Goal: Task Accomplishment & Management: Complete application form

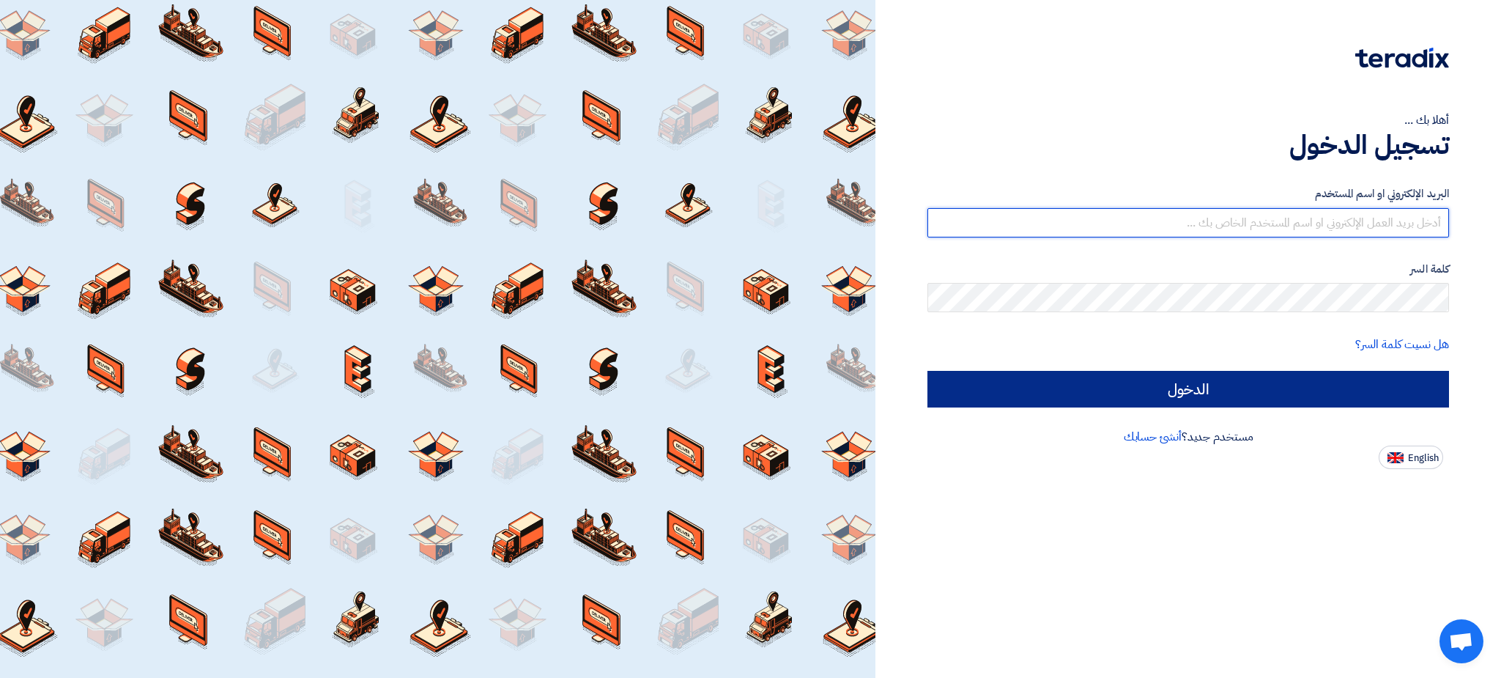
type input "christina.mousa@masterbuildgp.com"
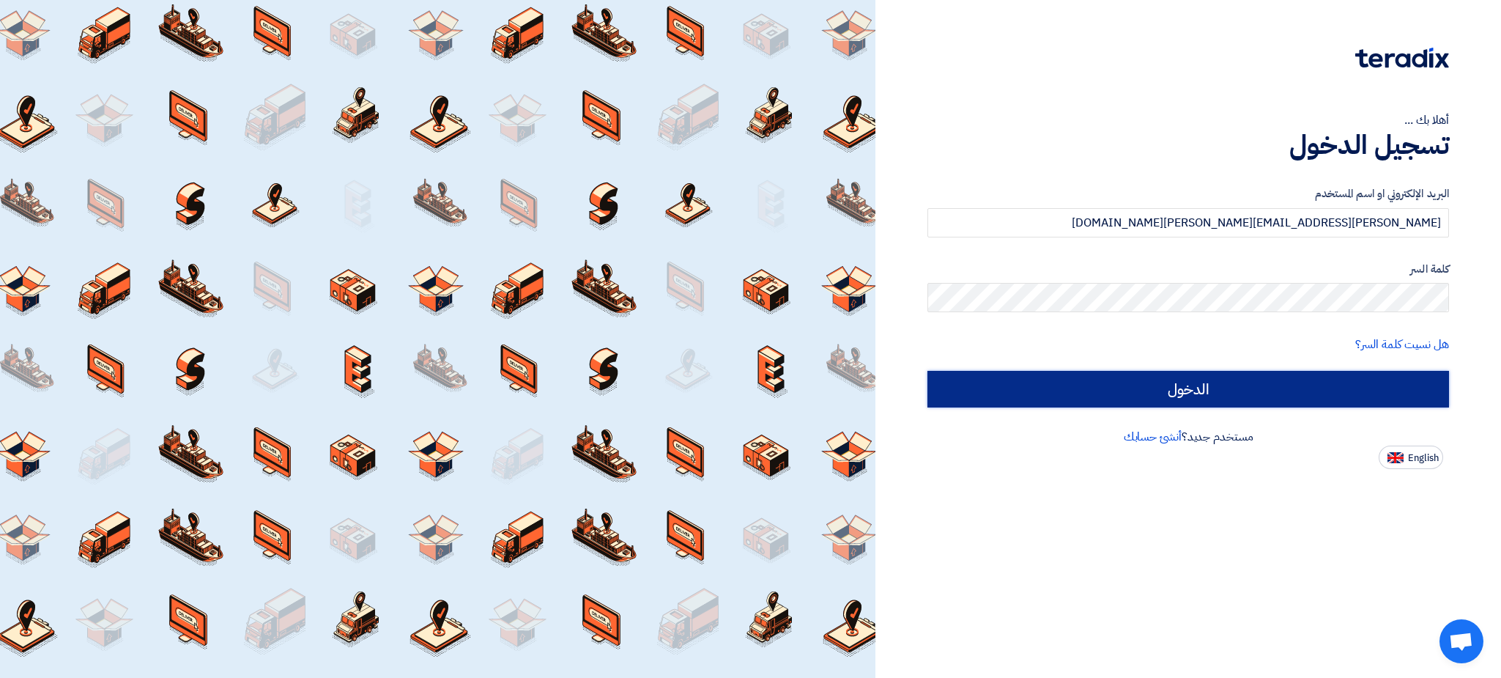
click at [1262, 387] on input "الدخول" at bounding box center [1189, 389] width 522 height 37
type input "Sign in"
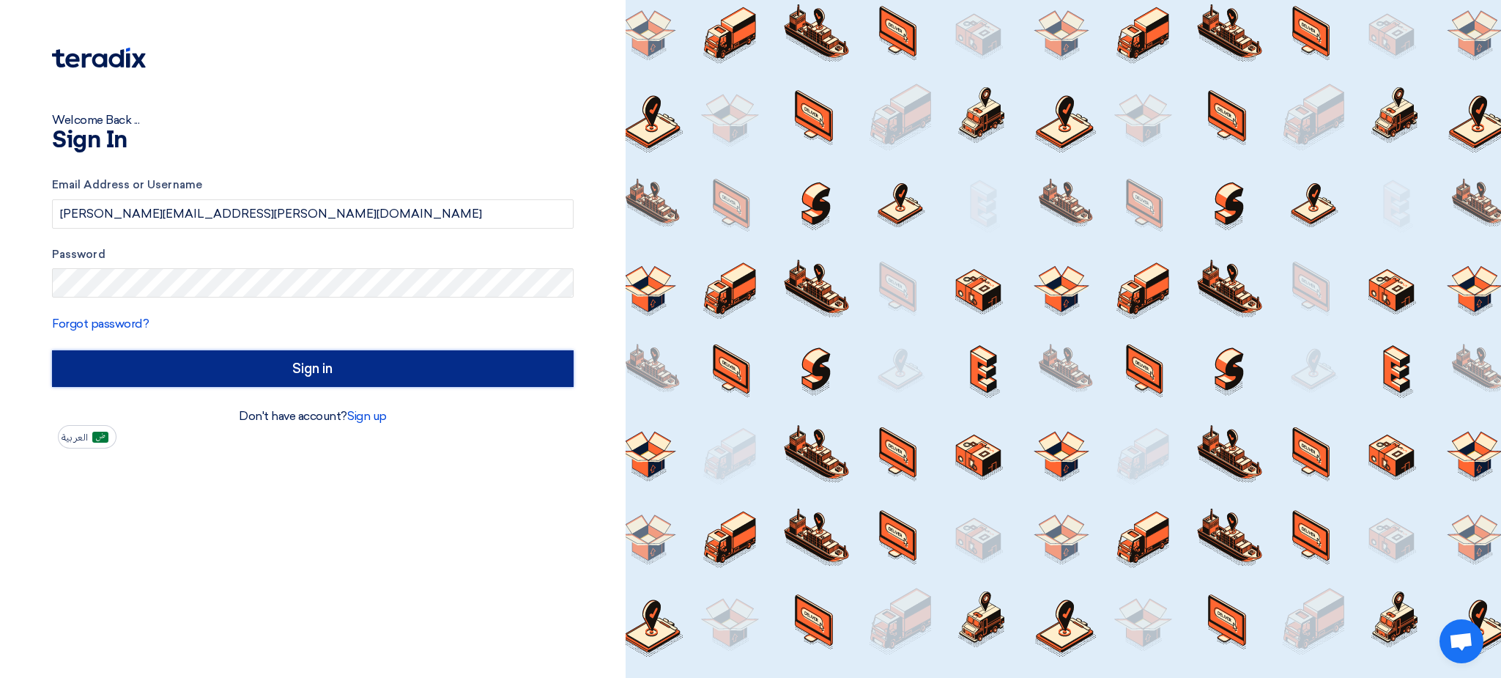
click at [302, 370] on input "Sign in" at bounding box center [313, 368] width 522 height 37
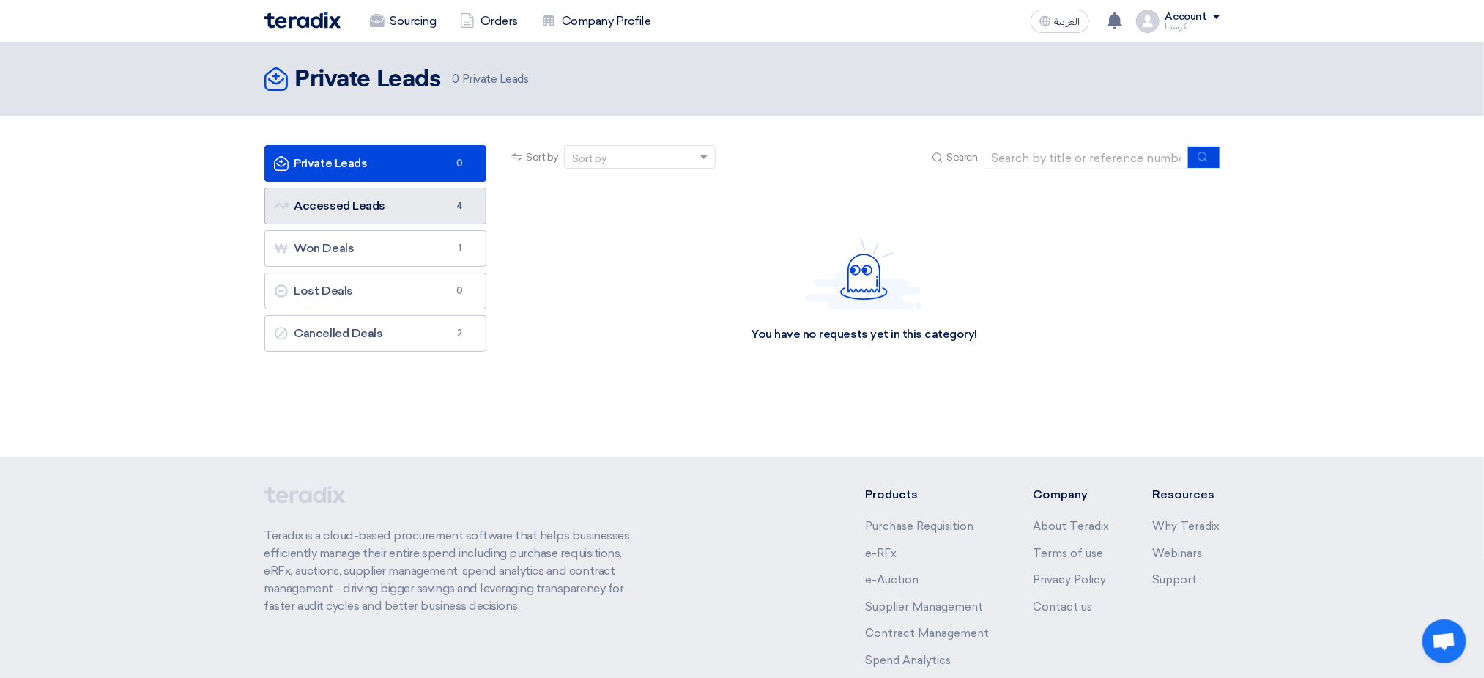
click at [418, 213] on link "Accessed Leads Accessed Leads 4" at bounding box center [375, 206] width 223 height 37
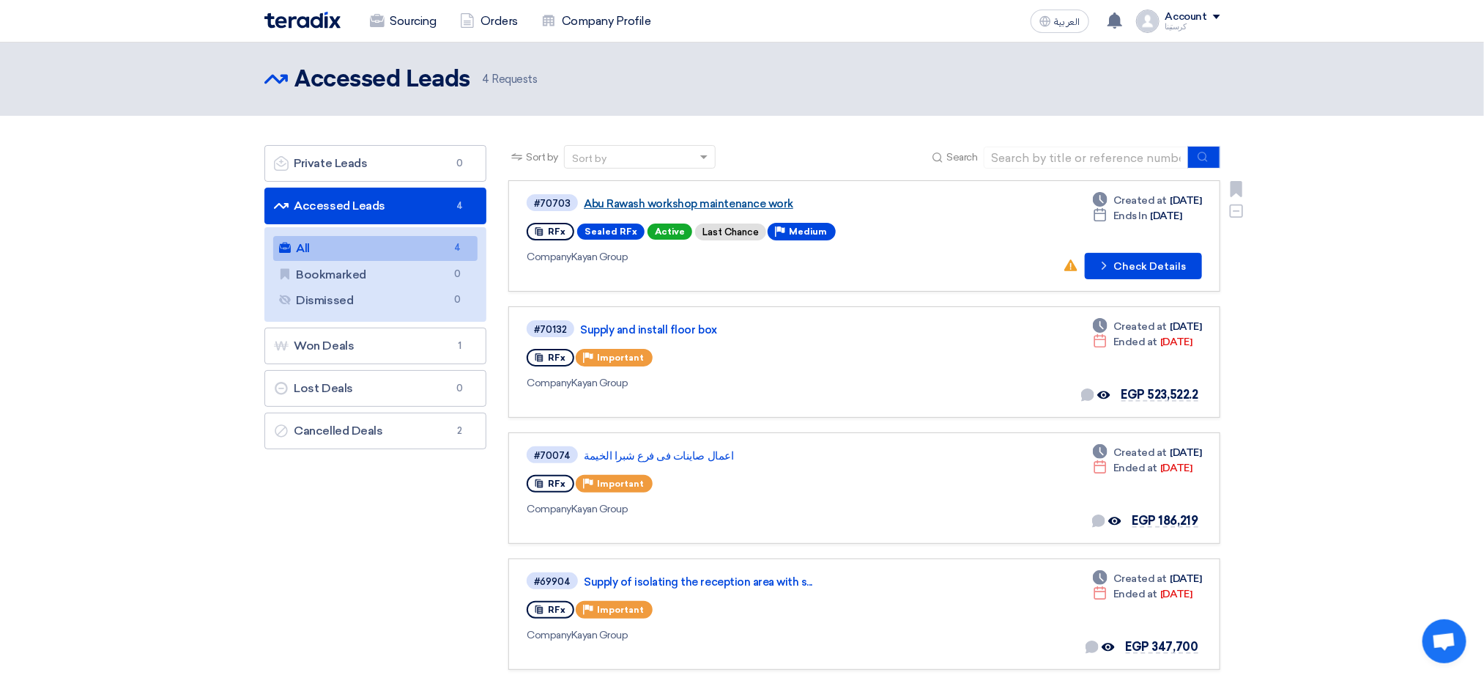
click at [757, 203] on link "Abu Rawash workshop maintenance work" at bounding box center [767, 203] width 366 height 13
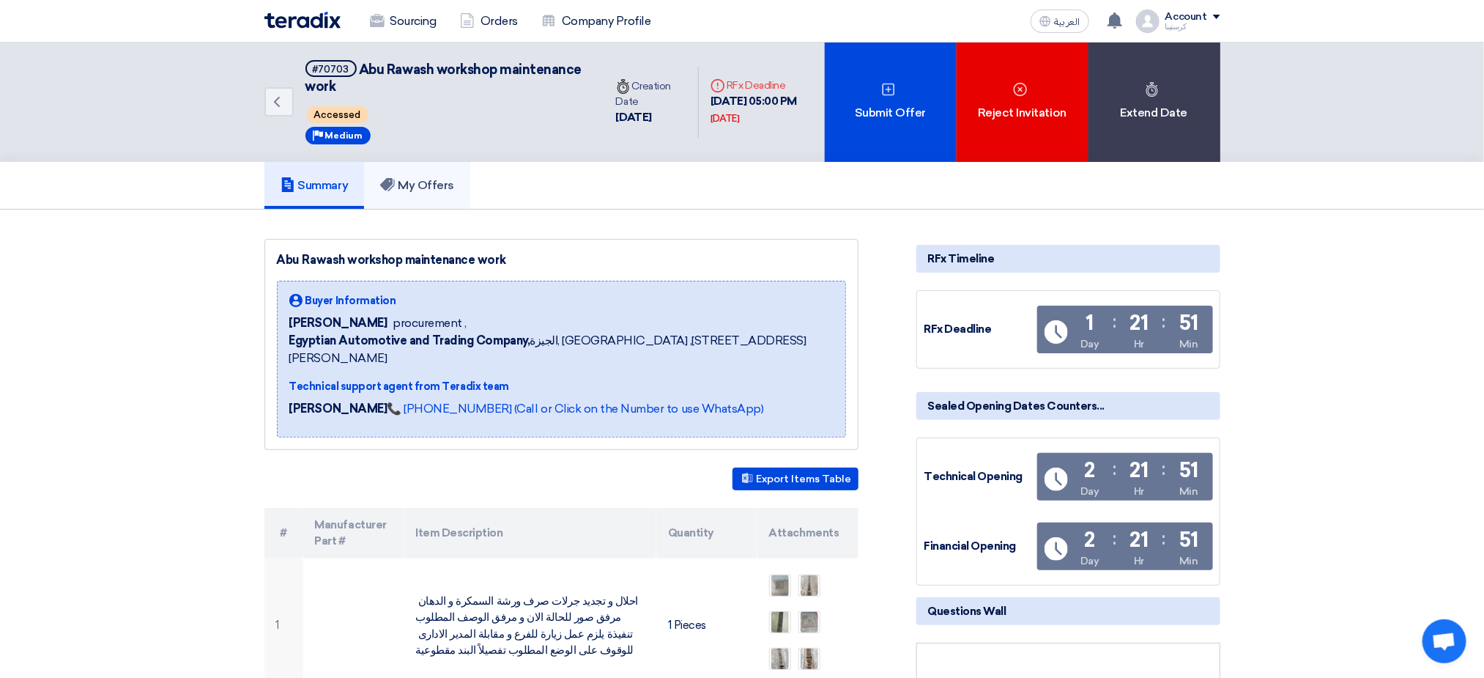
click at [434, 172] on link "My Offers" at bounding box center [417, 185] width 106 height 47
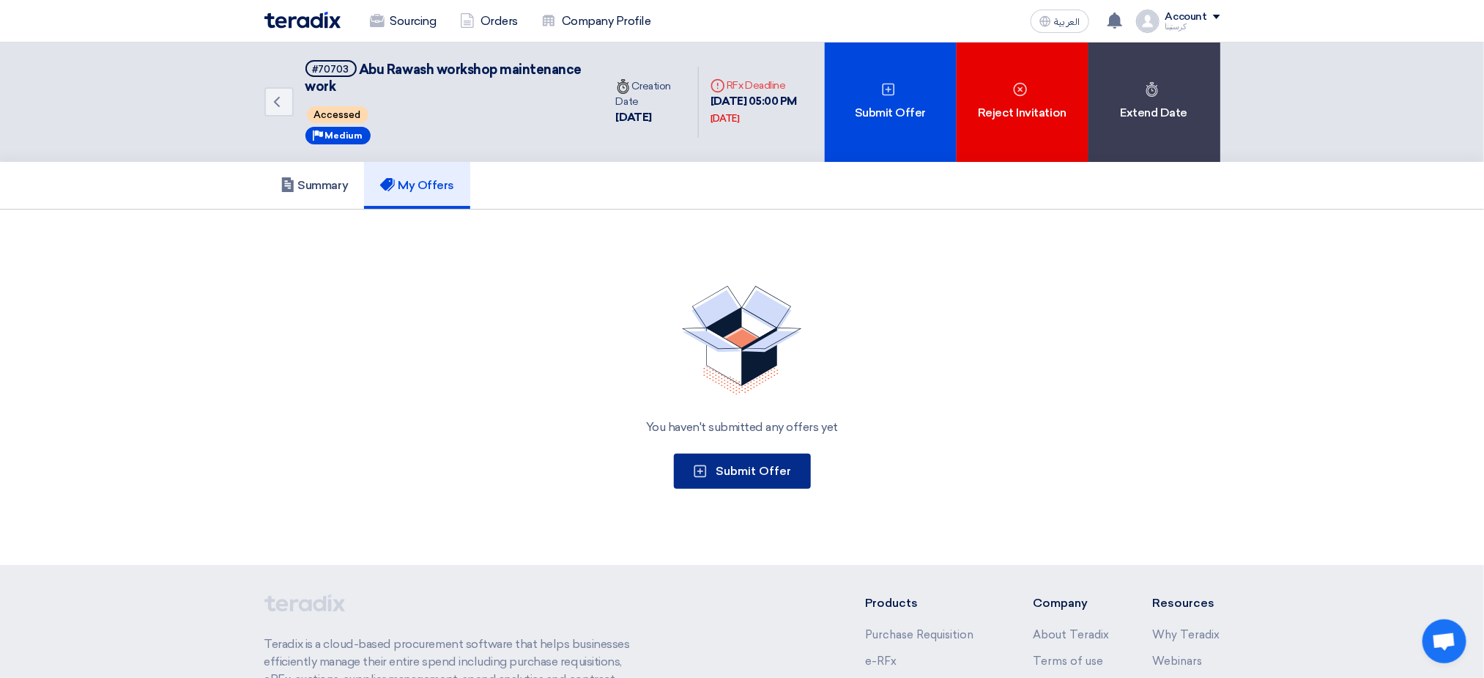
click at [752, 464] on span "Submit Offer" at bounding box center [754, 471] width 75 height 14
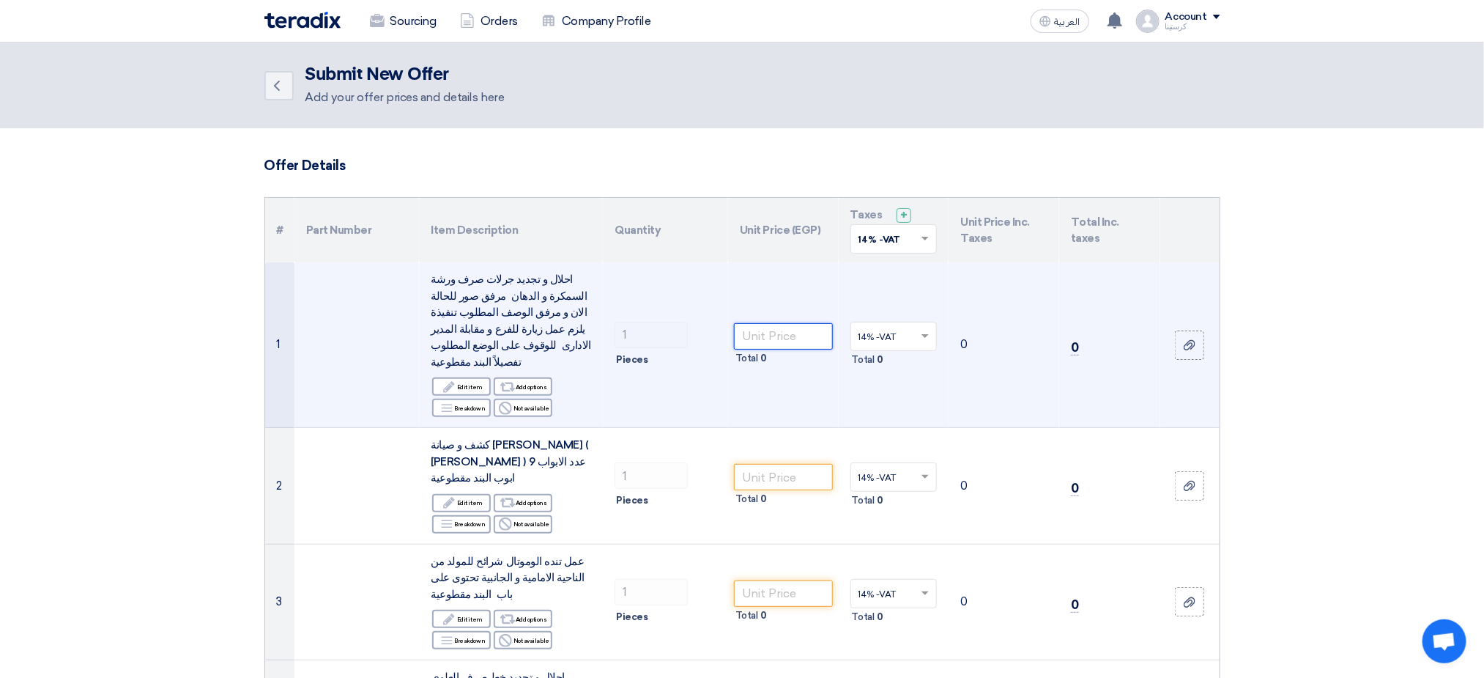
click at [770, 328] on input "number" at bounding box center [783, 336] width 99 height 26
click at [749, 323] on input "number" at bounding box center [783, 336] width 99 height 26
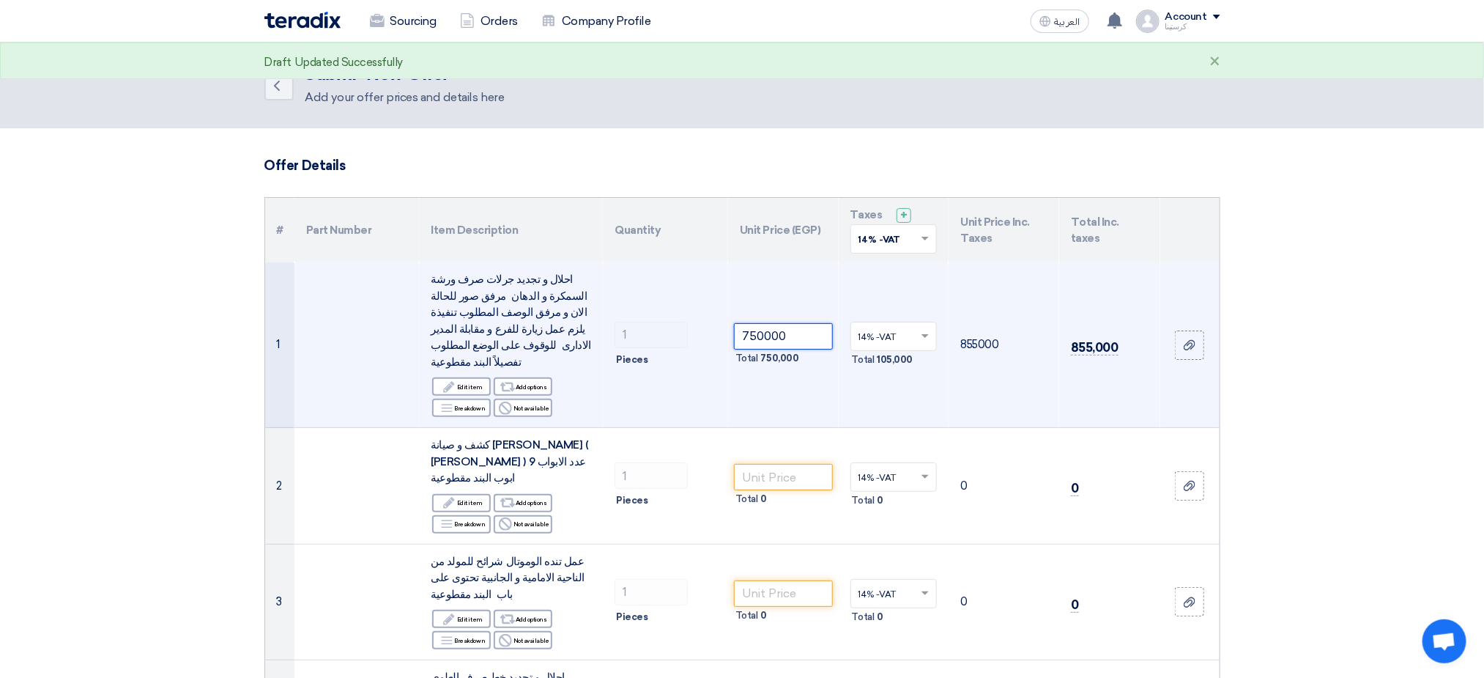
type input "750000"
click at [678, 297] on td "1 Pieces" at bounding box center [665, 345] width 125 height 166
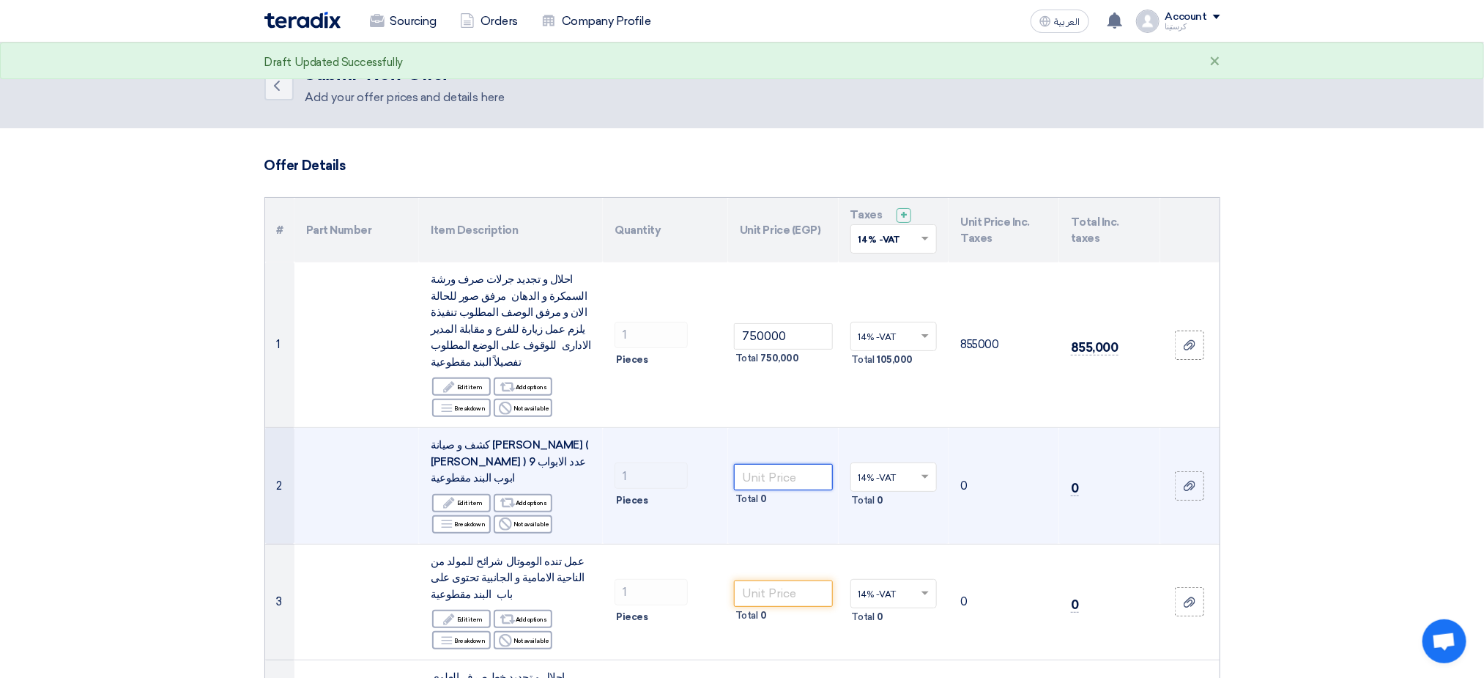
click at [768, 464] on input "number" at bounding box center [783, 477] width 99 height 26
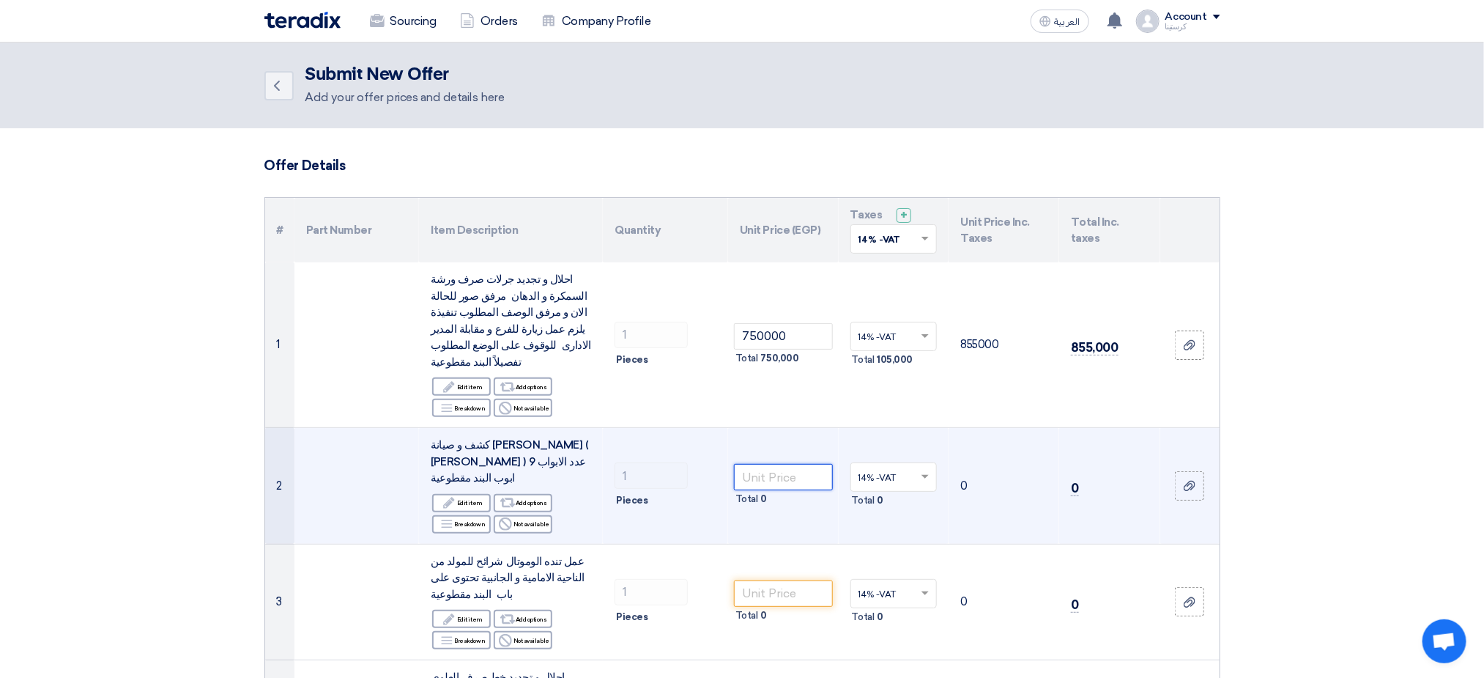
click at [779, 464] on input "number" at bounding box center [783, 477] width 99 height 26
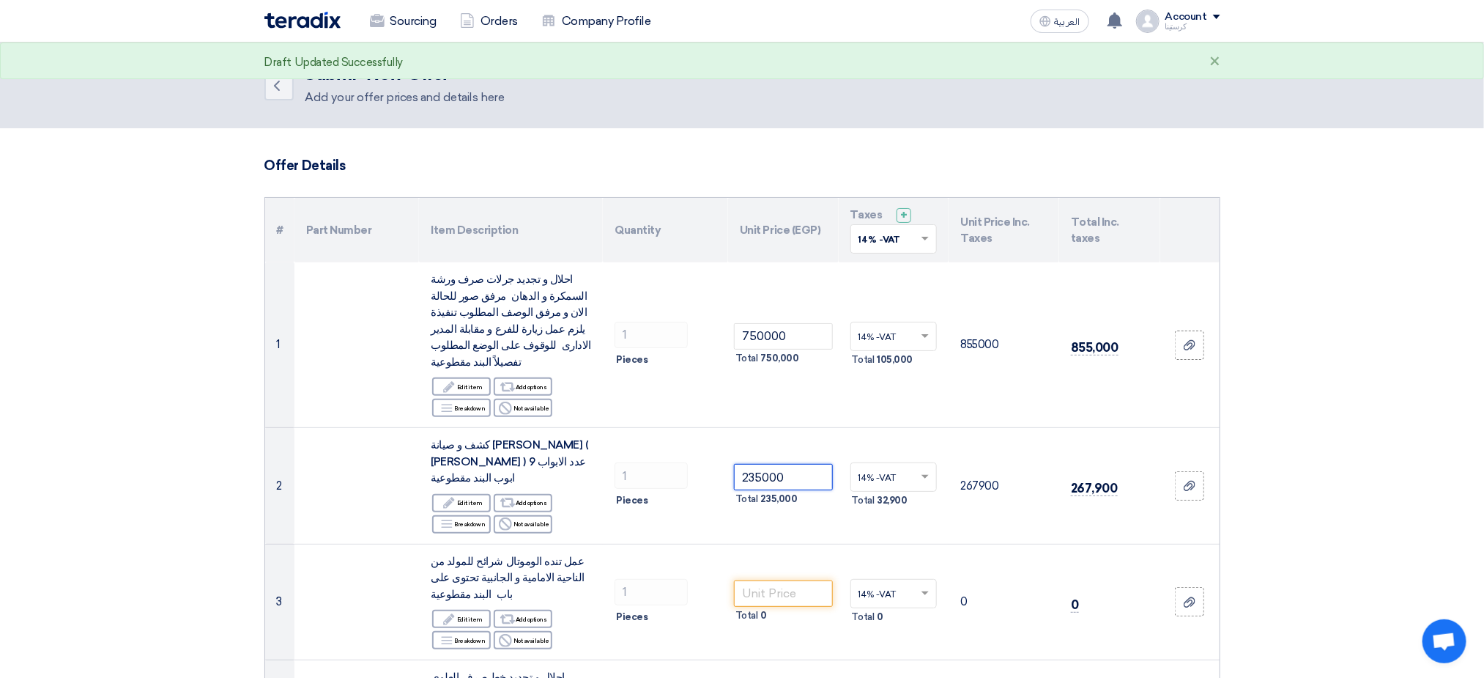
type input "235000"
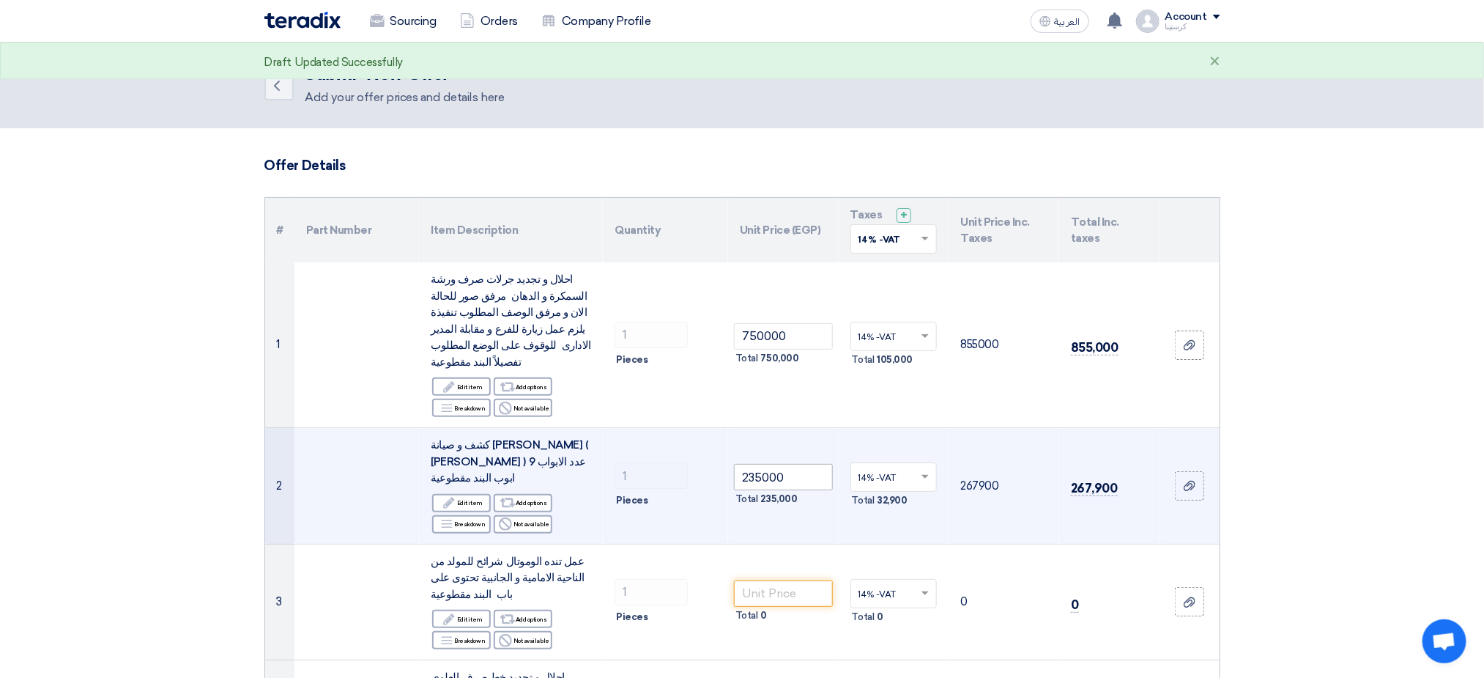
scroll to position [110, 0]
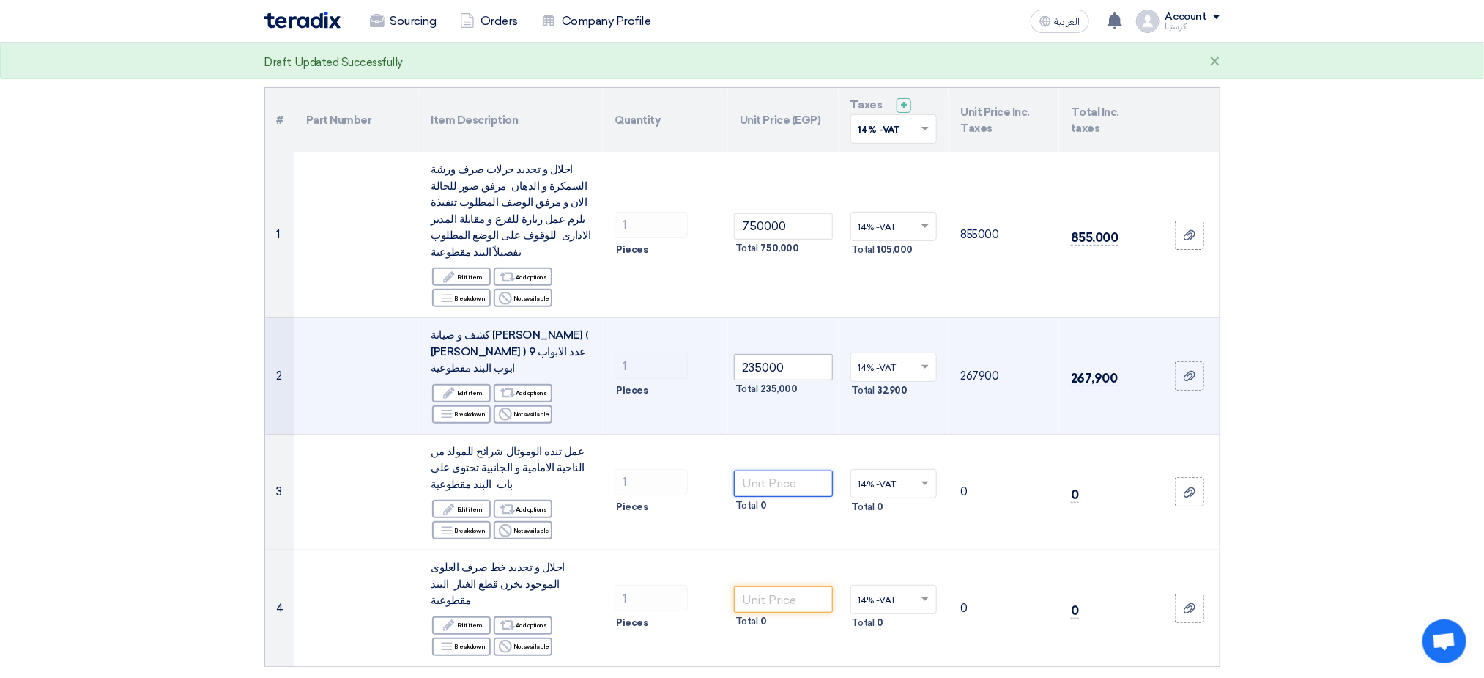
click at [796, 470] on input "number" at bounding box center [783, 483] width 99 height 26
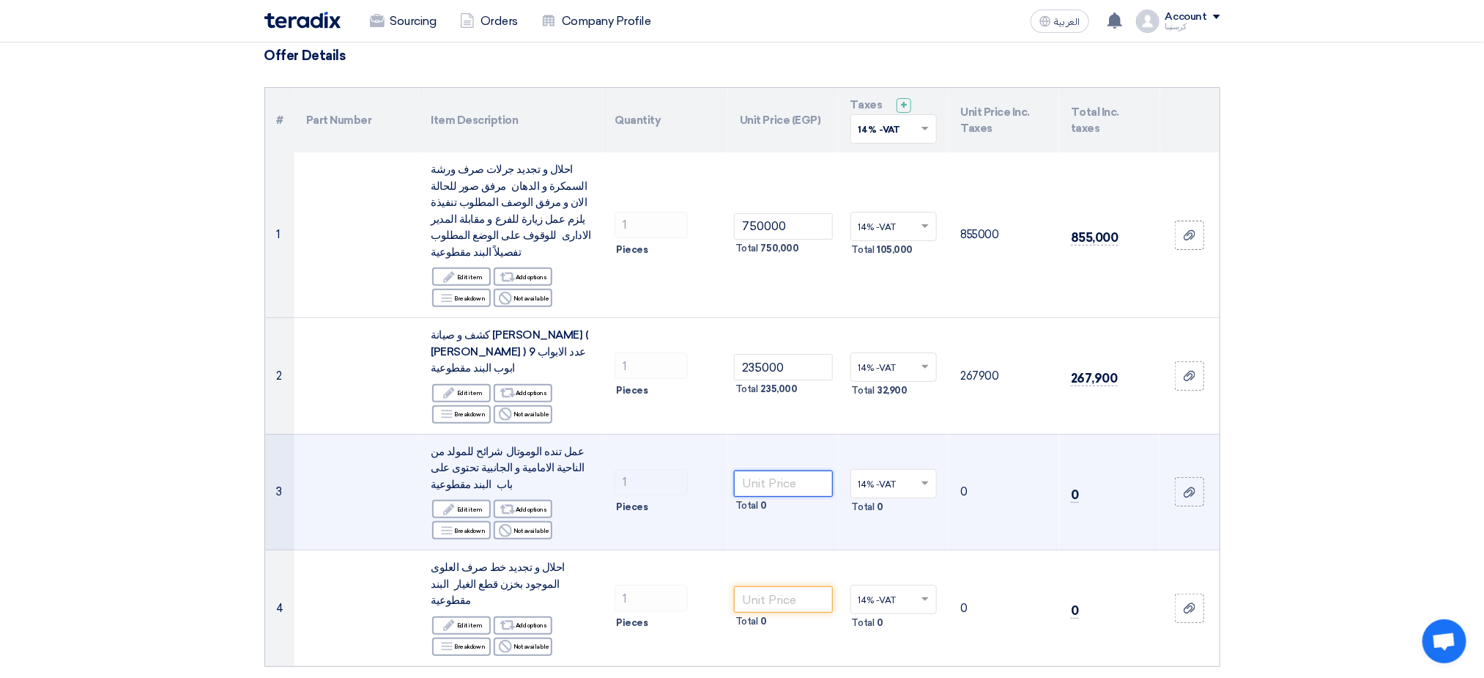
click at [780, 470] on input "number" at bounding box center [783, 483] width 99 height 26
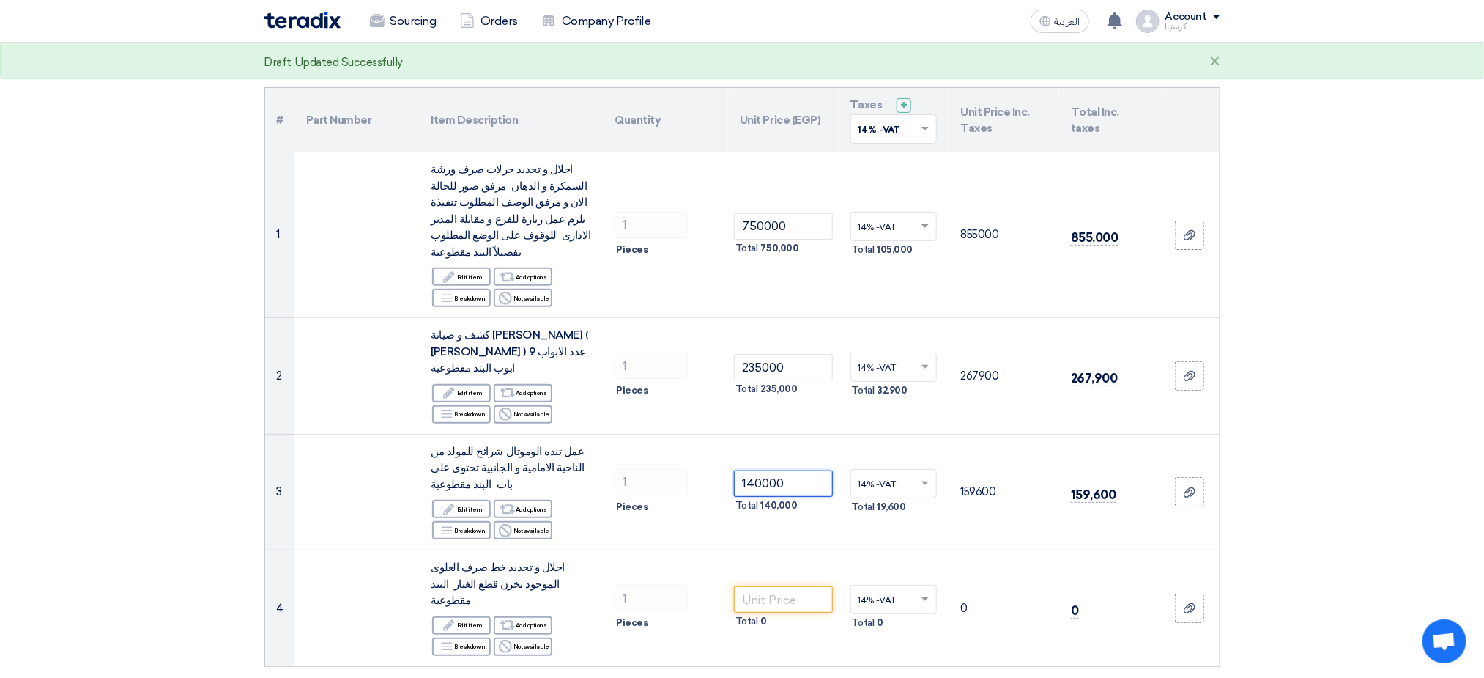
type input "140000"
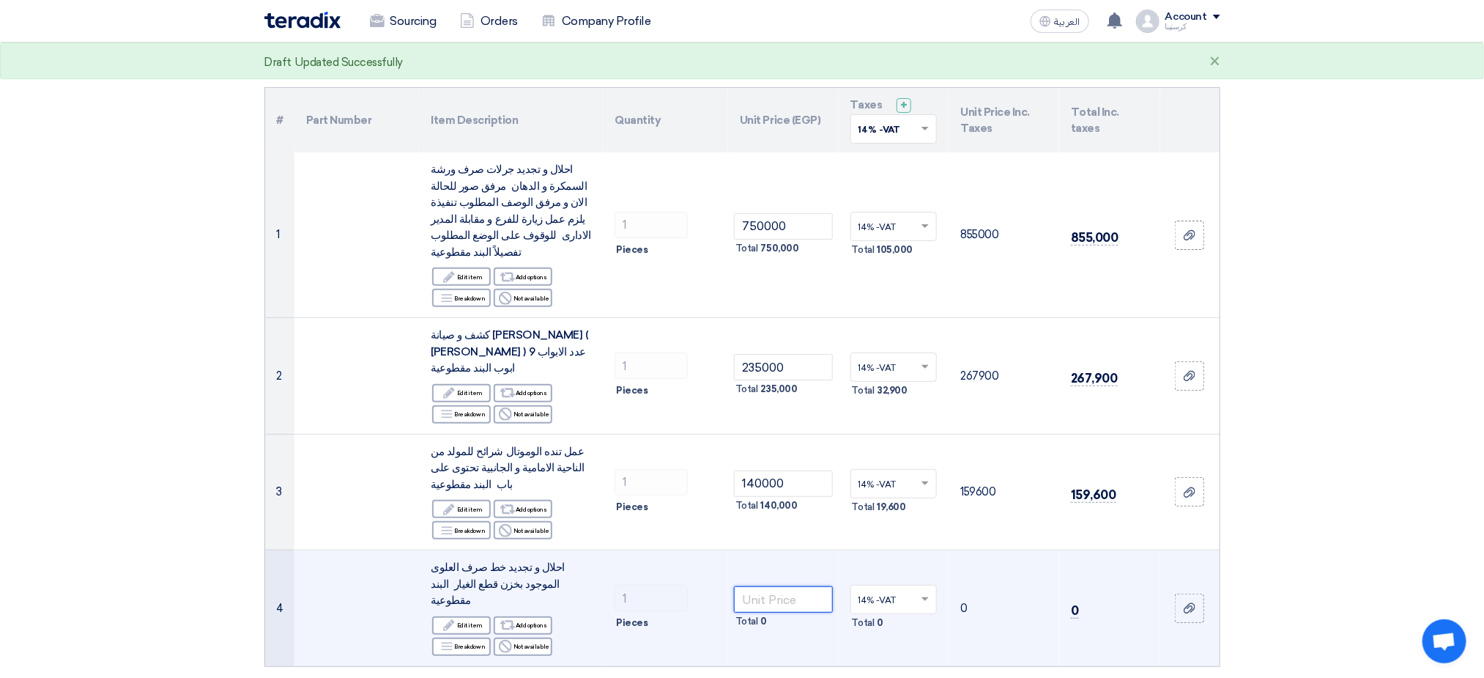
click at [794, 586] on input "number" at bounding box center [783, 599] width 99 height 26
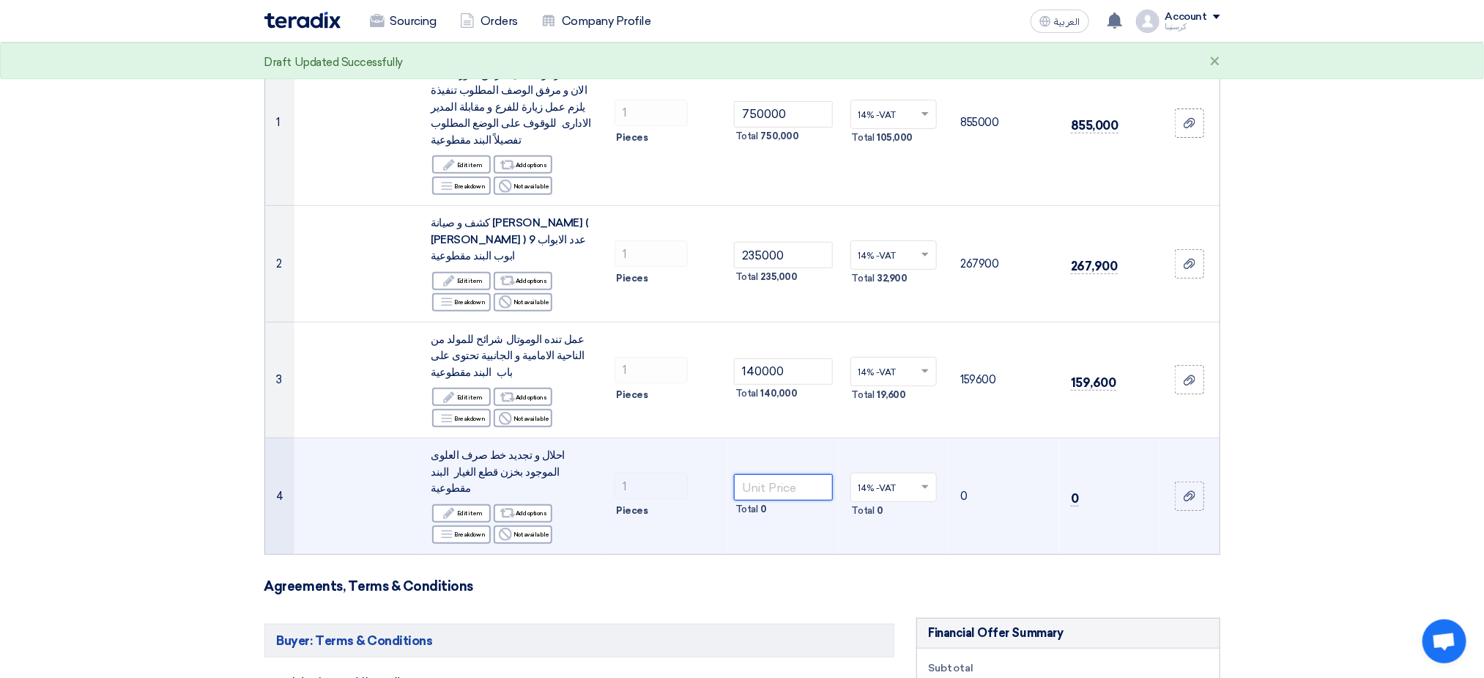
scroll to position [330, 0]
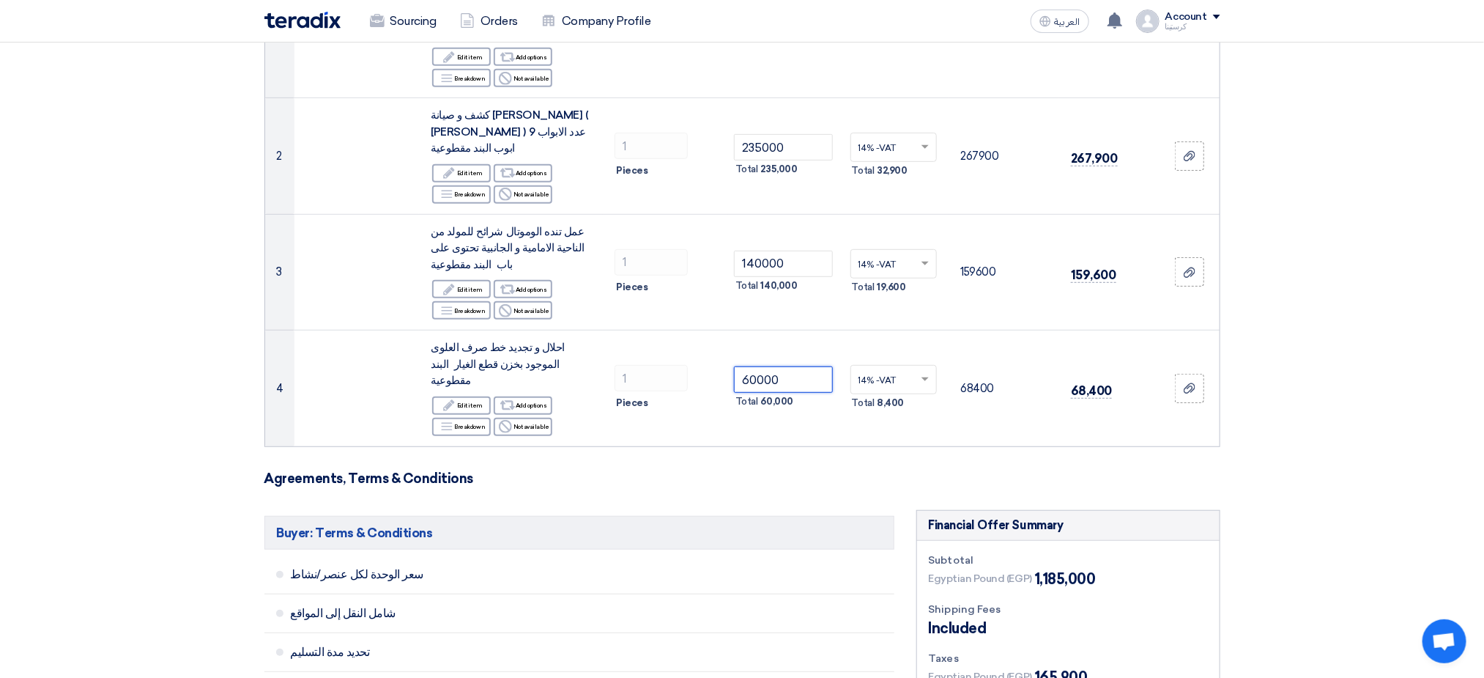
type input "60000"
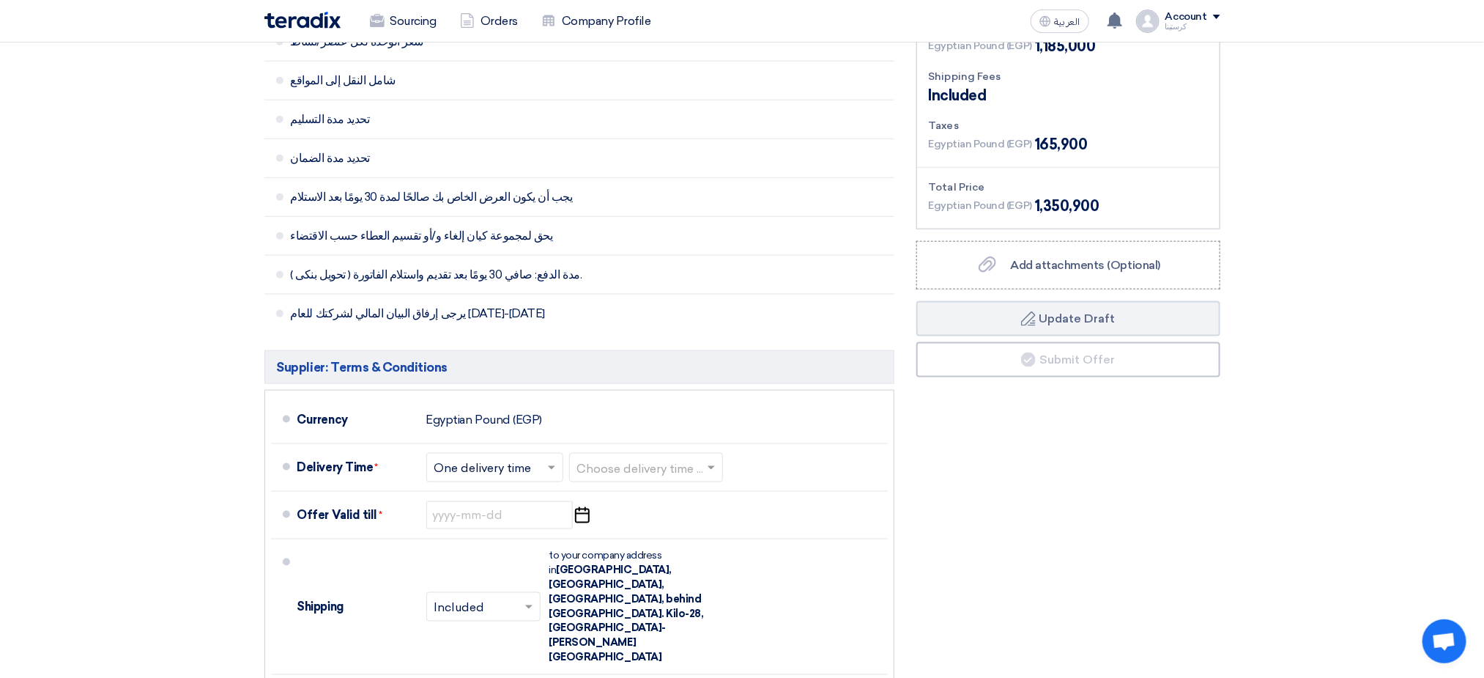
scroll to position [879, 0]
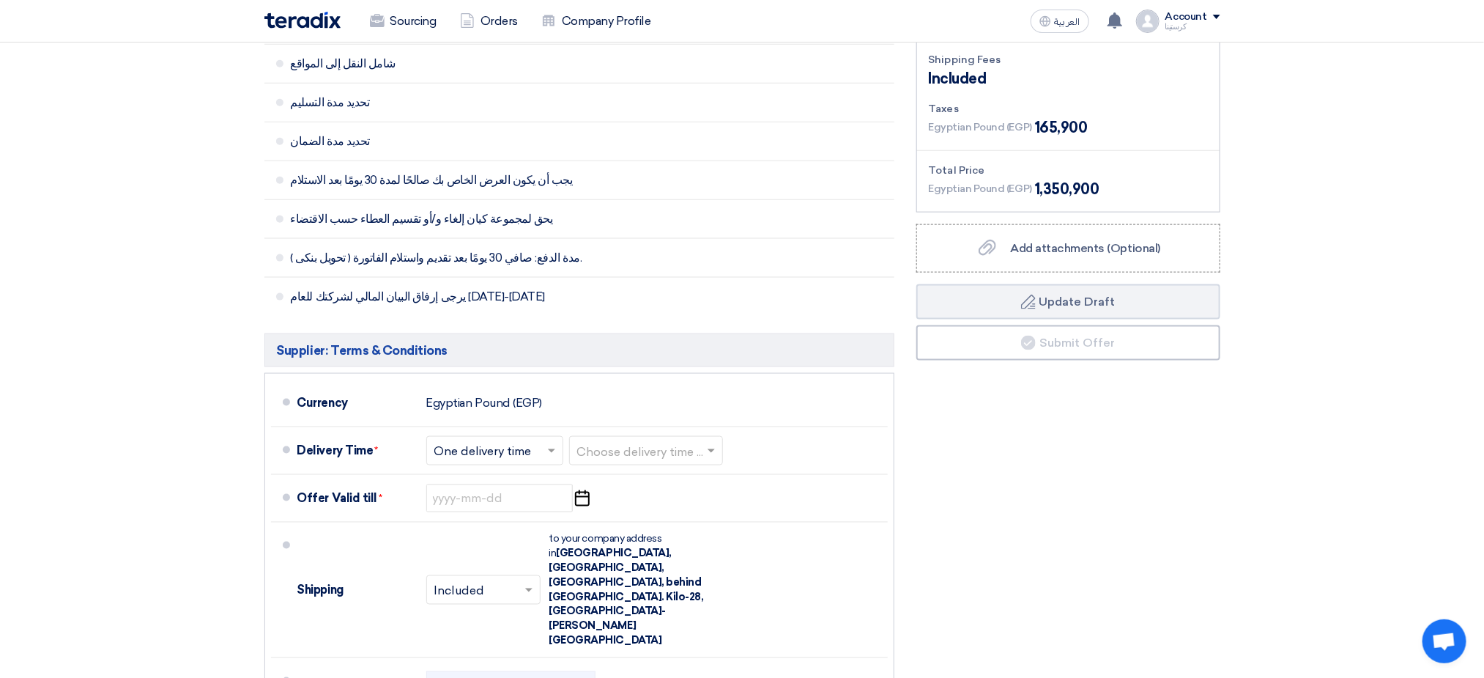
click at [1165, 420] on div "Financial Offer Summary Subtotal Egyptian Pound (EGP) 1,185,000 Shipping Fees" at bounding box center [1069, 484] width 326 height 1049
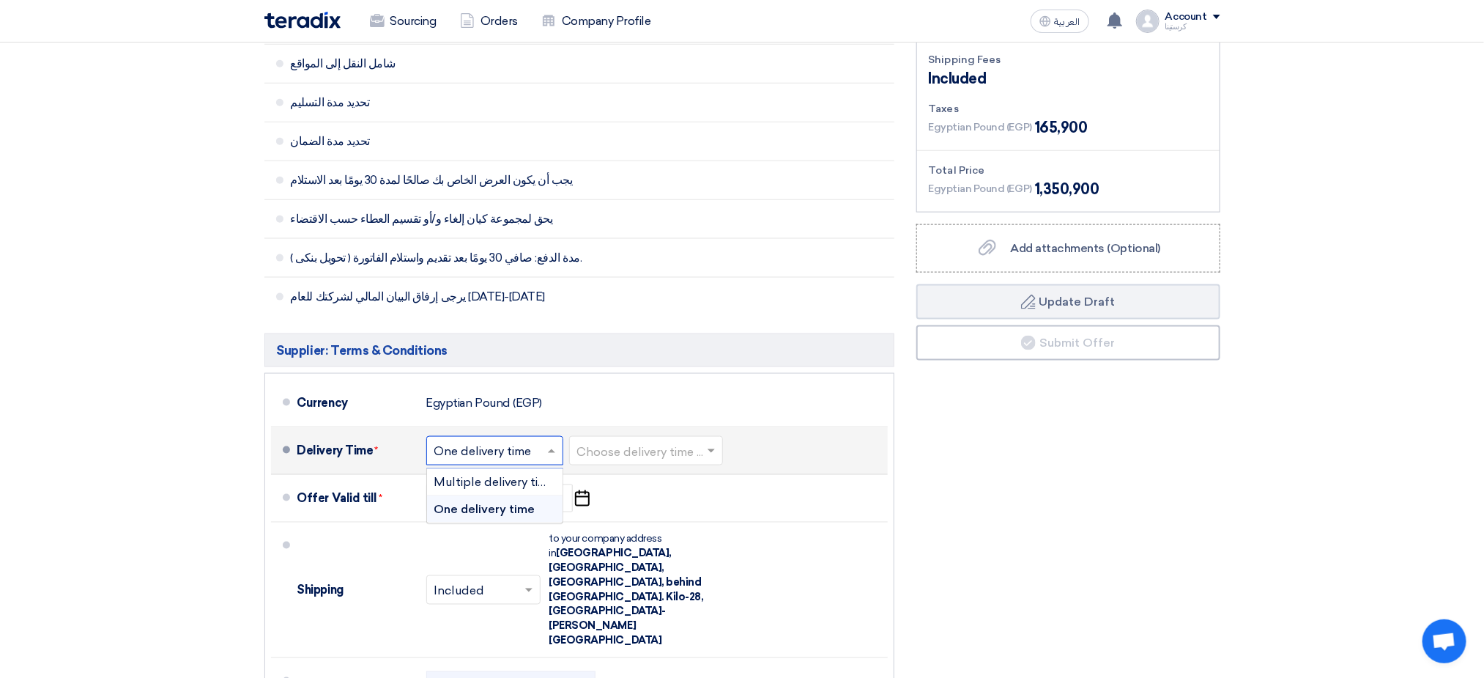
click at [541, 441] on input "text" at bounding box center [495, 451] width 122 height 21
click at [528, 475] on span "Multiple delivery times" at bounding box center [497, 482] width 127 height 14
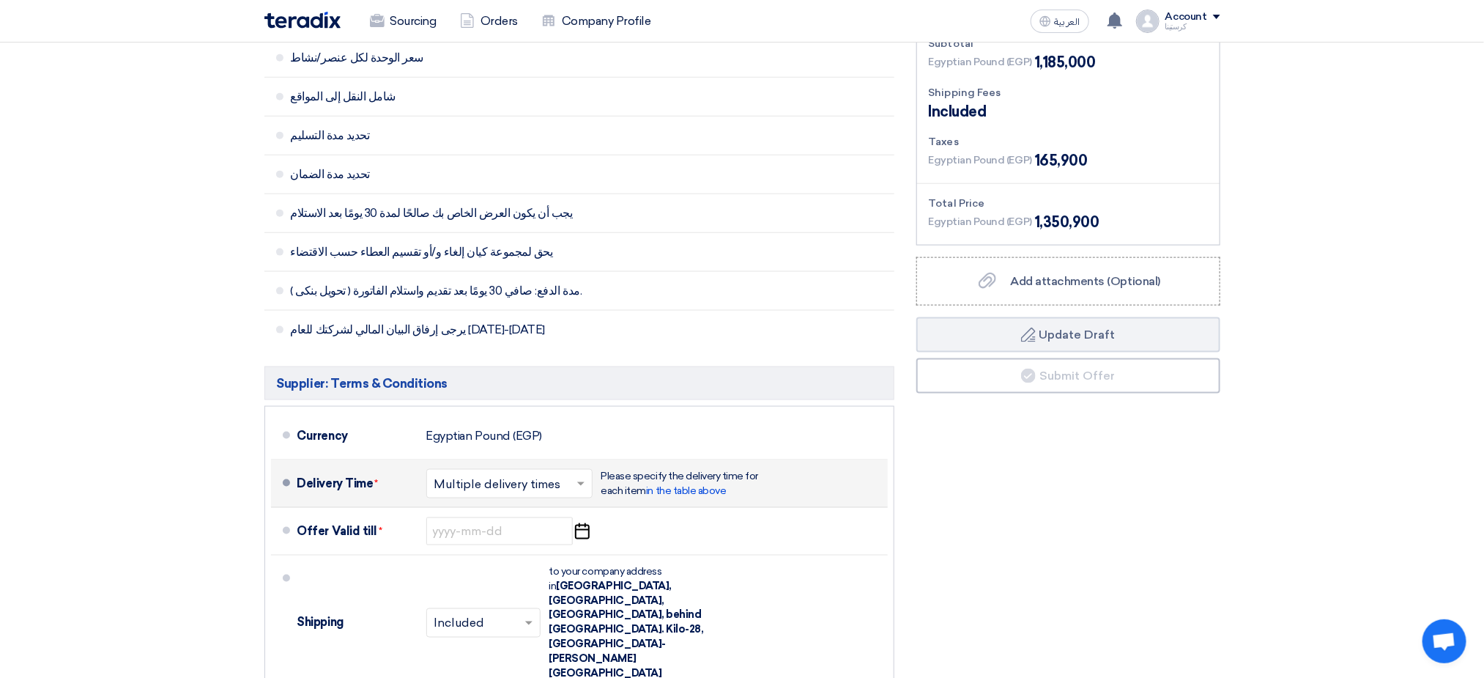
scroll to position [928, 0]
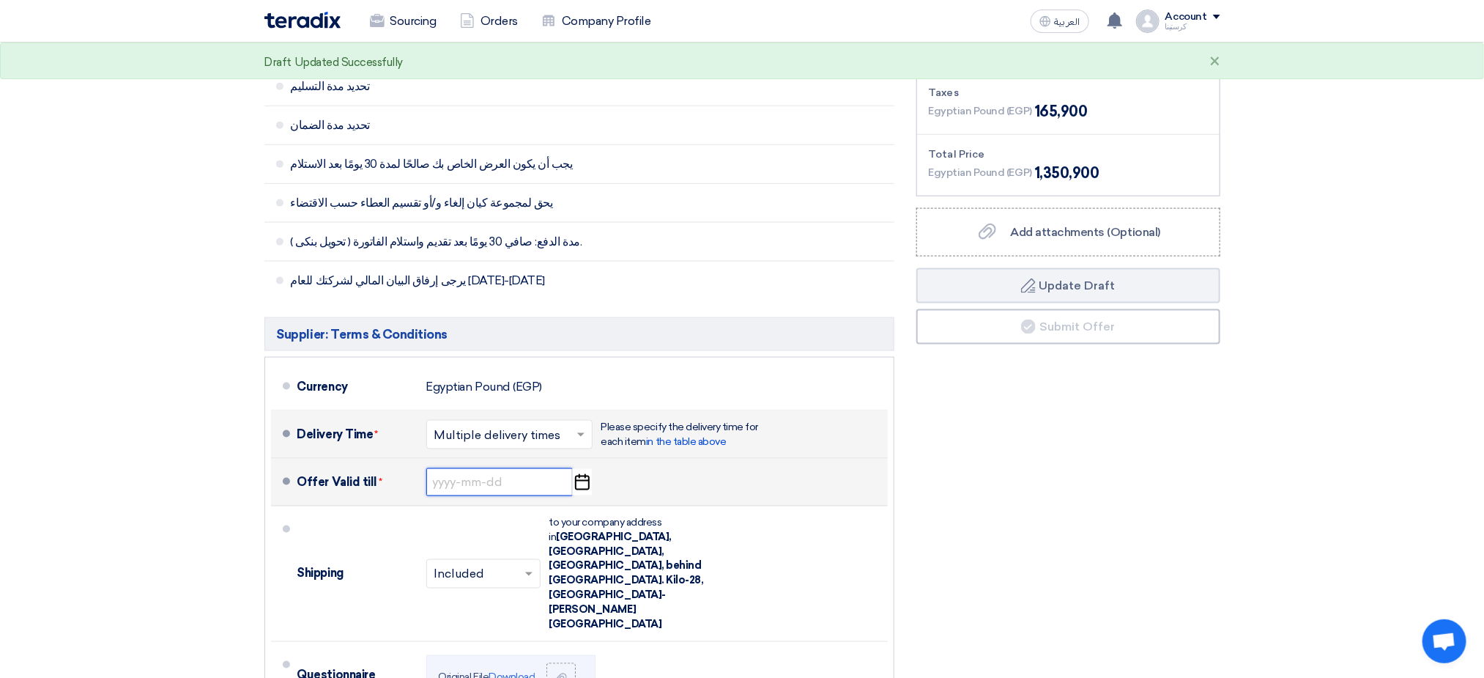
click at [545, 468] on input at bounding box center [499, 482] width 147 height 28
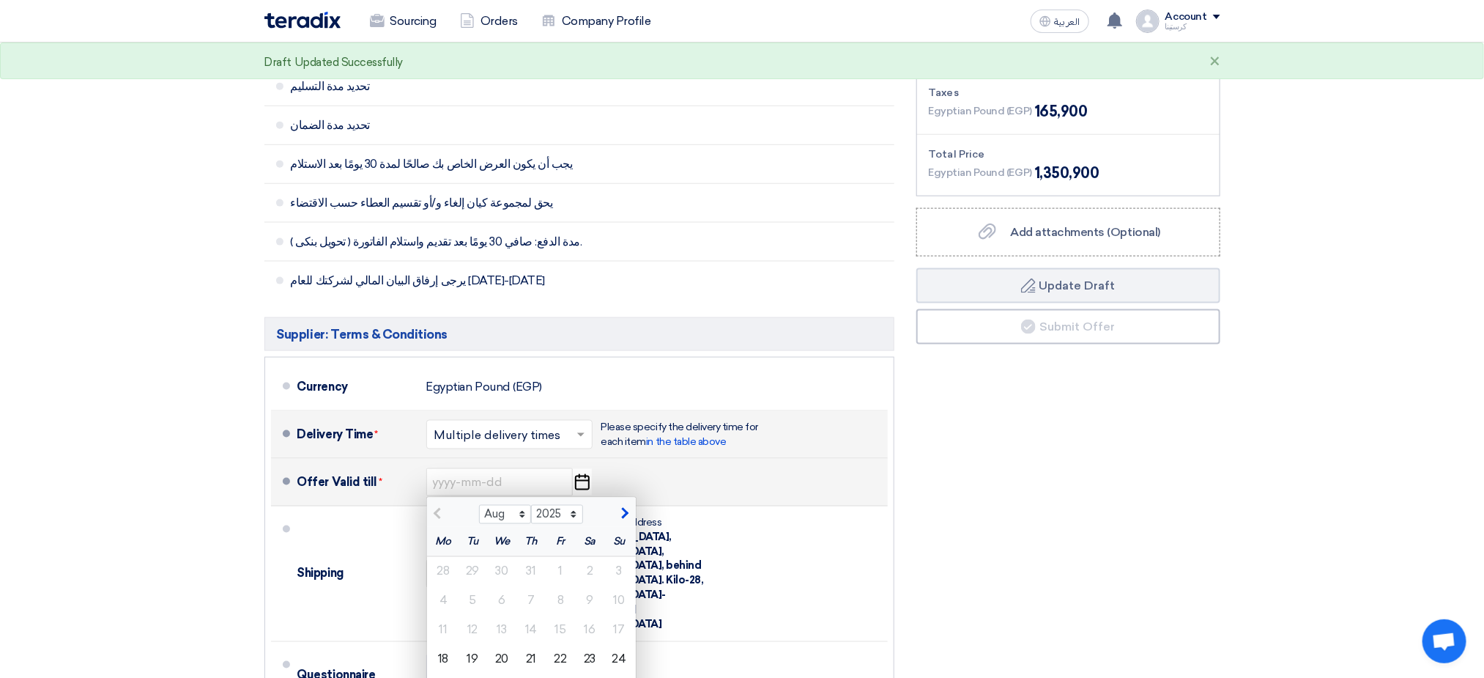
click at [625, 507] on span "button" at bounding box center [623, 513] width 8 height 13
select select "9"
click at [506, 586] on div "10" at bounding box center [501, 600] width 29 height 29
type input "9/10/2025"
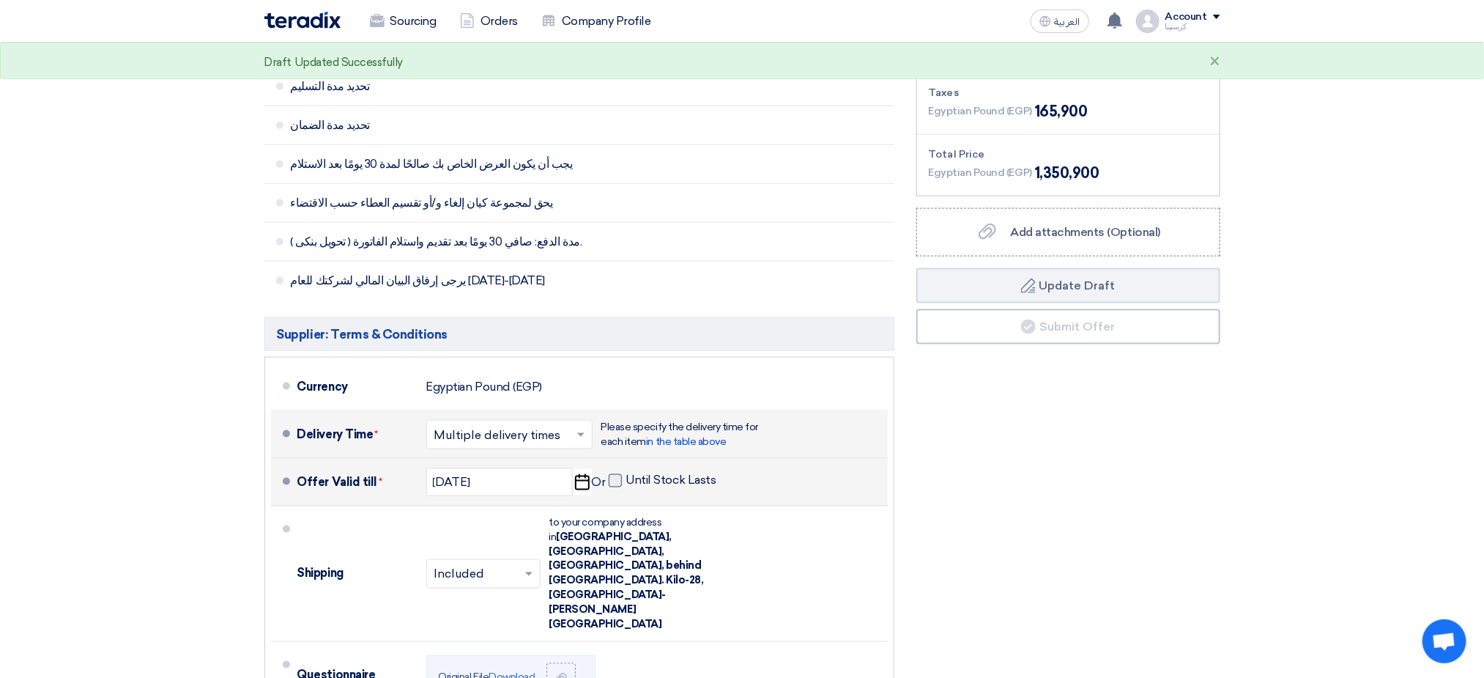
click at [613, 474] on span at bounding box center [615, 480] width 13 height 13
click at [626, 473] on input "Until Stock Lasts" at bounding box center [672, 487] width 93 height 28
click at [612, 474] on span at bounding box center [615, 480] width 13 height 13
click at [626, 473] on input "Until Stock Lasts" at bounding box center [672, 487] width 93 height 28
checkbox input "false"
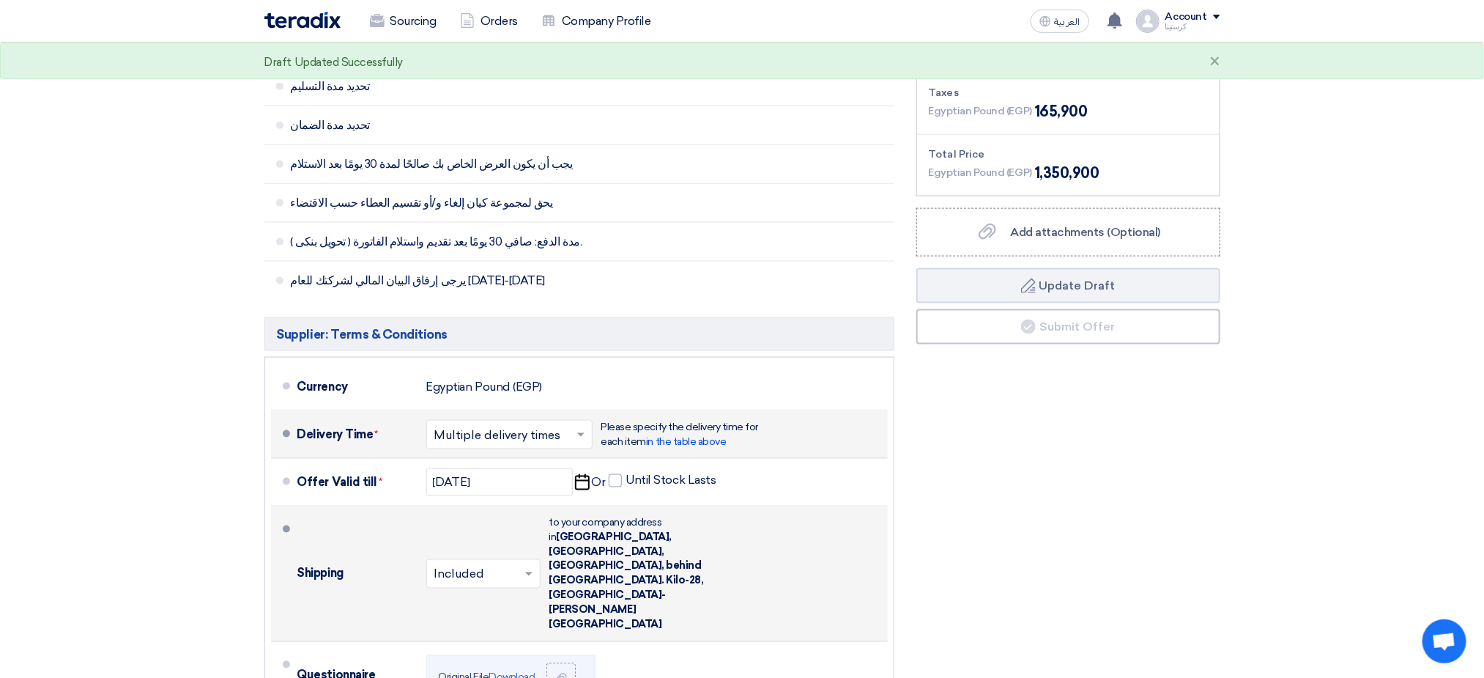
click at [525, 566] on span at bounding box center [531, 573] width 18 height 15
drag, startPoint x: 484, startPoint y: 550, endPoint x: 545, endPoint y: 548, distance: 61.6
click at [483, 598] on span "Included" at bounding box center [458, 605] width 48 height 14
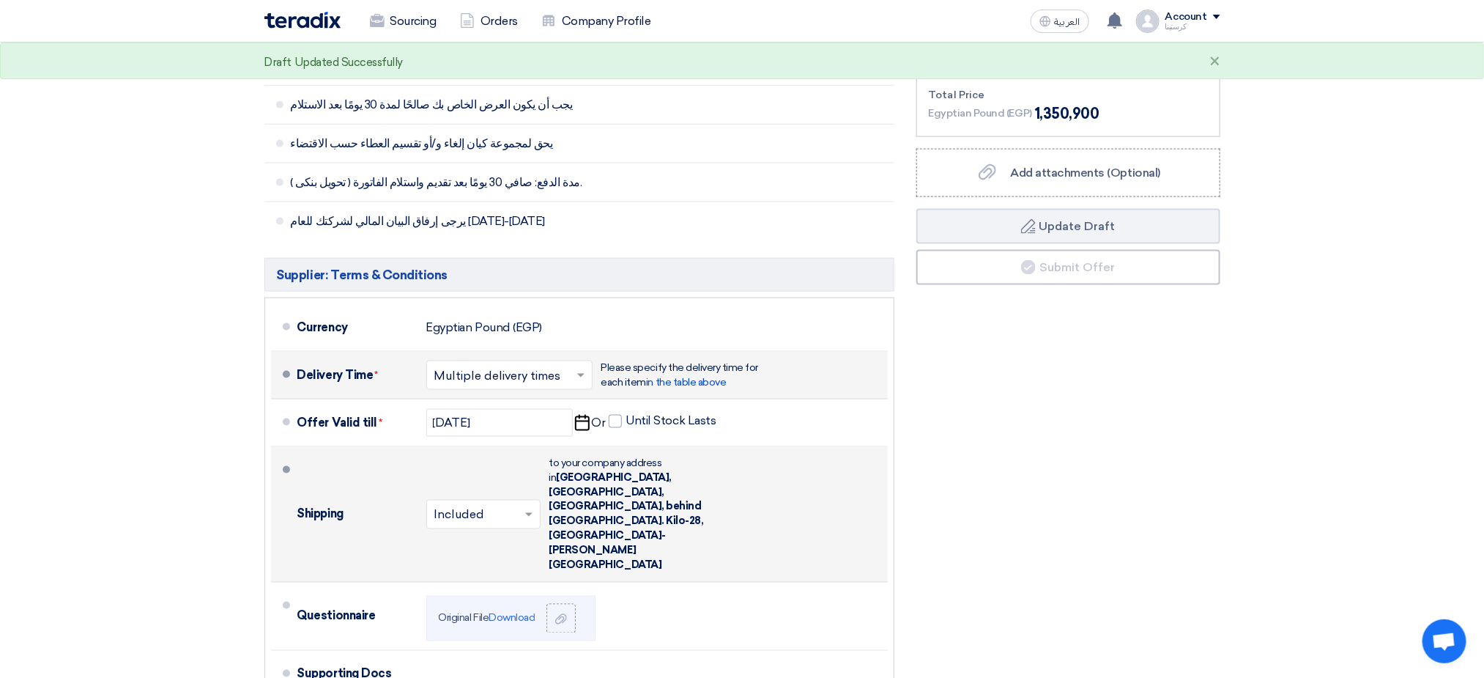
scroll to position [1038, 0]
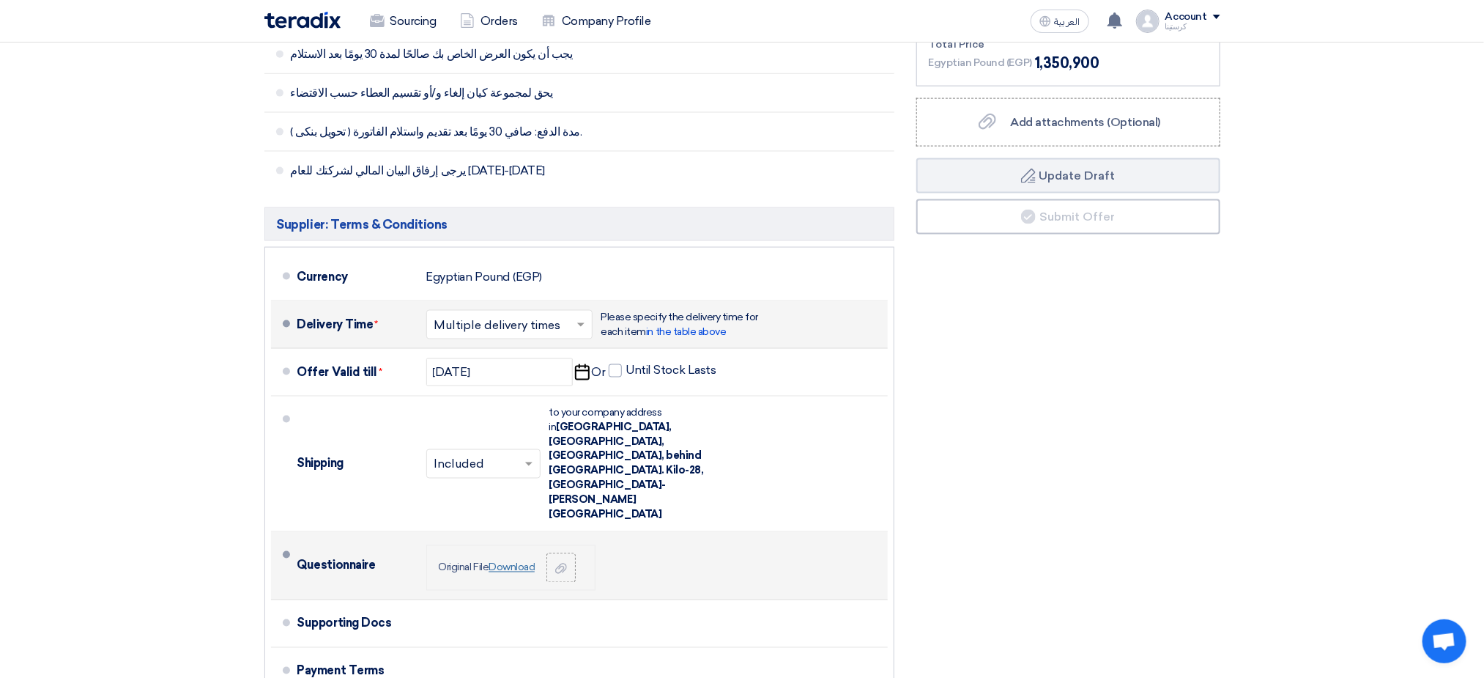
click at [528, 561] on link "Download" at bounding box center [512, 567] width 46 height 12
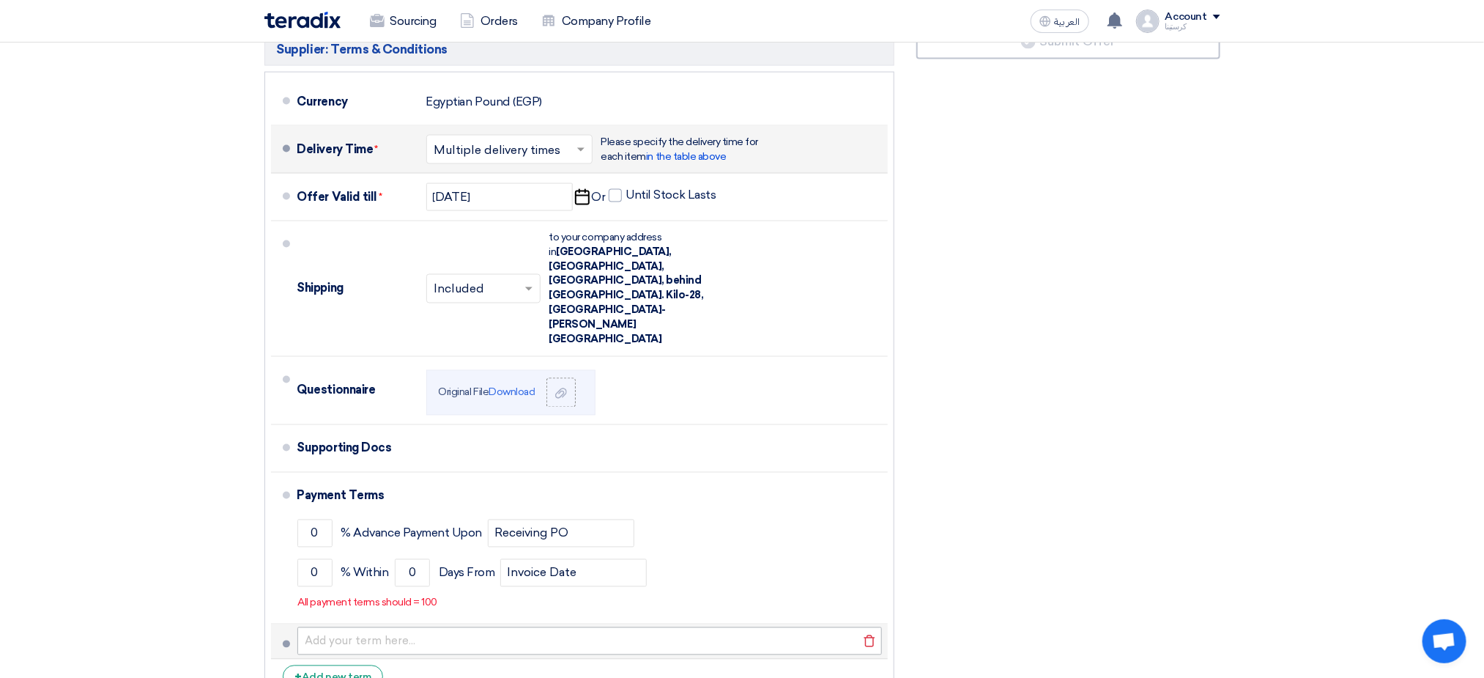
scroll to position [1258, 0]
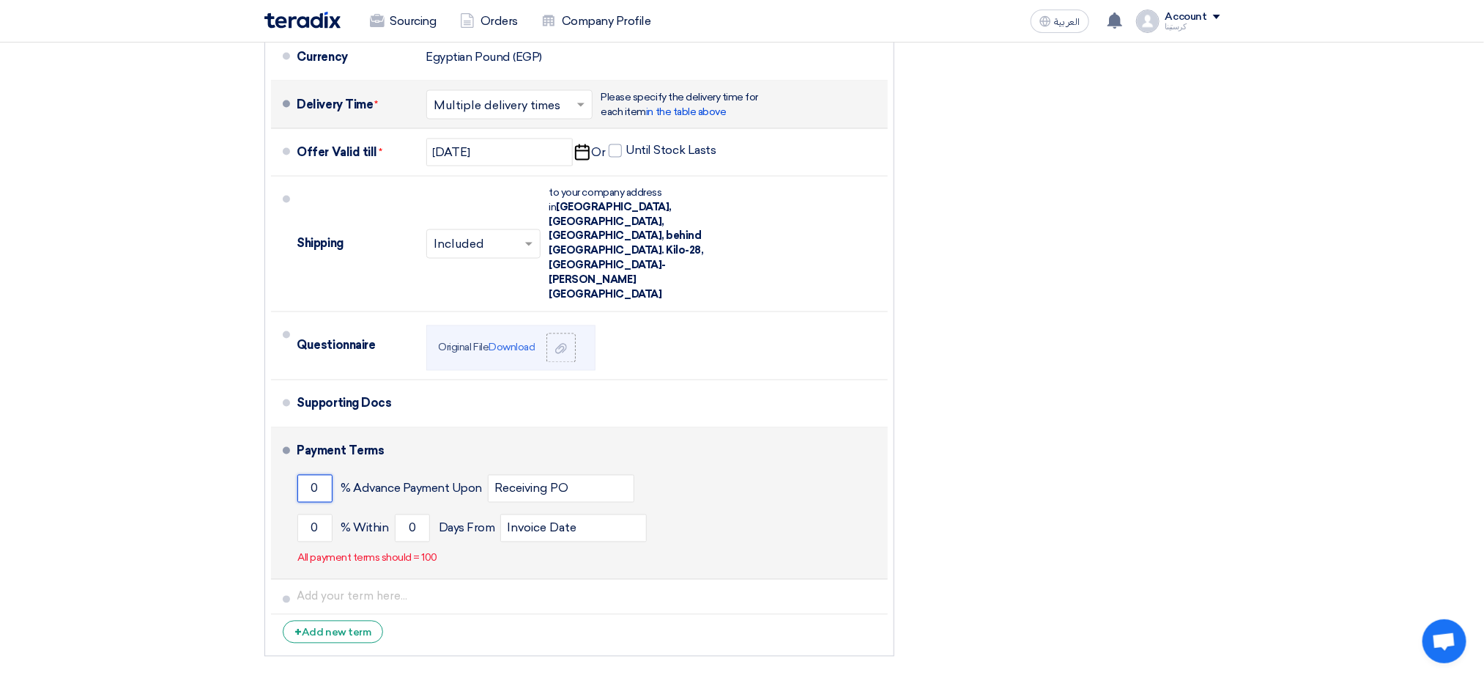
click at [315, 475] on input "0" at bounding box center [314, 489] width 35 height 28
drag, startPoint x: 315, startPoint y: 404, endPoint x: 281, endPoint y: 410, distance: 34.1
click at [273, 428] on li "Payment Terms 0 % Advance Payment Upon Receiving PO 0 % Within 0" at bounding box center [579, 504] width 617 height 152
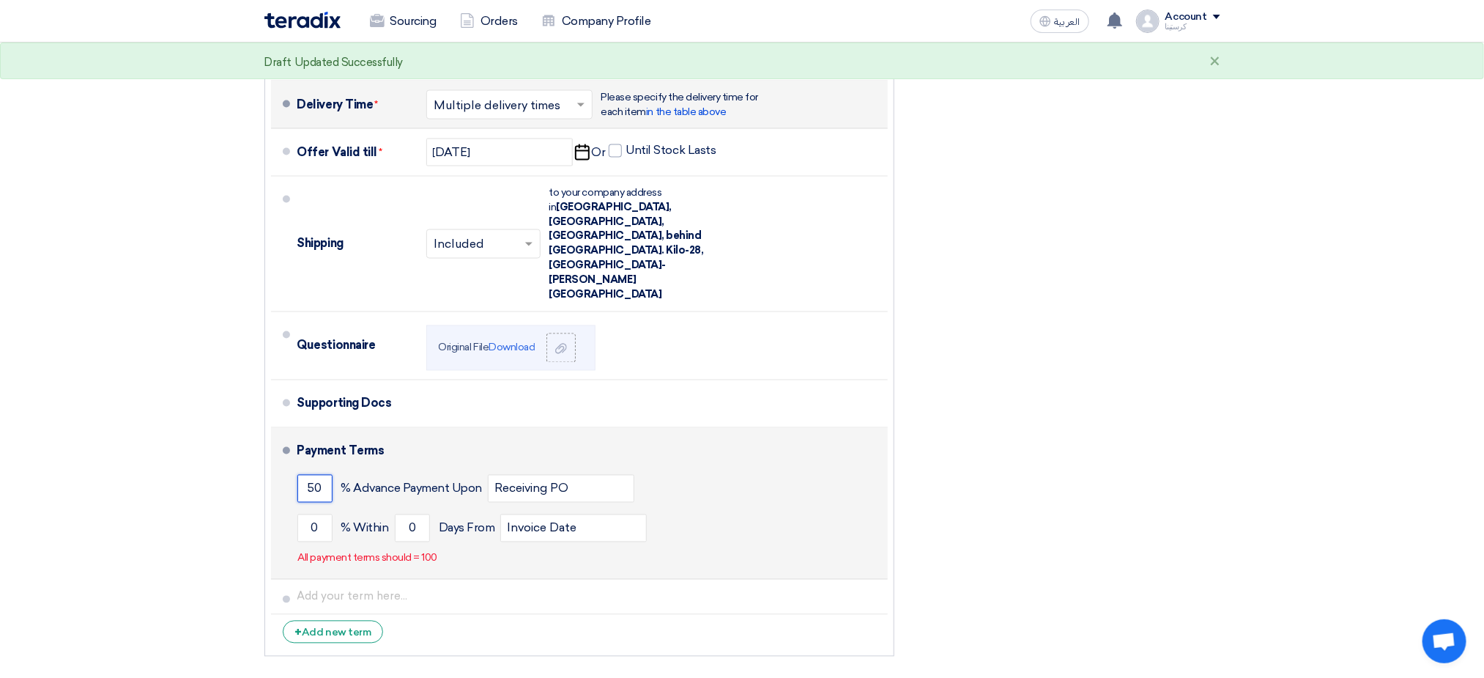
type input "50"
click at [697, 469] on div "50 % Advance Payment Upon Receiving PO" at bounding box center [589, 489] width 585 height 40
click at [576, 475] on input "Receiving PO" at bounding box center [561, 489] width 147 height 28
drag, startPoint x: 703, startPoint y: 436, endPoint x: 603, endPoint y: 444, distance: 100.7
click at [703, 508] on div "0 % Within 0 Days From Invoice Date" at bounding box center [589, 528] width 585 height 40
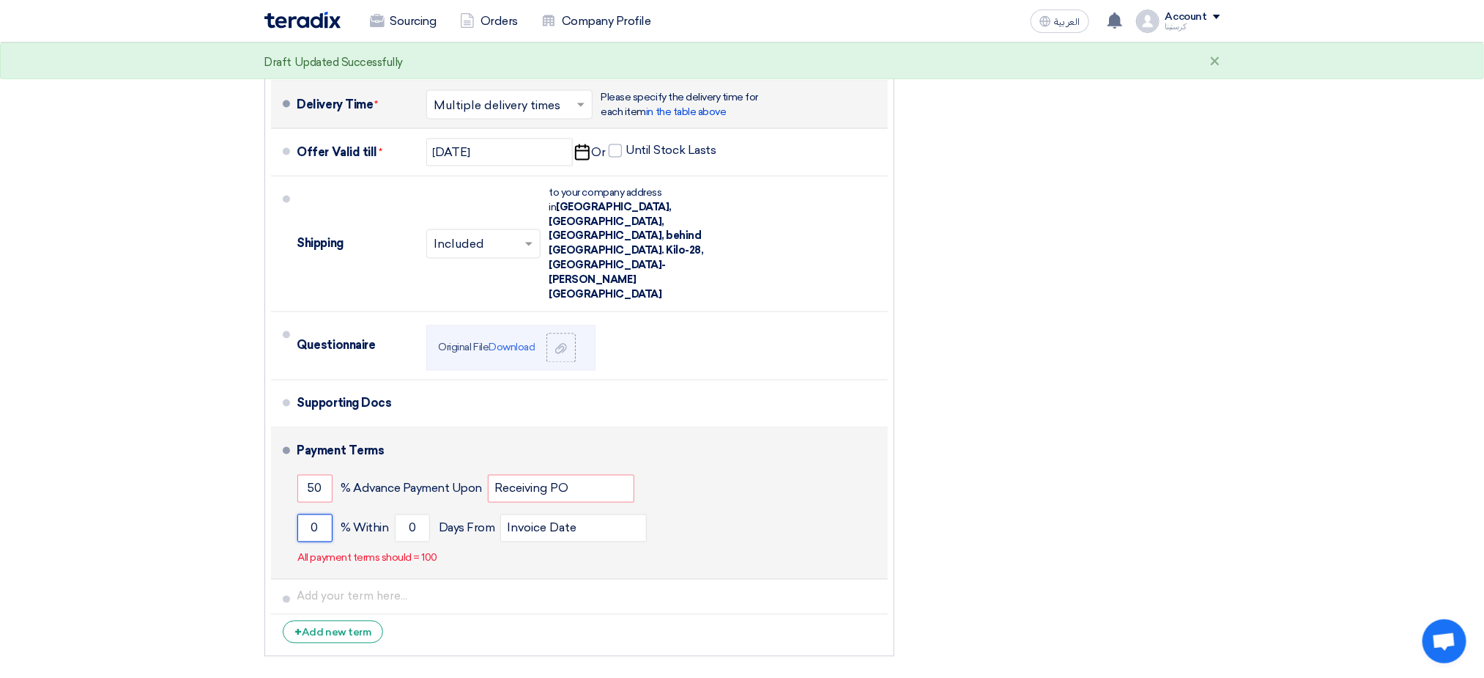
click at [319, 514] on input "0" at bounding box center [314, 528] width 35 height 28
drag, startPoint x: 303, startPoint y: 451, endPoint x: 291, endPoint y: 448, distance: 12.6
click at [295, 449] on li "Payment Terms 50 % Advance Payment Upon Receiving PO 0 % Within 0" at bounding box center [579, 504] width 617 height 152
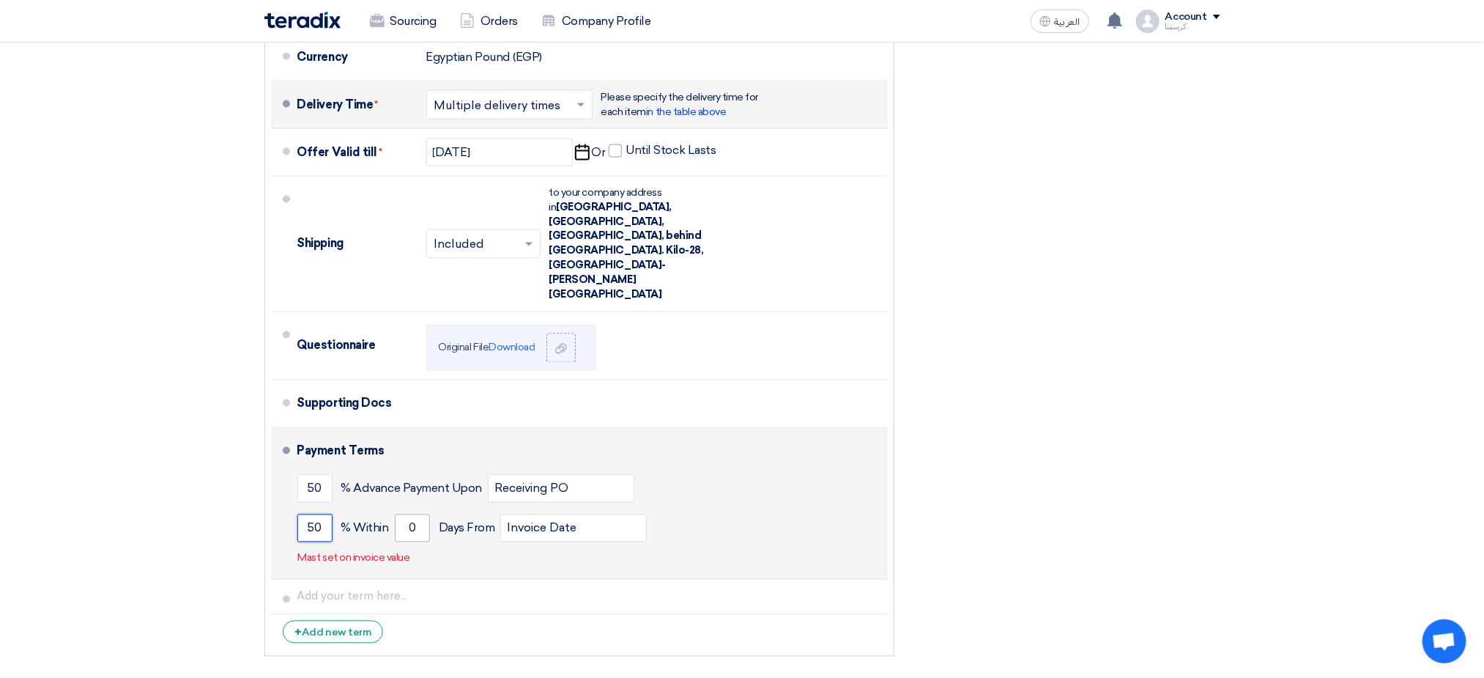
type input "50"
click at [421, 514] on input "0" at bounding box center [412, 528] width 35 height 28
drag, startPoint x: 423, startPoint y: 449, endPoint x: 401, endPoint y: 451, distance: 22.0
click at [401, 514] on input "0" at bounding box center [412, 528] width 35 height 28
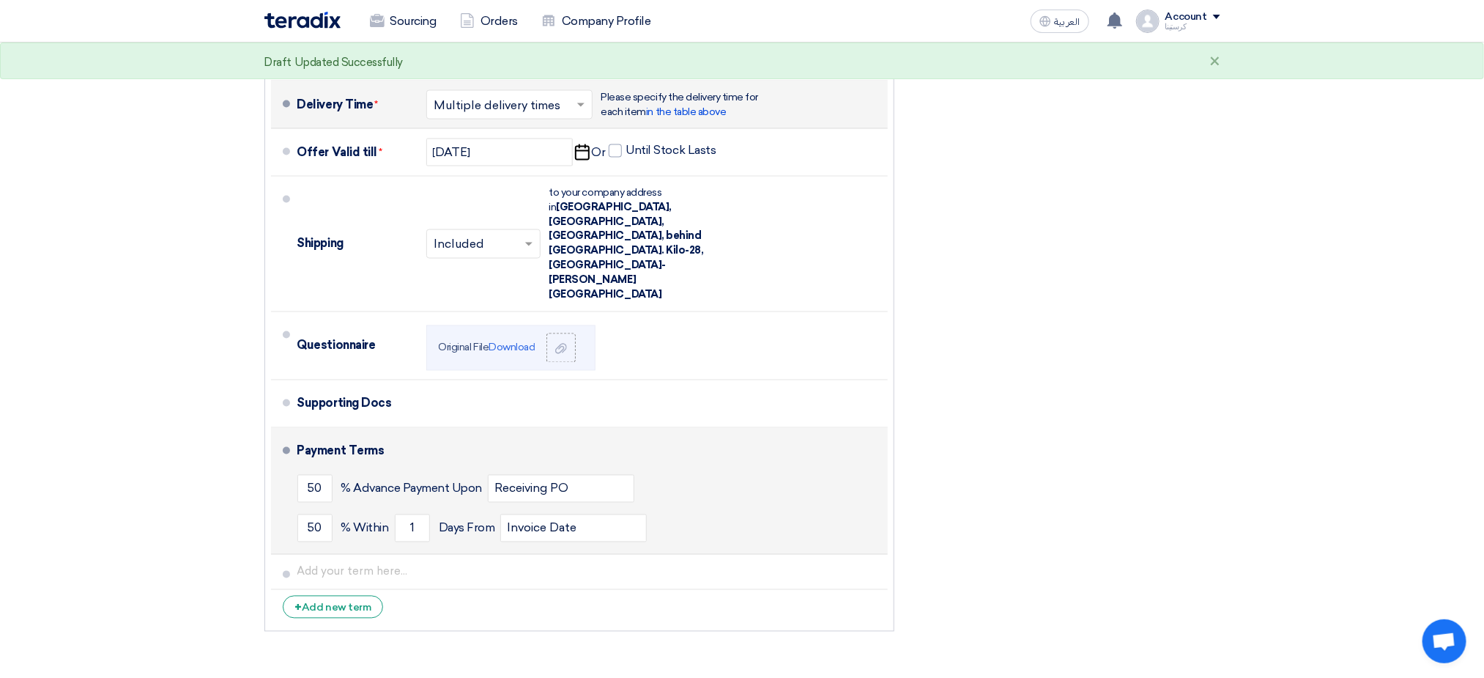
click at [692, 469] on div "50 % Advance Payment Upon Receiving PO" at bounding box center [589, 489] width 585 height 40
drag, startPoint x: 423, startPoint y: 443, endPoint x: 396, endPoint y: 448, distance: 27.0
click at [396, 514] on input "1" at bounding box center [412, 528] width 35 height 28
type input "7"
click at [769, 469] on div "50 % Advance Payment Upon Receiving PO" at bounding box center [589, 489] width 585 height 40
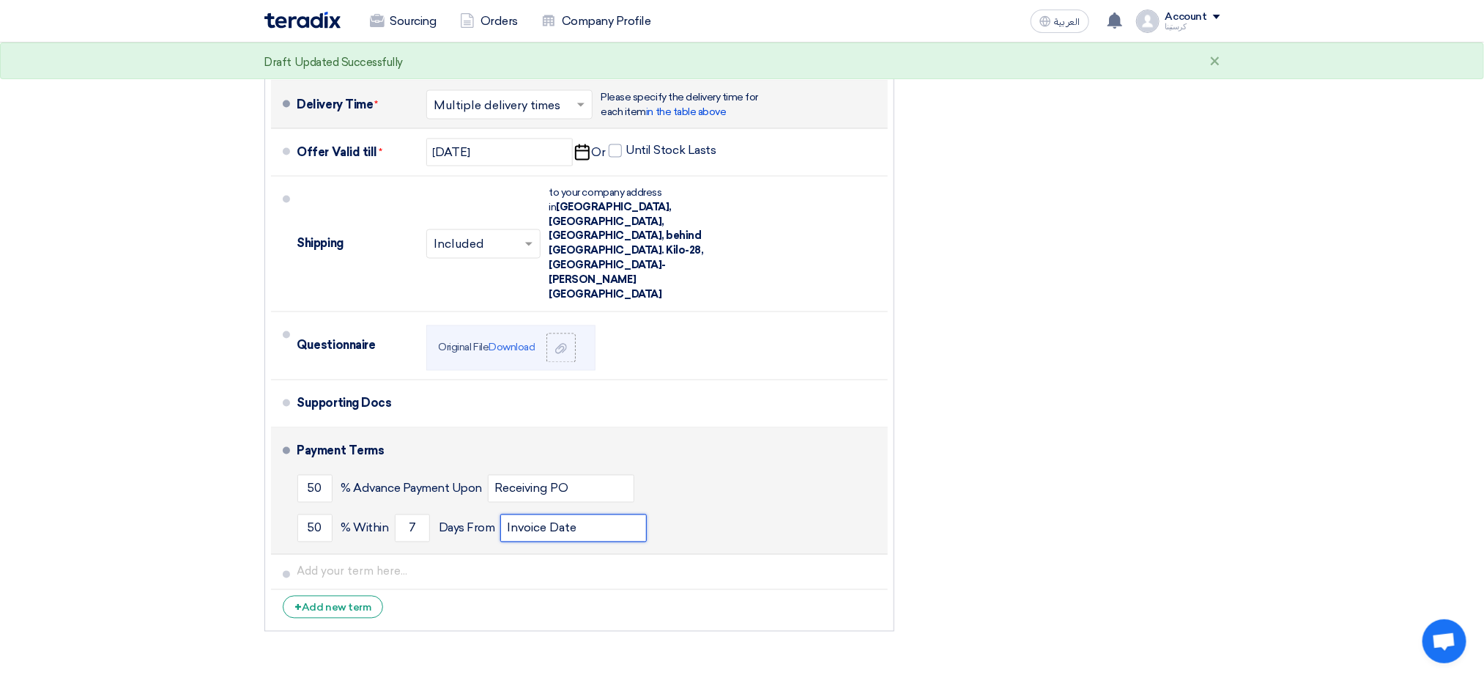
click at [578, 514] on input "Invoice Date" at bounding box center [573, 528] width 147 height 28
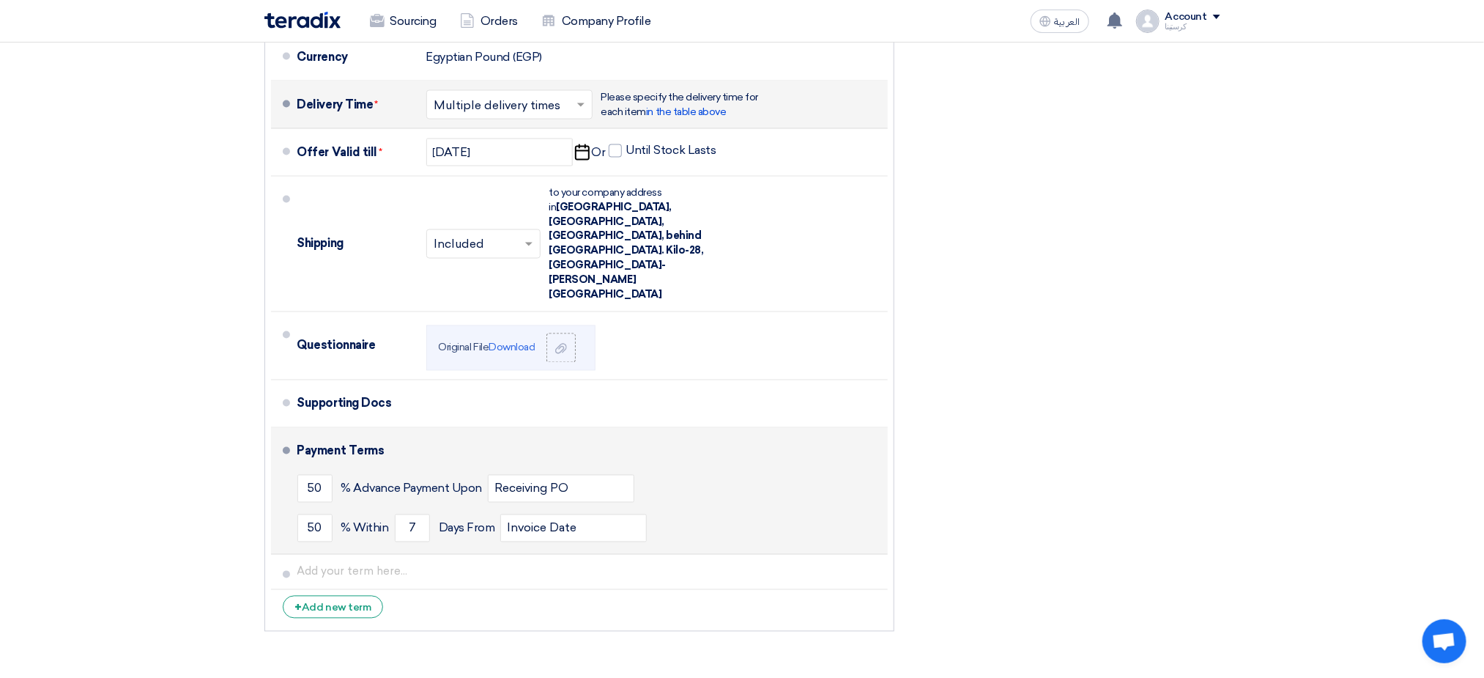
click at [697, 469] on div "50 % Advance Payment Upon Receiving PO" at bounding box center [589, 489] width 585 height 40
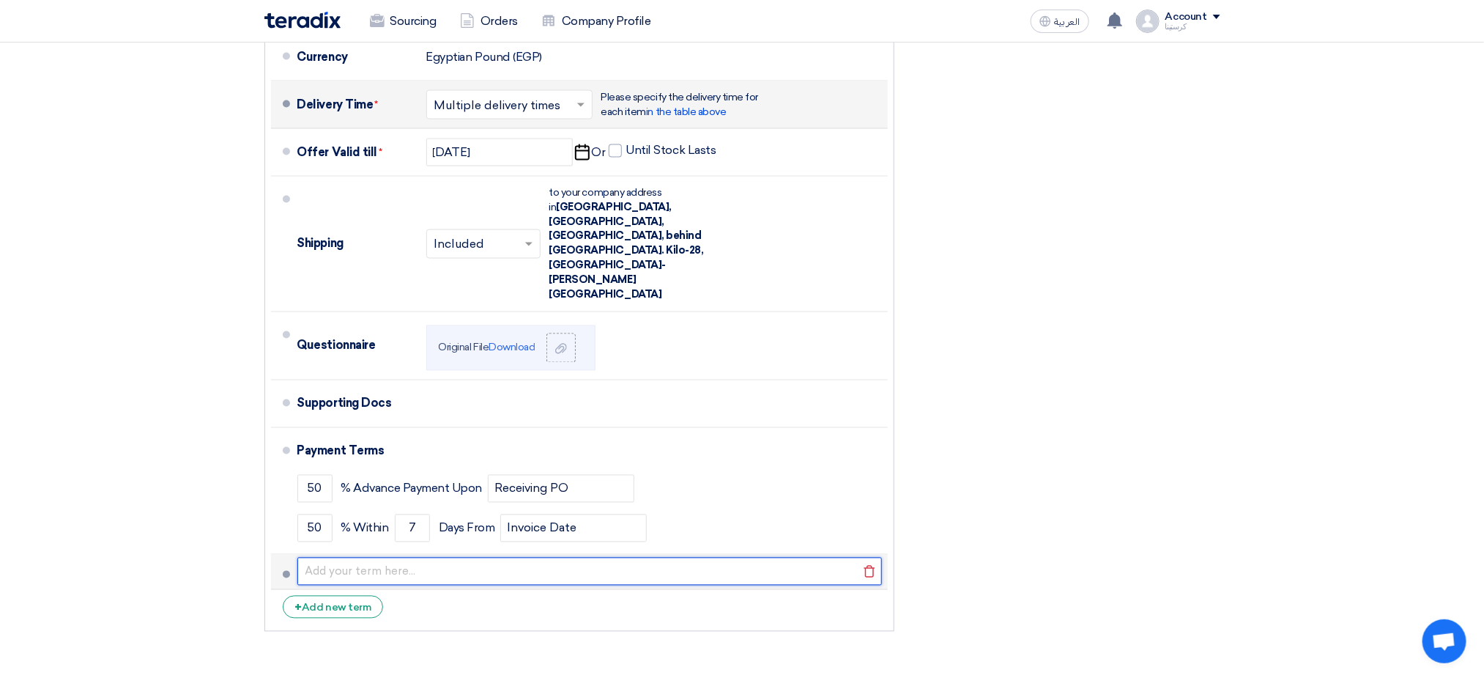
click at [324, 558] on input "text" at bounding box center [589, 572] width 585 height 28
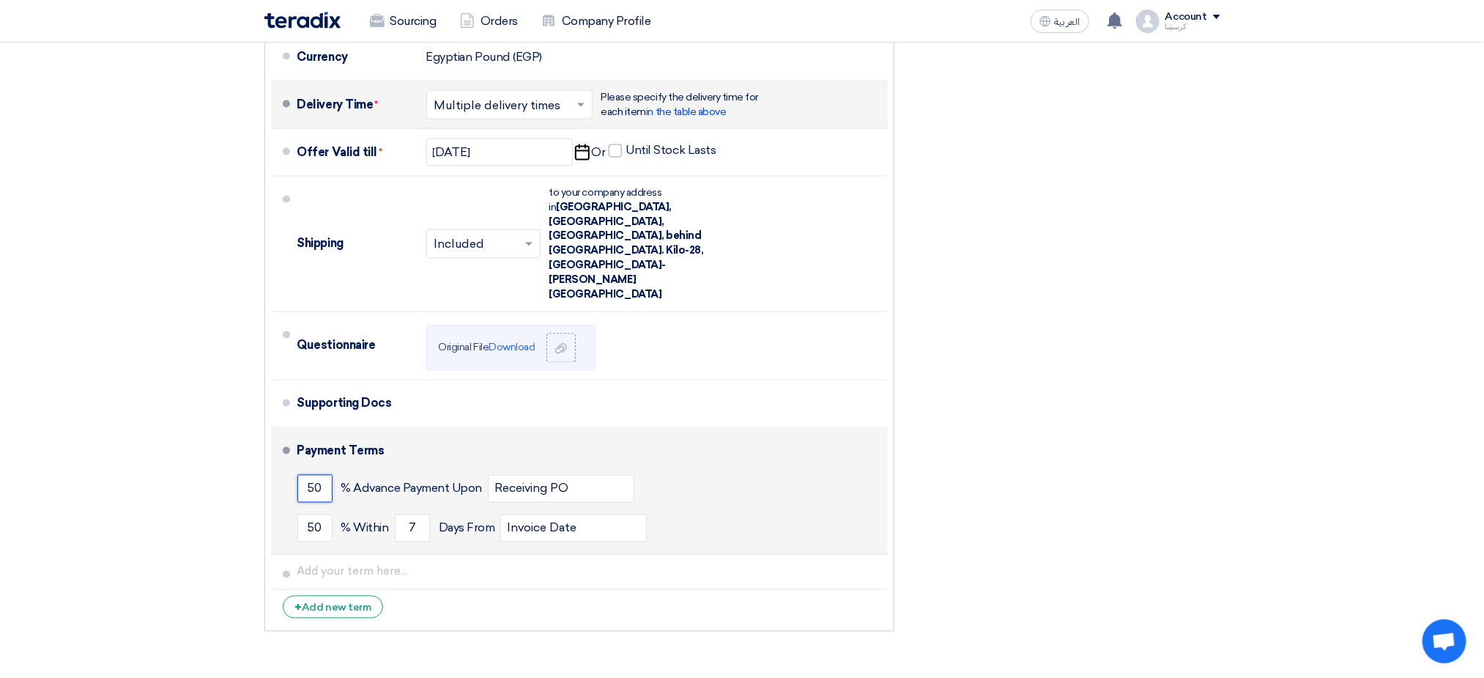
drag, startPoint x: 327, startPoint y: 407, endPoint x: 286, endPoint y: 405, distance: 41.8
click at [286, 428] on li "Payment Terms 50 % Advance Payment Upon Receiving PO 50 % Within 7" at bounding box center [579, 491] width 617 height 127
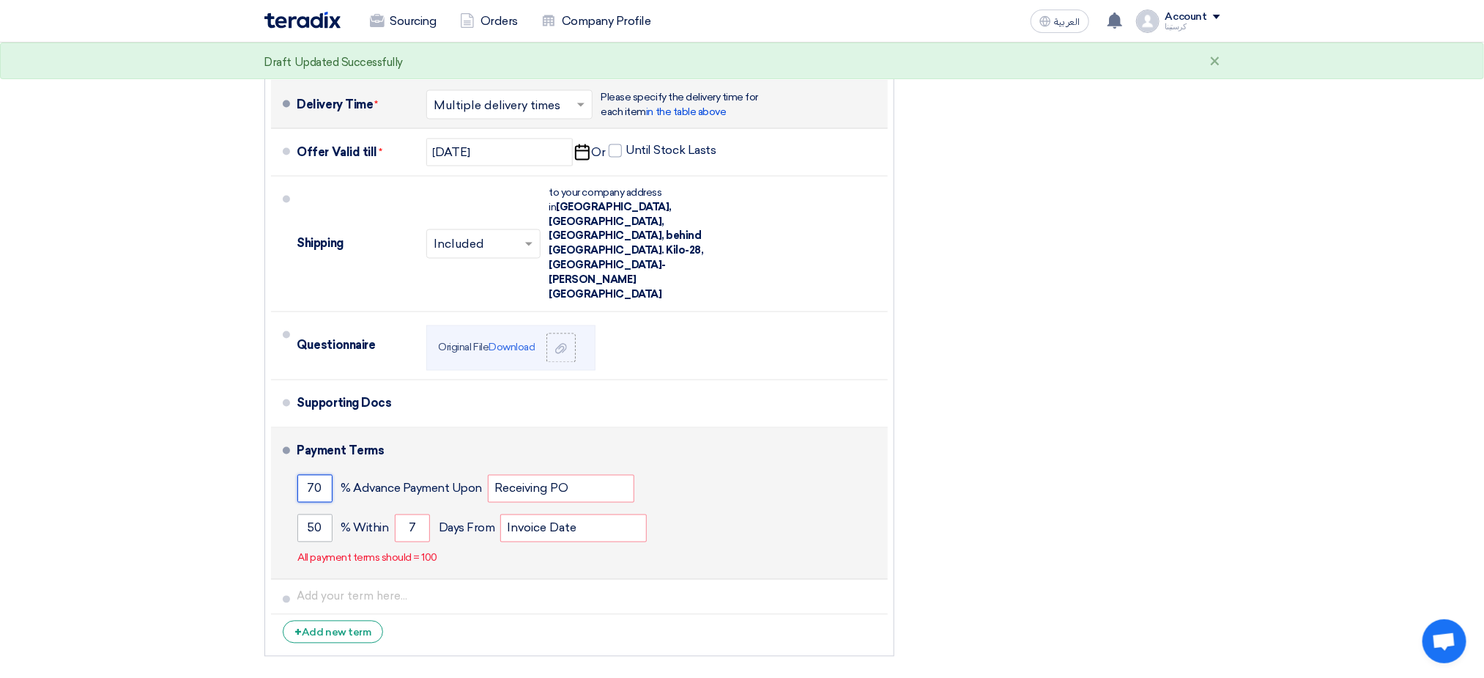
type input "70"
click at [324, 514] on input "50" at bounding box center [314, 528] width 35 height 28
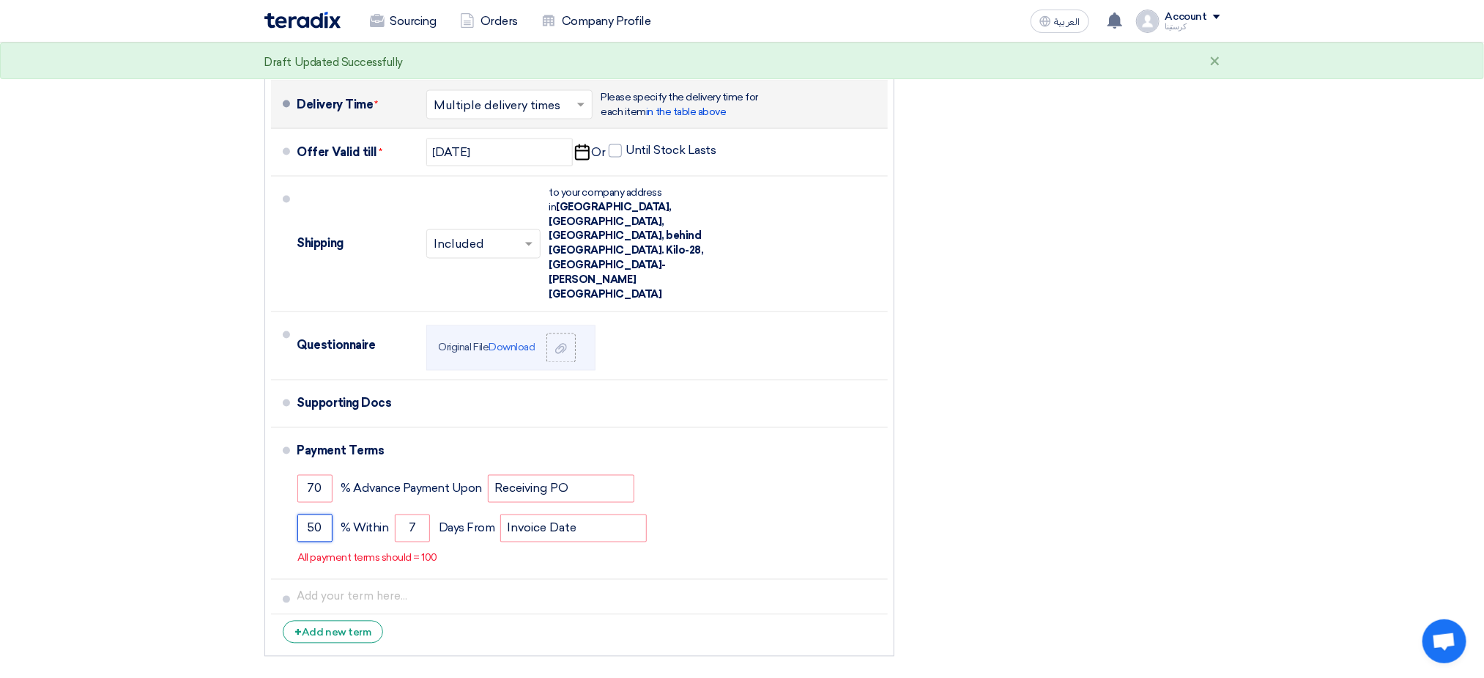
drag, startPoint x: 327, startPoint y: 446, endPoint x: 244, endPoint y: 440, distance: 83.7
type input "30"
click at [983, 390] on div "Financial Offer Summary Subtotal Egyptian Pound (EGP) 1,185,000 Shipping Fees" at bounding box center [1069, 127] width 326 height 1024
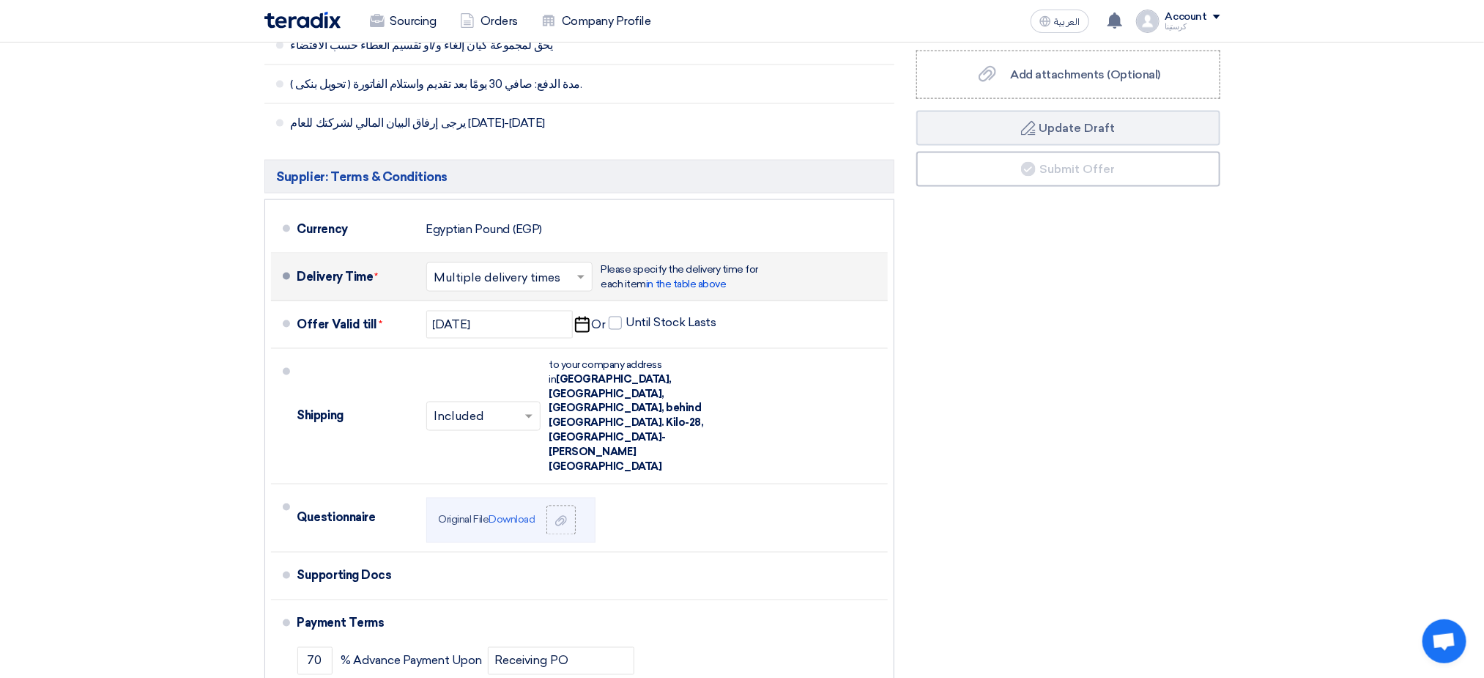
scroll to position [857, 0]
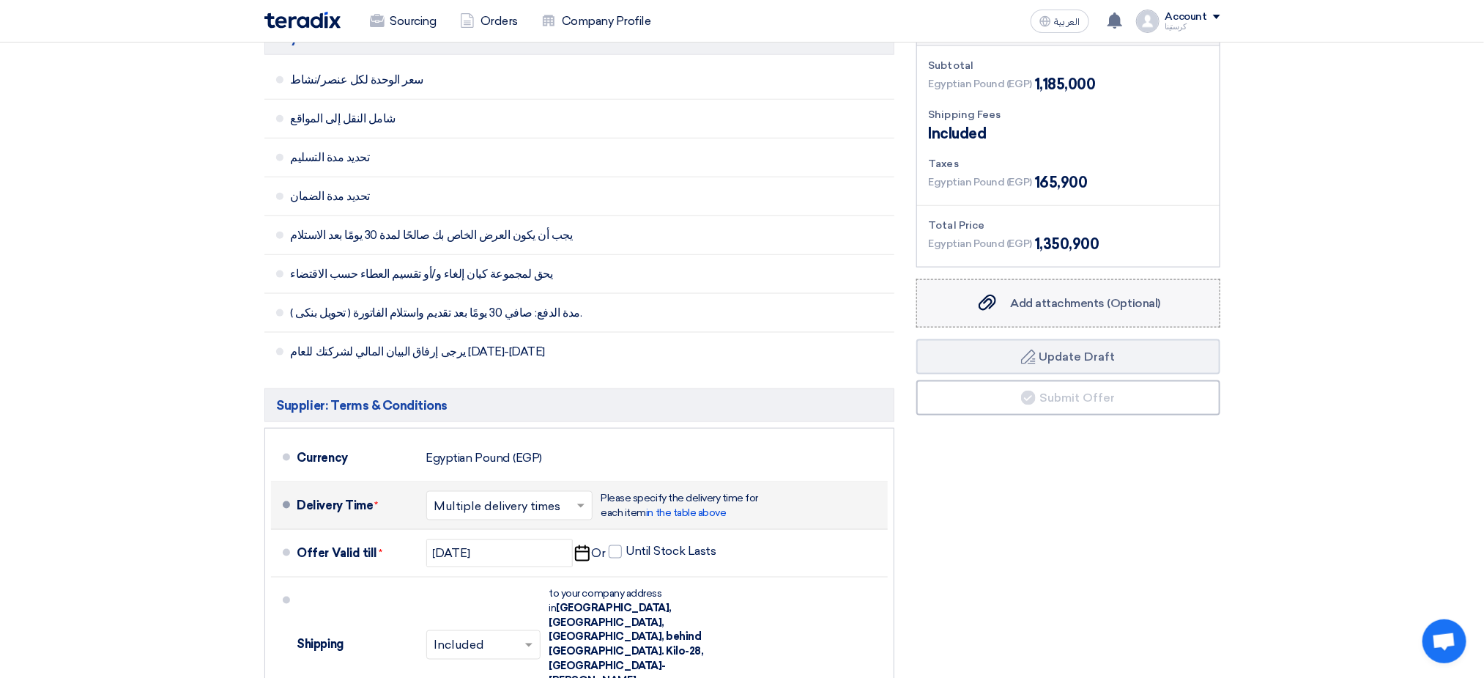
click at [1099, 296] on span "Add attachments (Optional)" at bounding box center [1086, 303] width 150 height 14
click at [0, 0] on input "Add attachments (Optional) Add attachments (Optional)" at bounding box center [0, 0] width 0 height 0
click at [1062, 296] on span "Add attachments (Optional)" at bounding box center [1086, 303] width 150 height 14
click at [0, 0] on input "Add attachments (Optional) Add attachments (Optional)" at bounding box center [0, 0] width 0 height 0
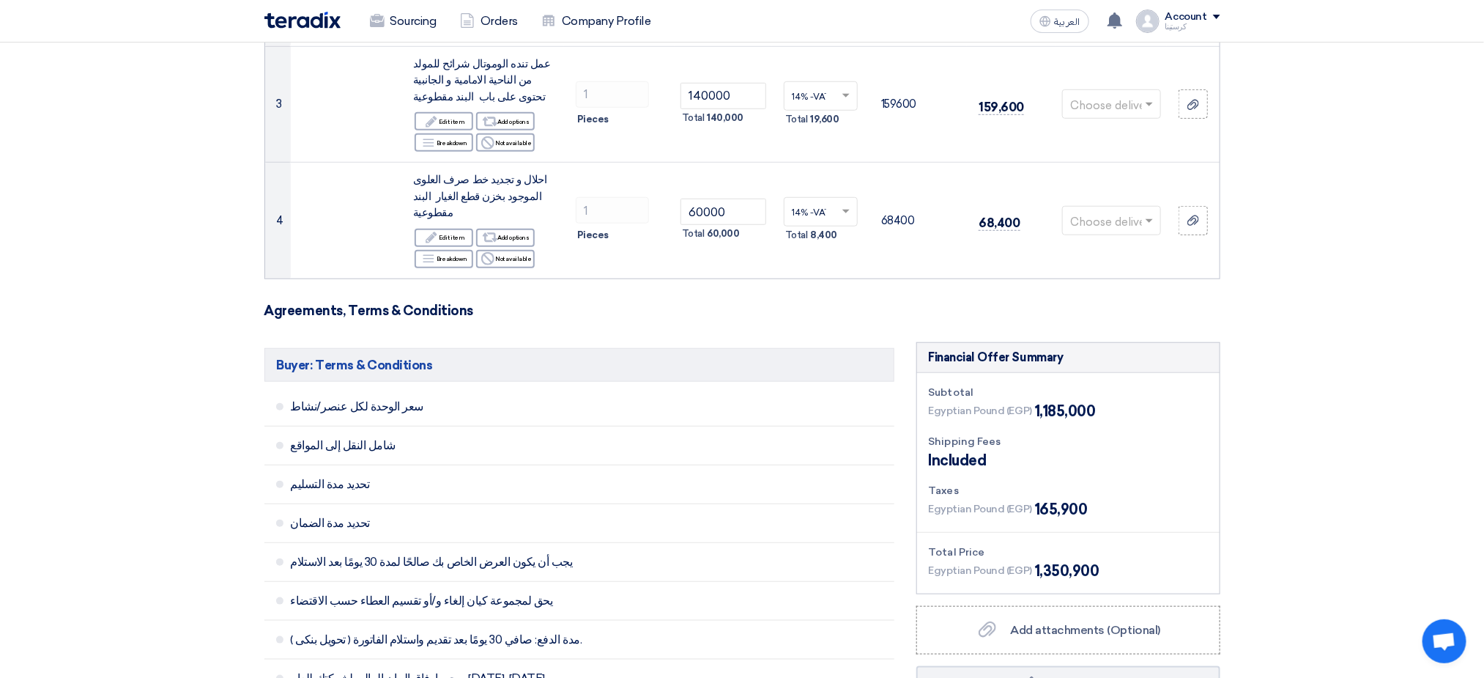
scroll to position [637, 0]
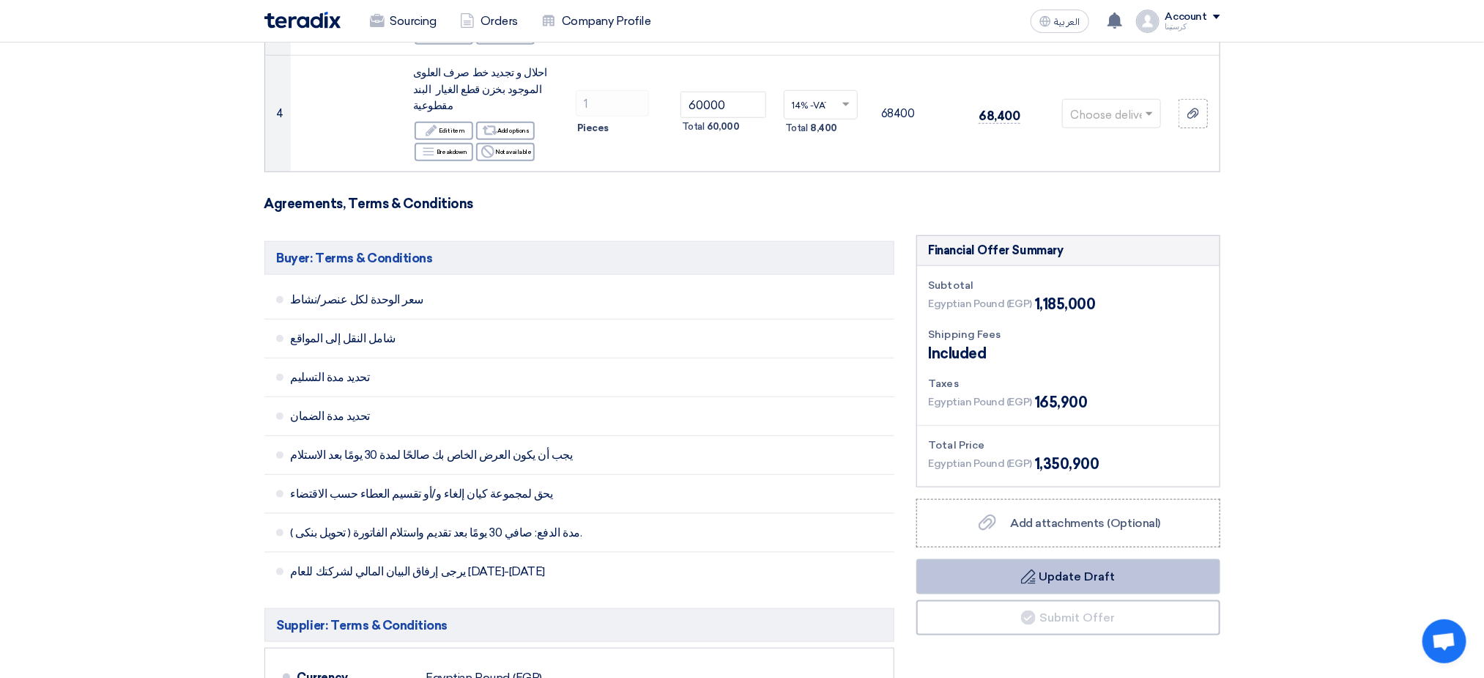
click at [1077, 559] on button "Draft Update Draft" at bounding box center [1069, 576] width 304 height 35
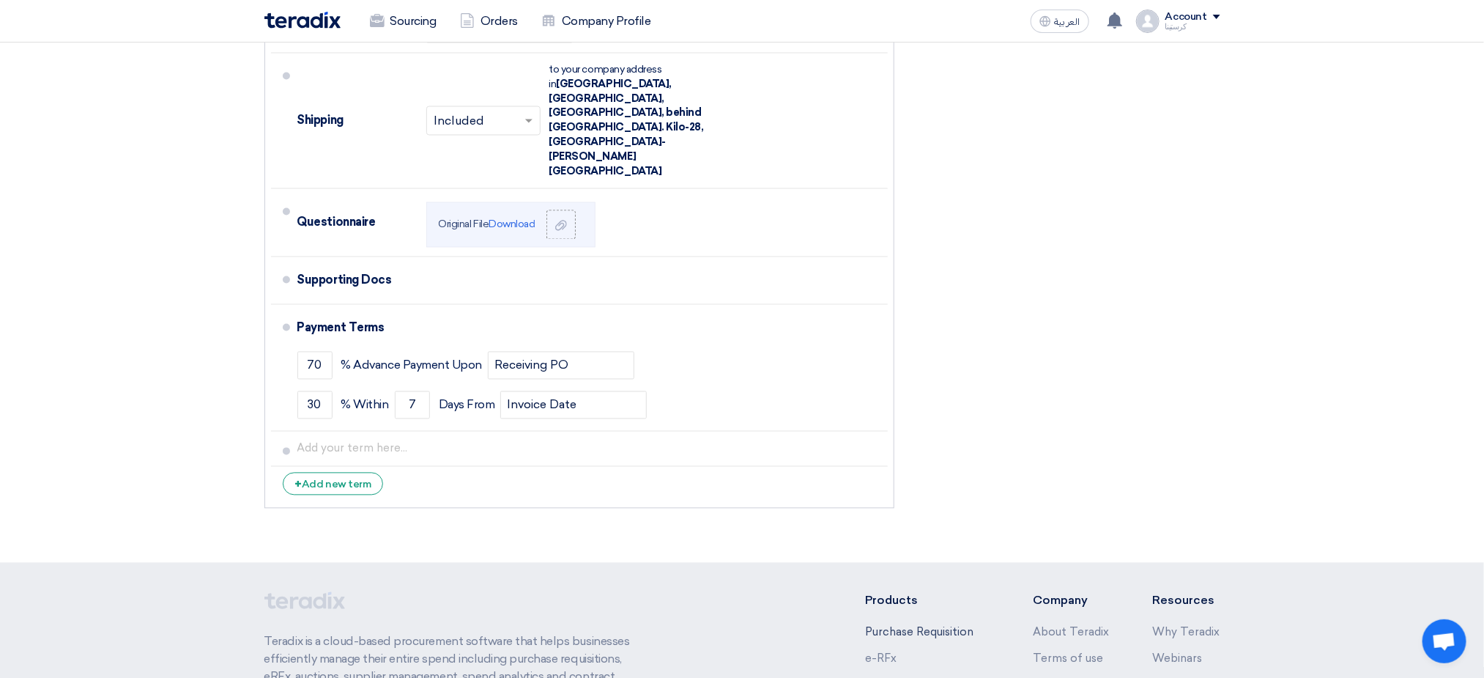
scroll to position [1429, 0]
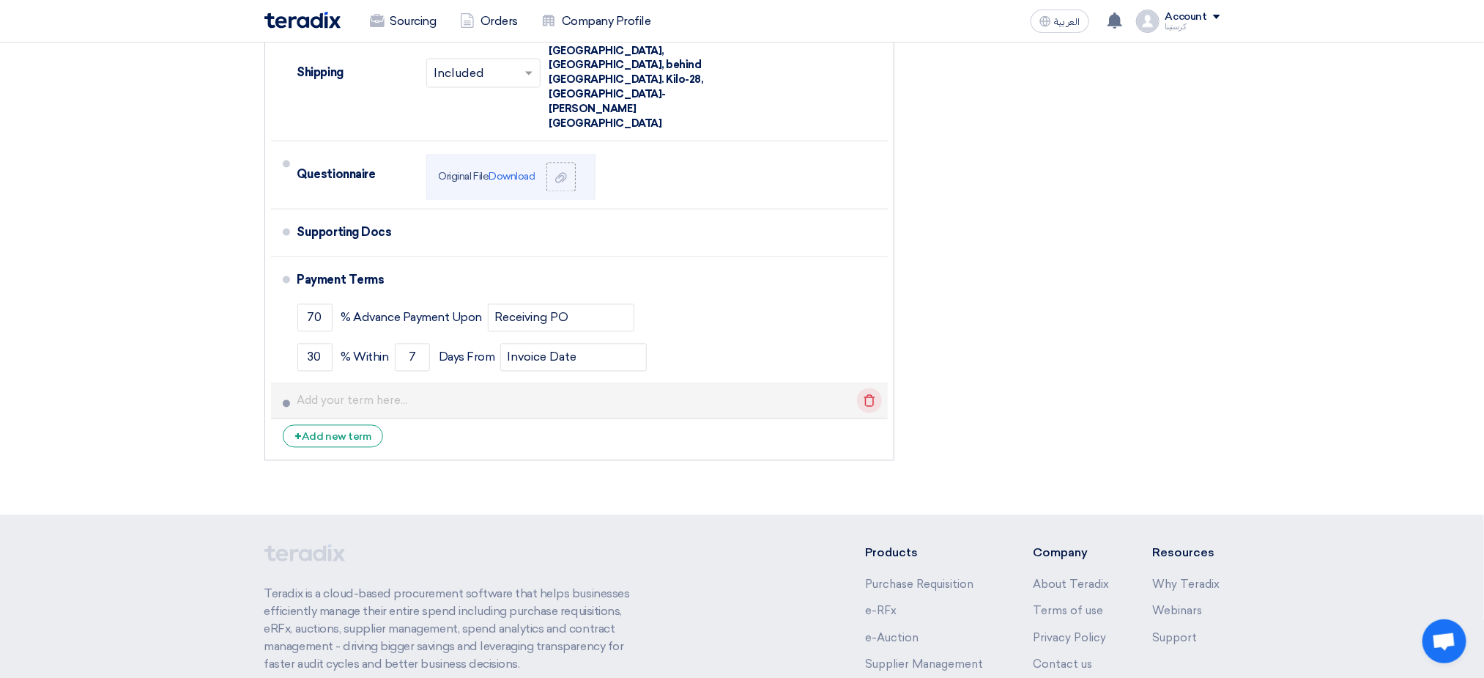
click at [867, 394] on use at bounding box center [869, 400] width 11 height 12
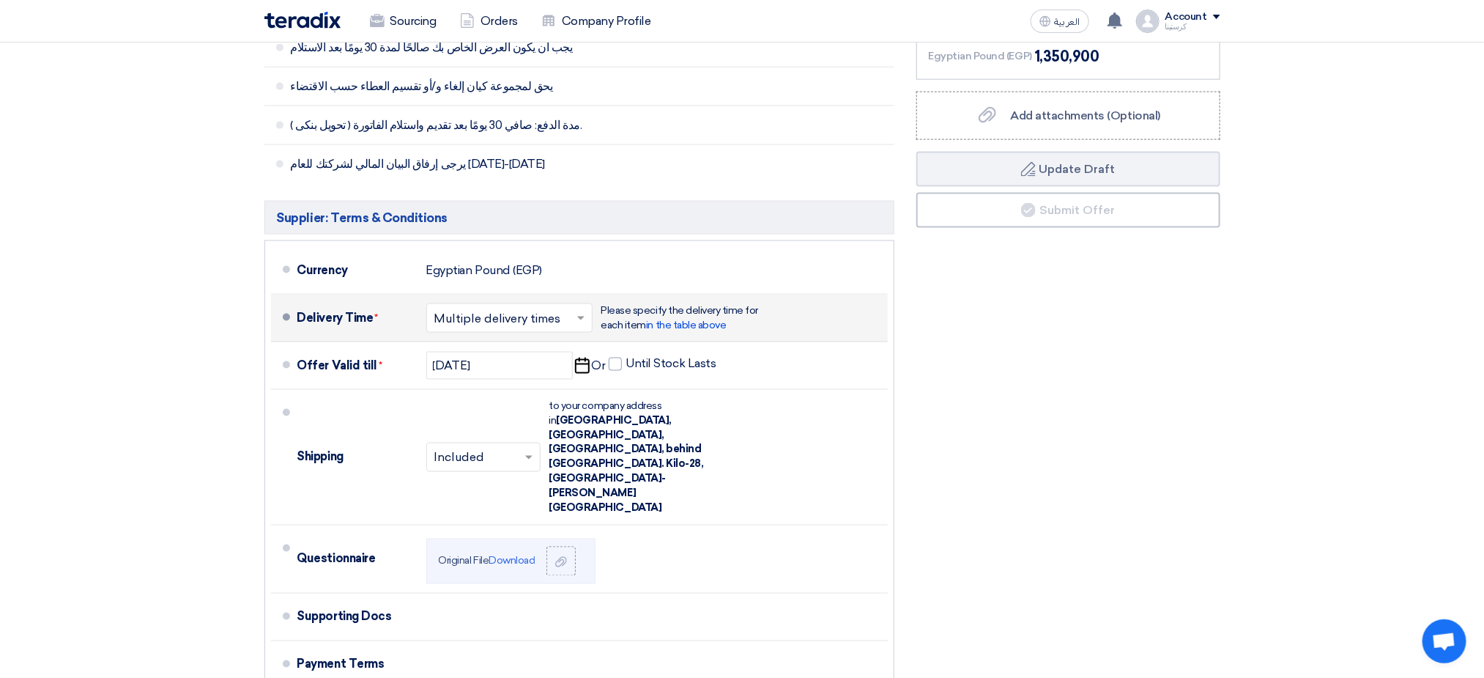
scroll to position [1319, 0]
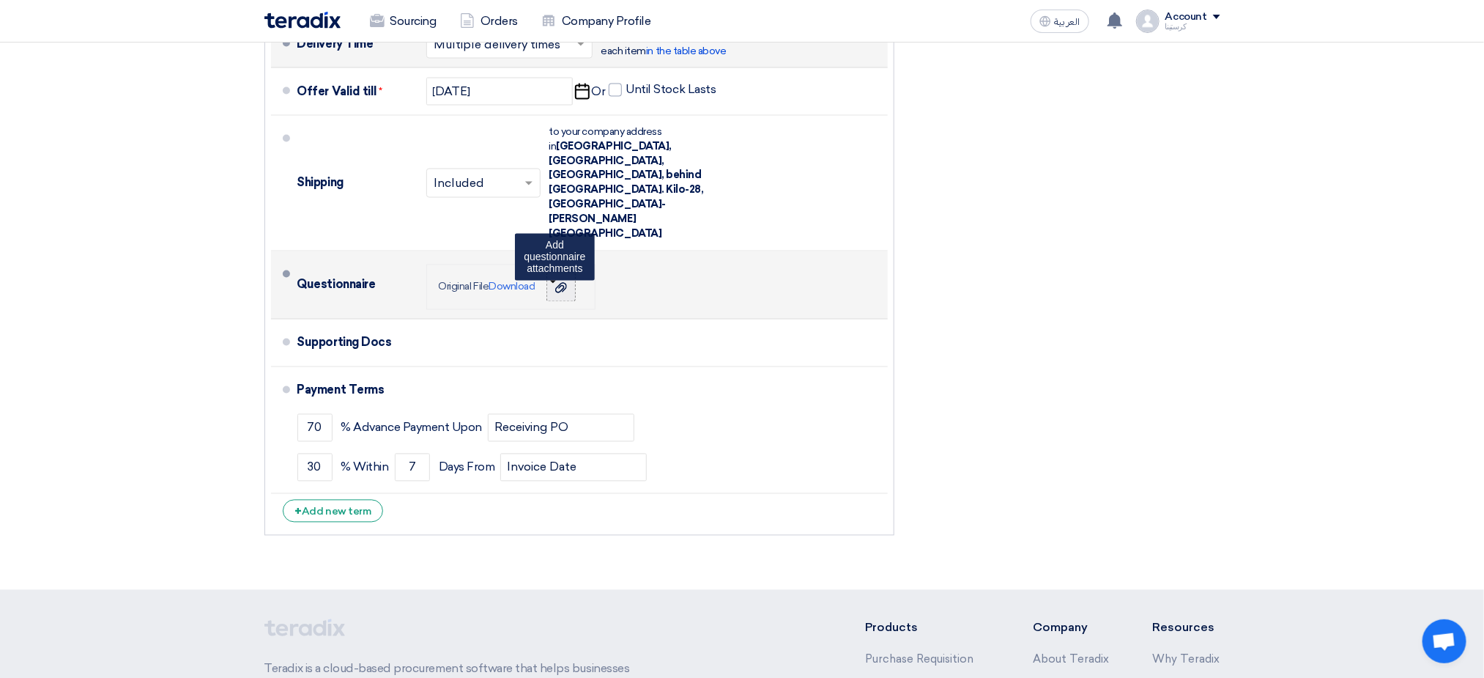
click at [567, 282] on use at bounding box center [561, 287] width 12 height 10
click at [0, 0] on input "file" at bounding box center [0, 0] width 0 height 0
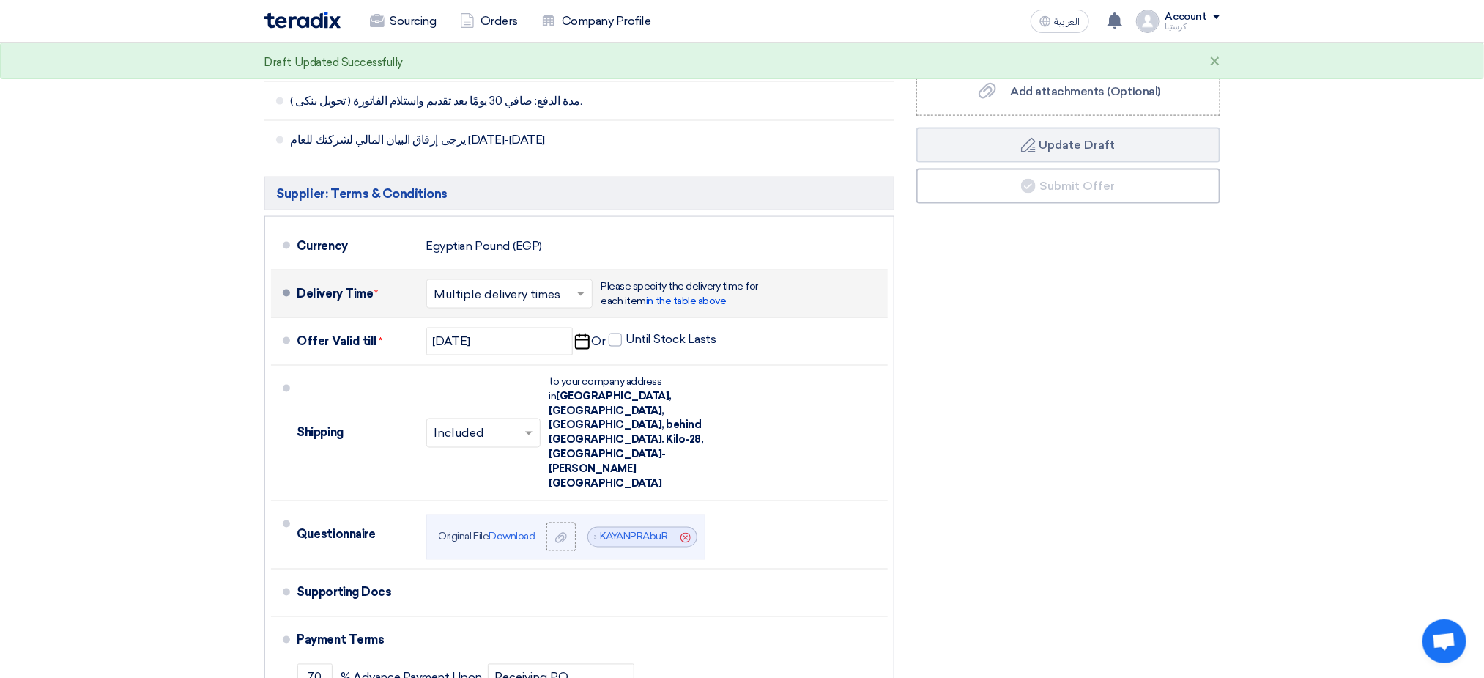
scroll to position [989, 0]
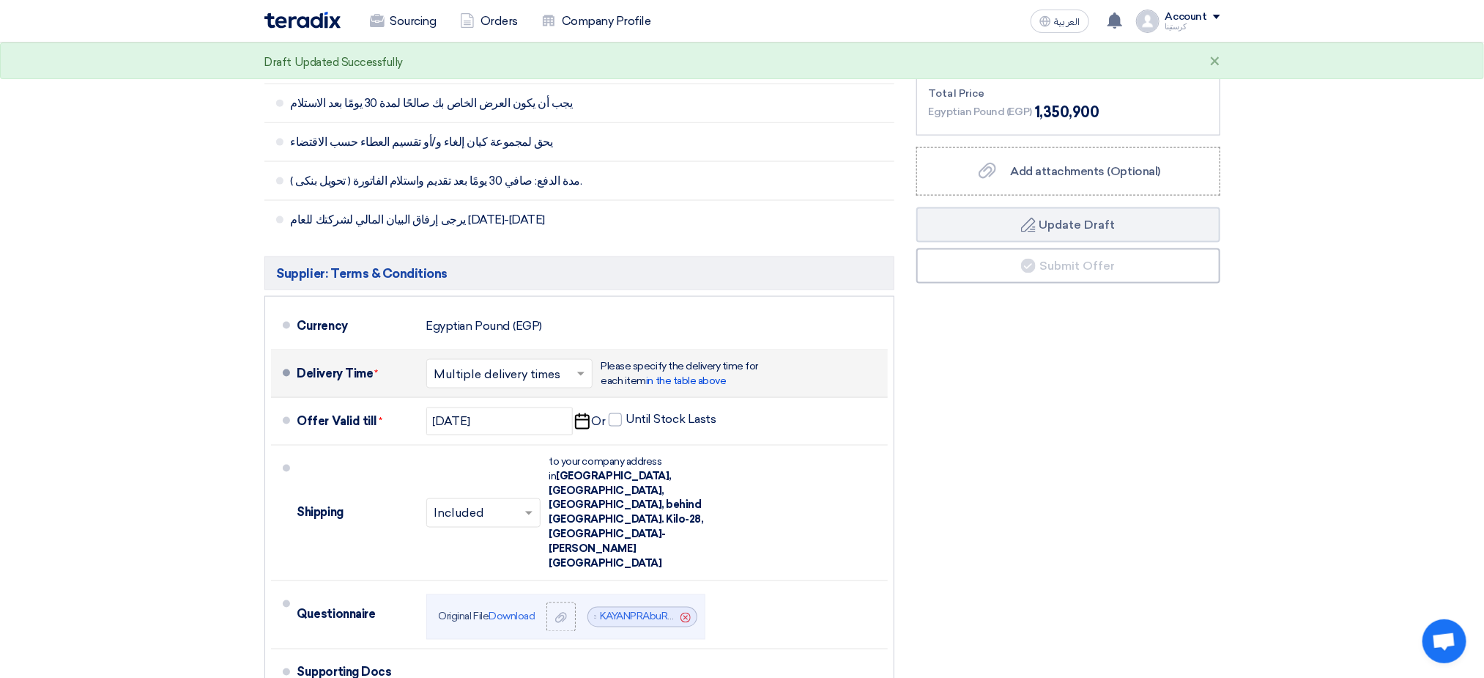
click at [563, 364] on input "text" at bounding box center [510, 374] width 152 height 21
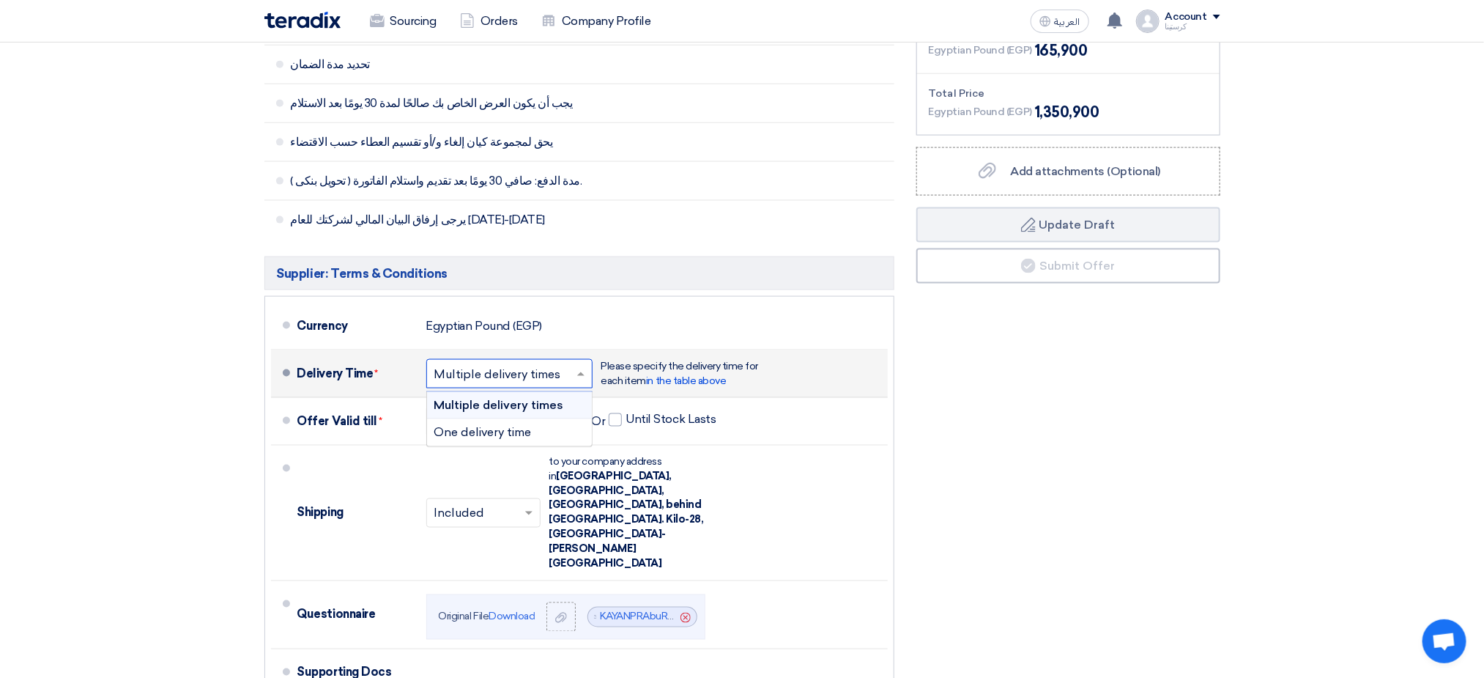
click at [566, 364] on input "text" at bounding box center [510, 374] width 152 height 21
click at [1003, 427] on div "Financial Offer Summary Subtotal Egyptian Pound (EGP) 1,185,000 Shipping Fees" at bounding box center [1069, 378] width 326 height 989
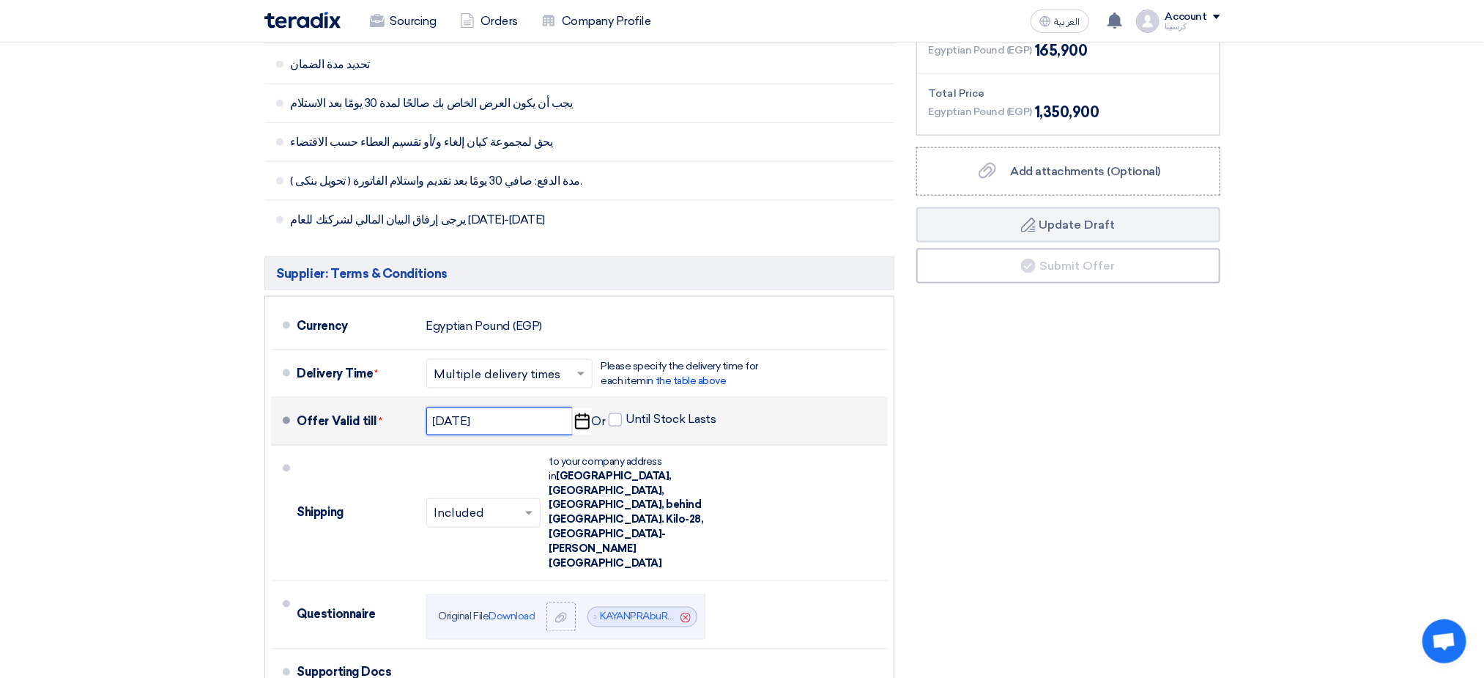
click at [521, 407] on input "9/10/2025" at bounding box center [499, 421] width 147 height 28
select select "9"
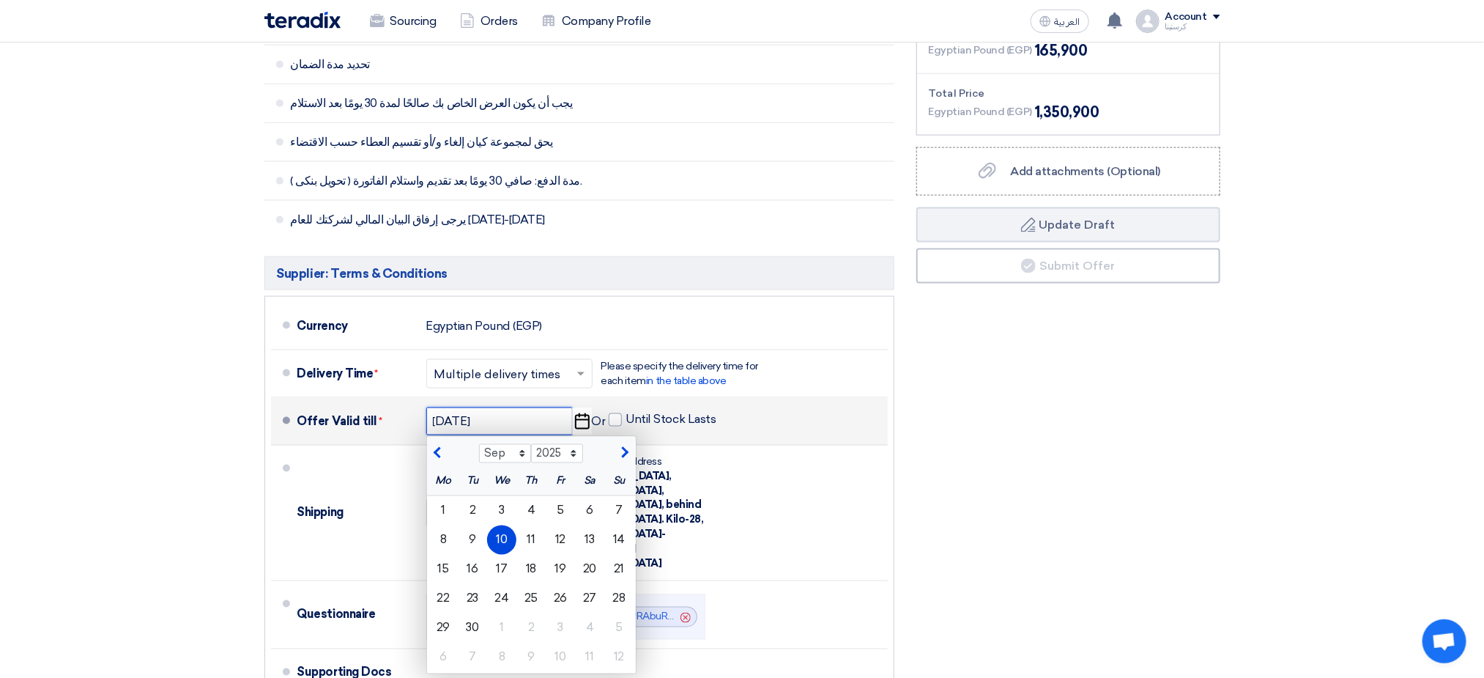
click at [530, 407] on input "9/10/2025" at bounding box center [499, 421] width 147 height 28
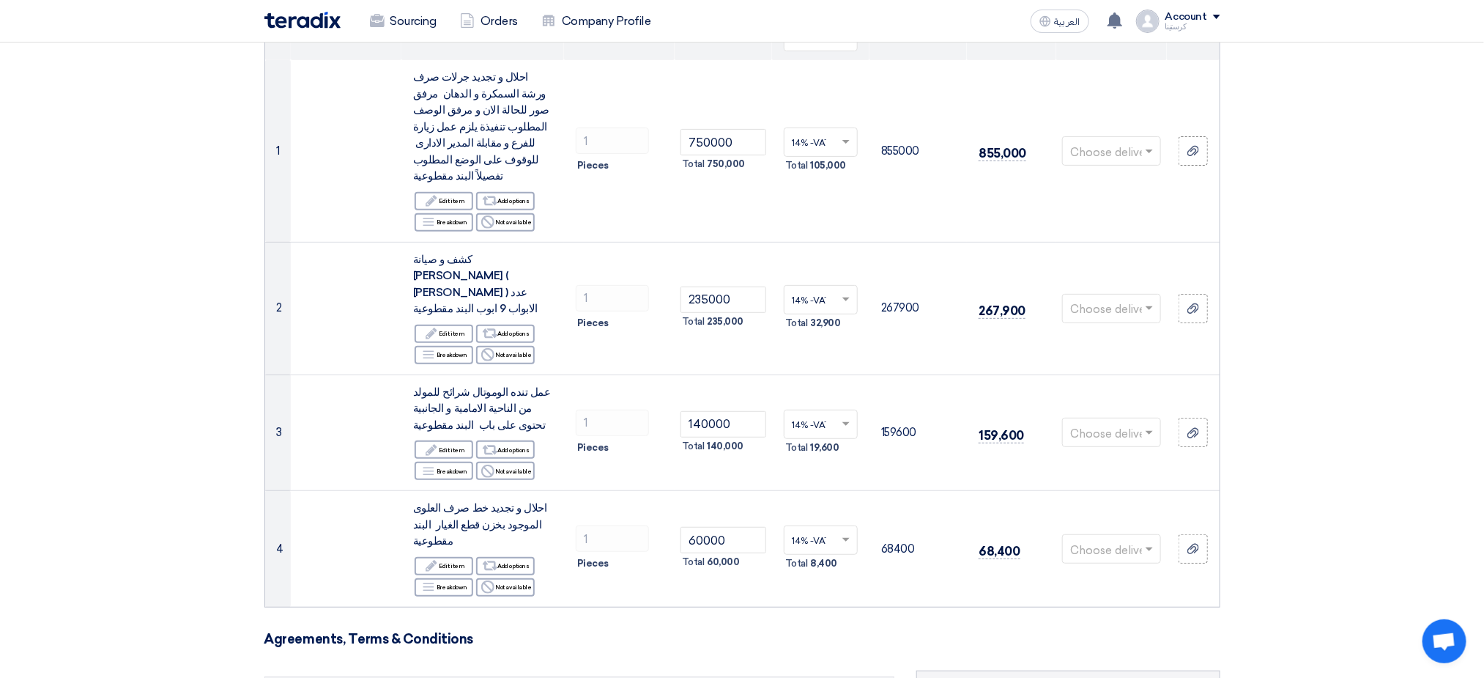
scroll to position [0, 0]
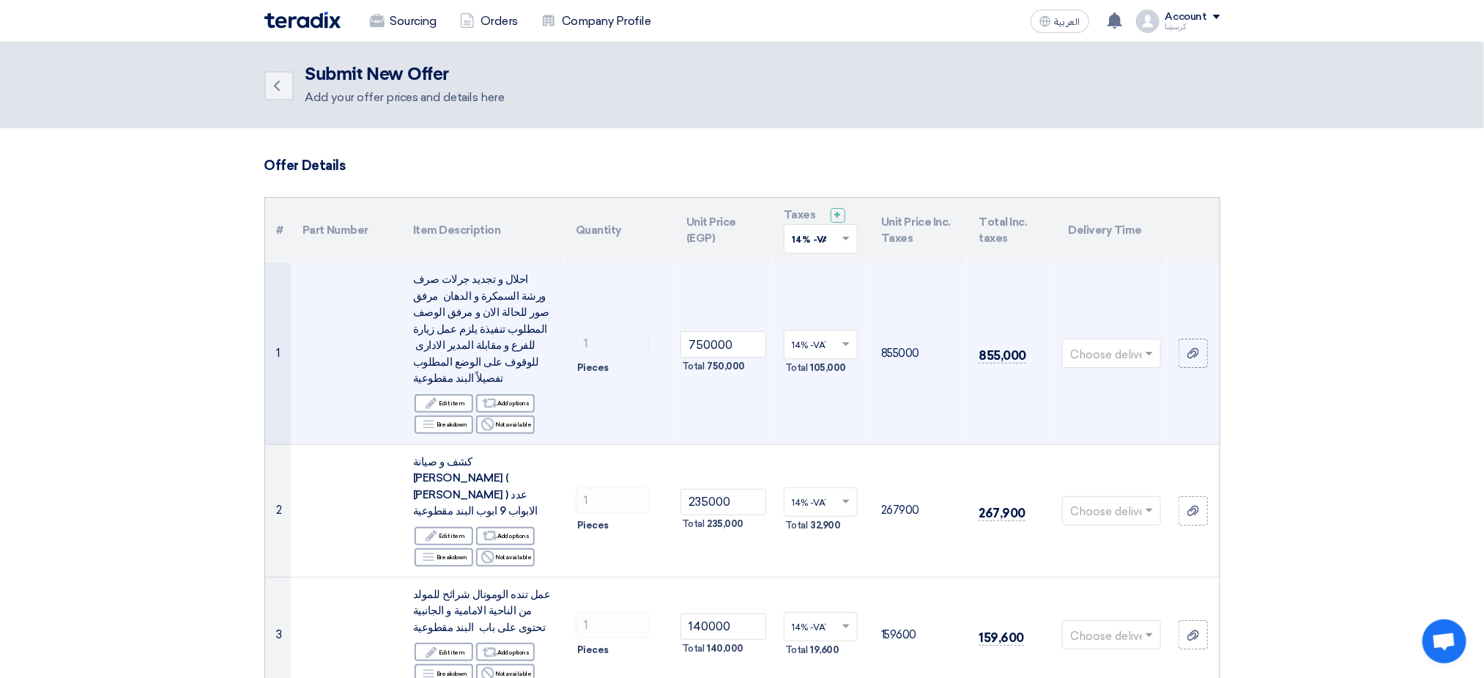
click at [1152, 345] on span at bounding box center [1151, 353] width 18 height 17
click at [1108, 434] on span "1-2 Weeks" at bounding box center [1097, 439] width 54 height 13
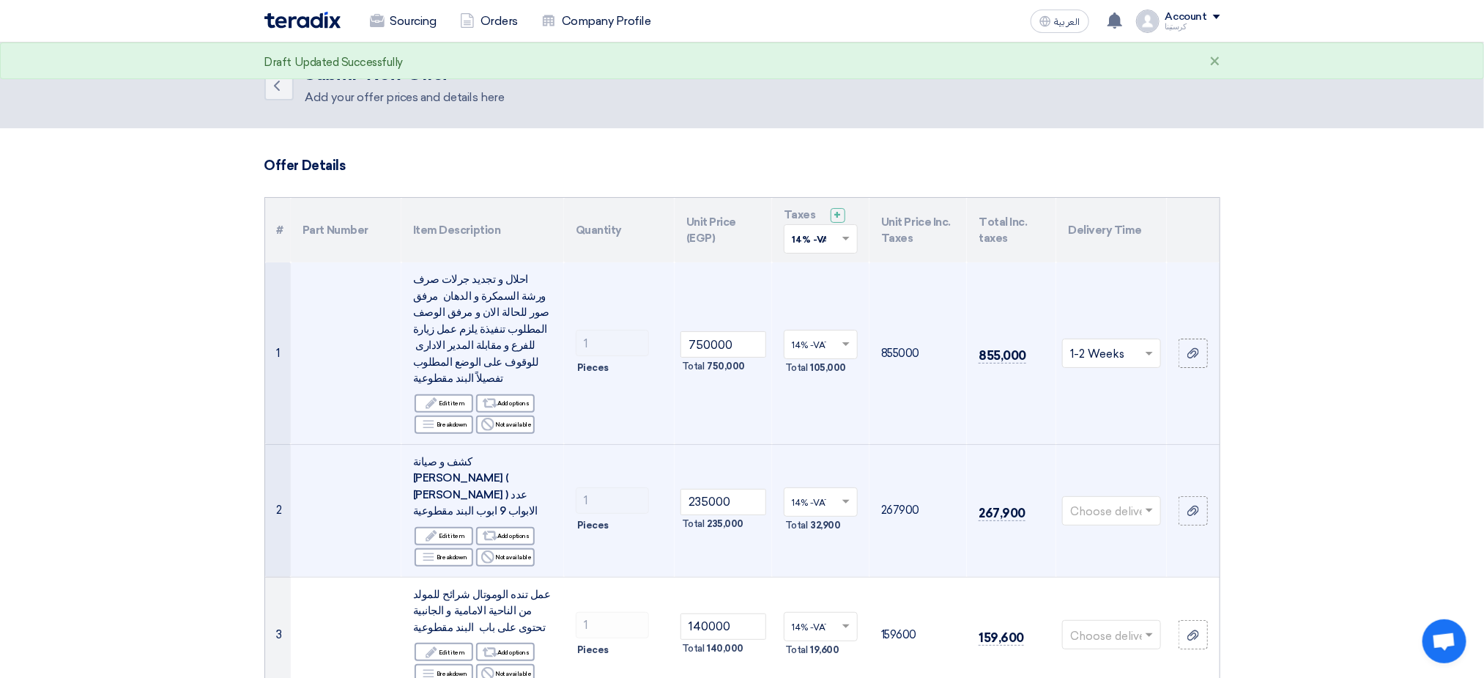
click at [1144, 502] on span at bounding box center [1151, 510] width 18 height 17
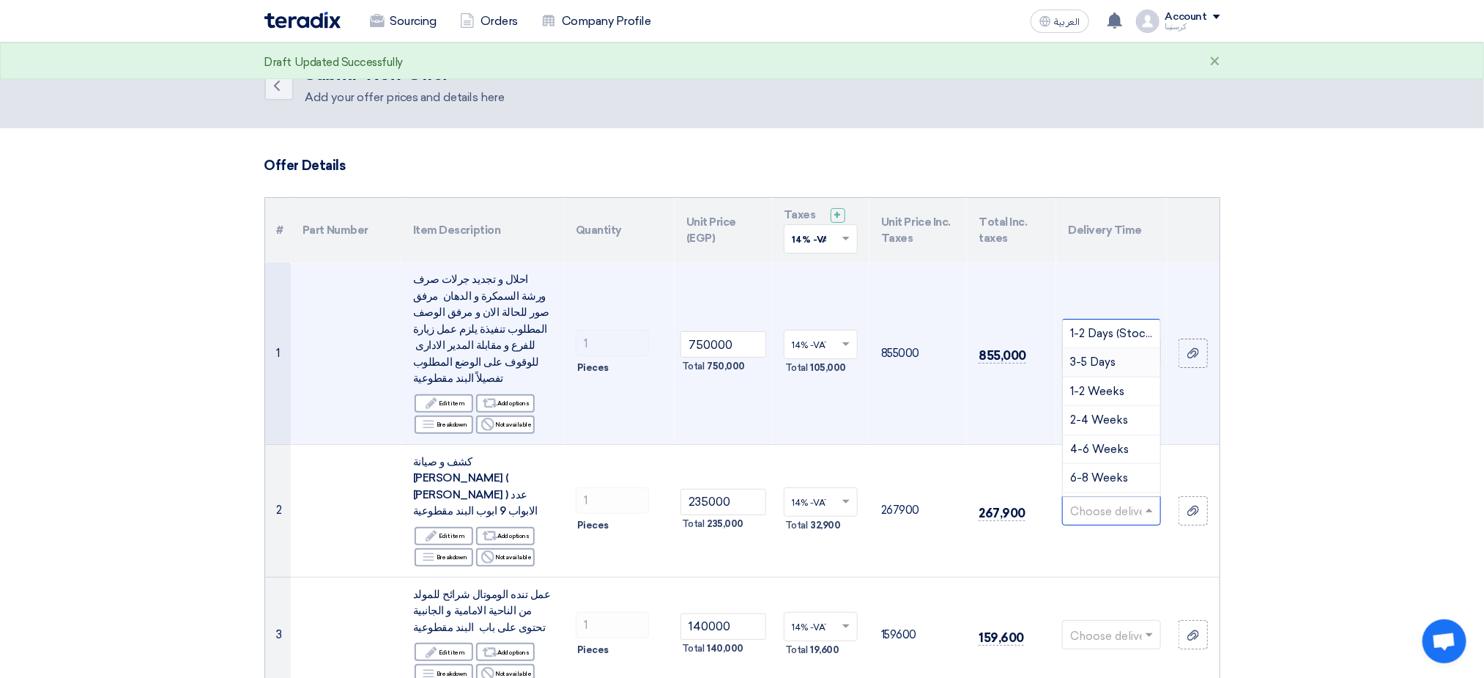
click at [1146, 352] on span at bounding box center [1149, 354] width 7 height 5
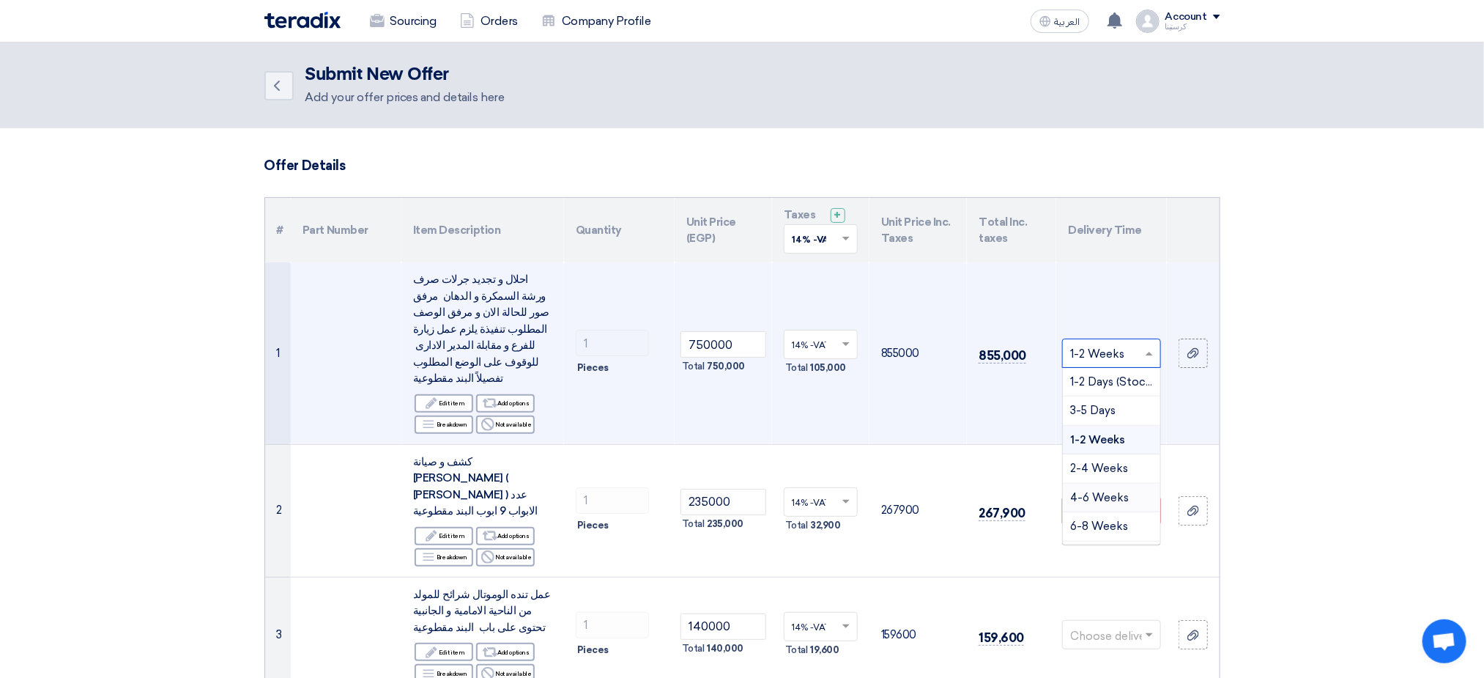
click at [1114, 491] on span "4-6 Weeks" at bounding box center [1099, 497] width 59 height 13
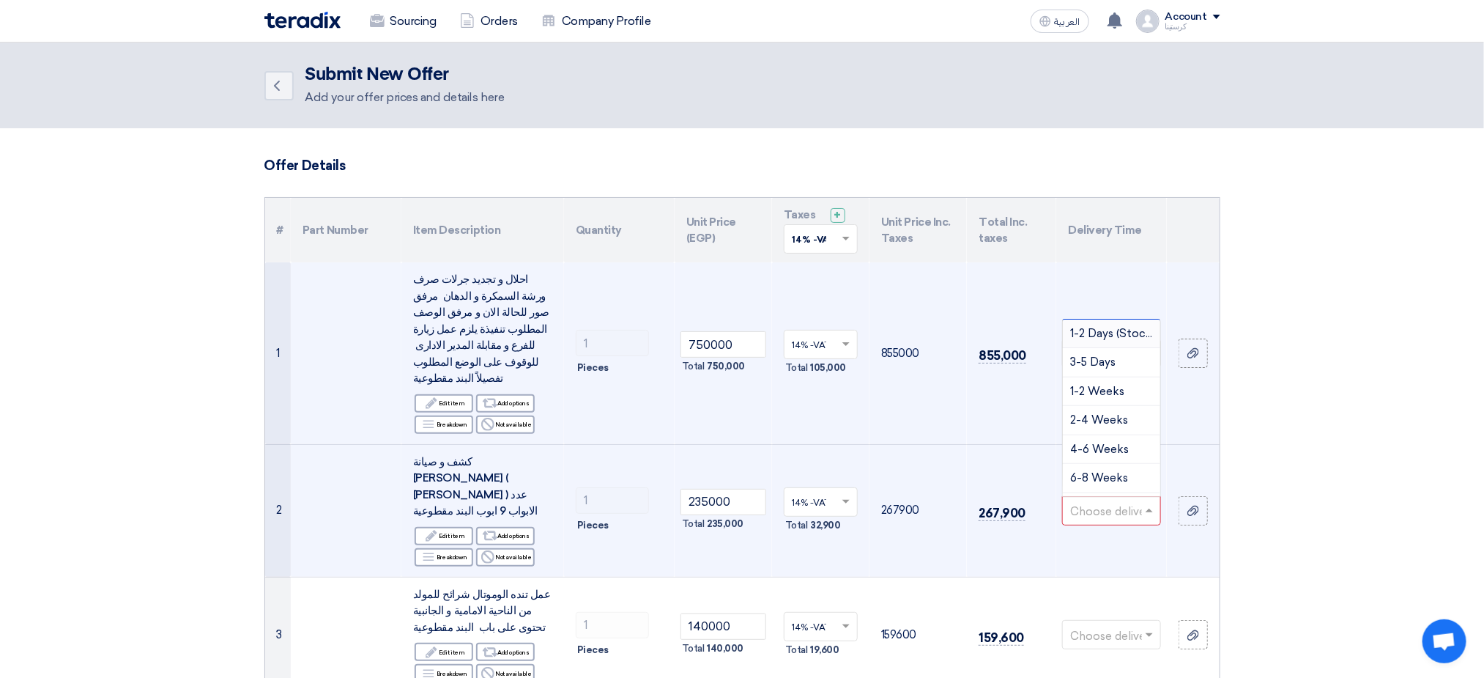
click at [1126, 500] on input "text" at bounding box center [1104, 512] width 68 height 24
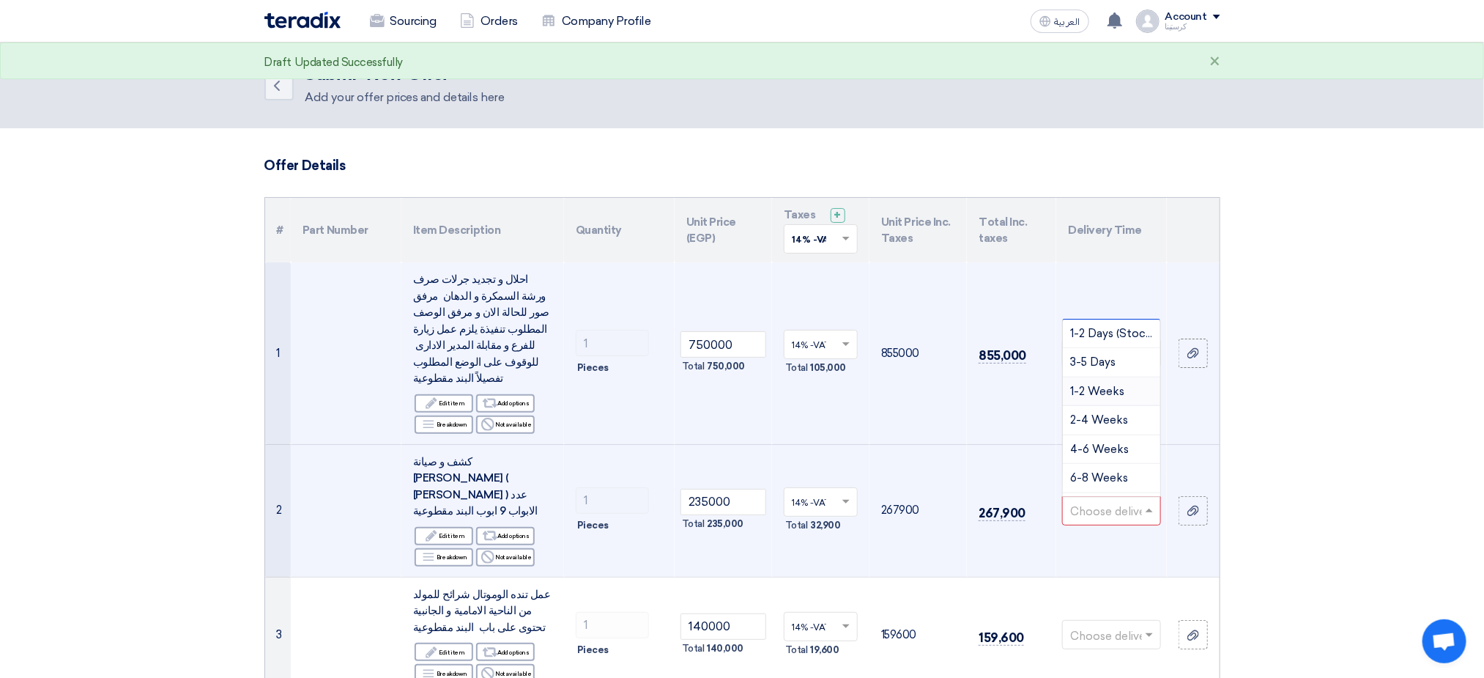
click at [1112, 385] on span "1-2 Weeks" at bounding box center [1097, 391] width 54 height 13
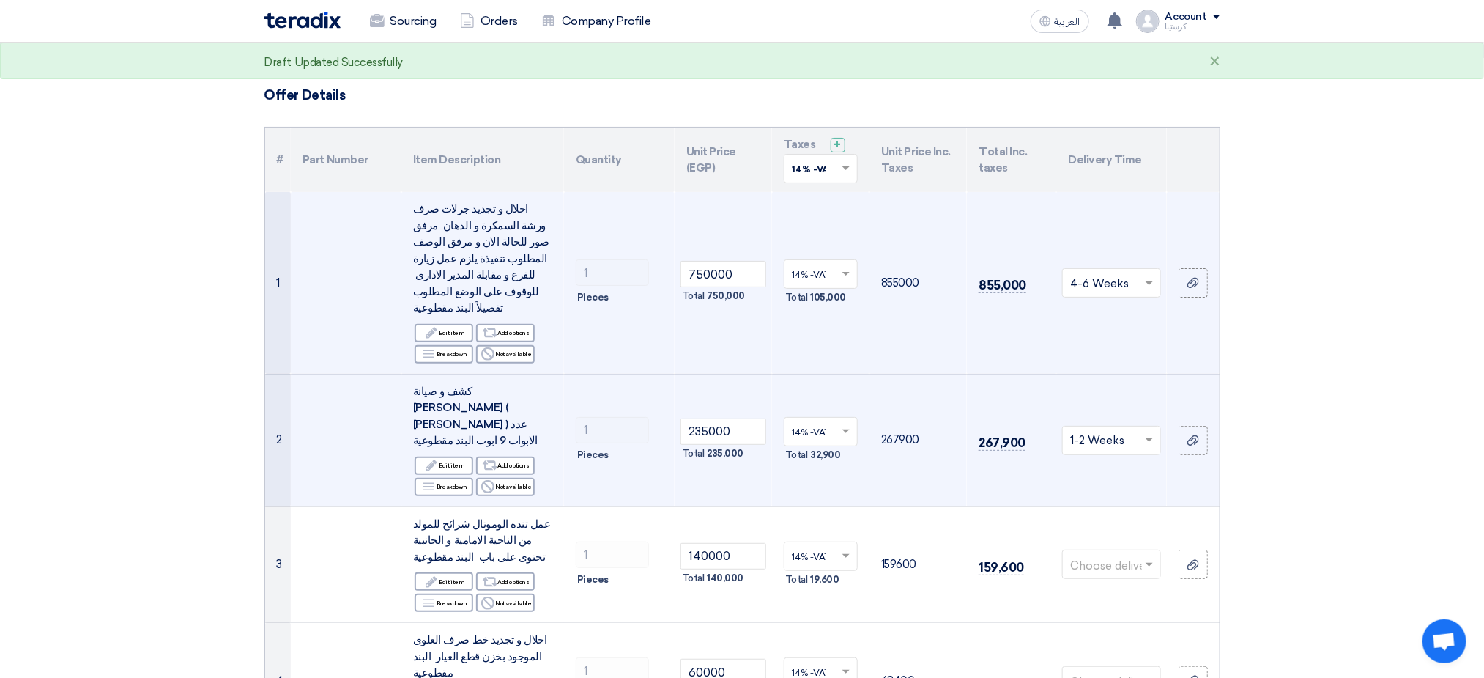
scroll to position [110, 0]
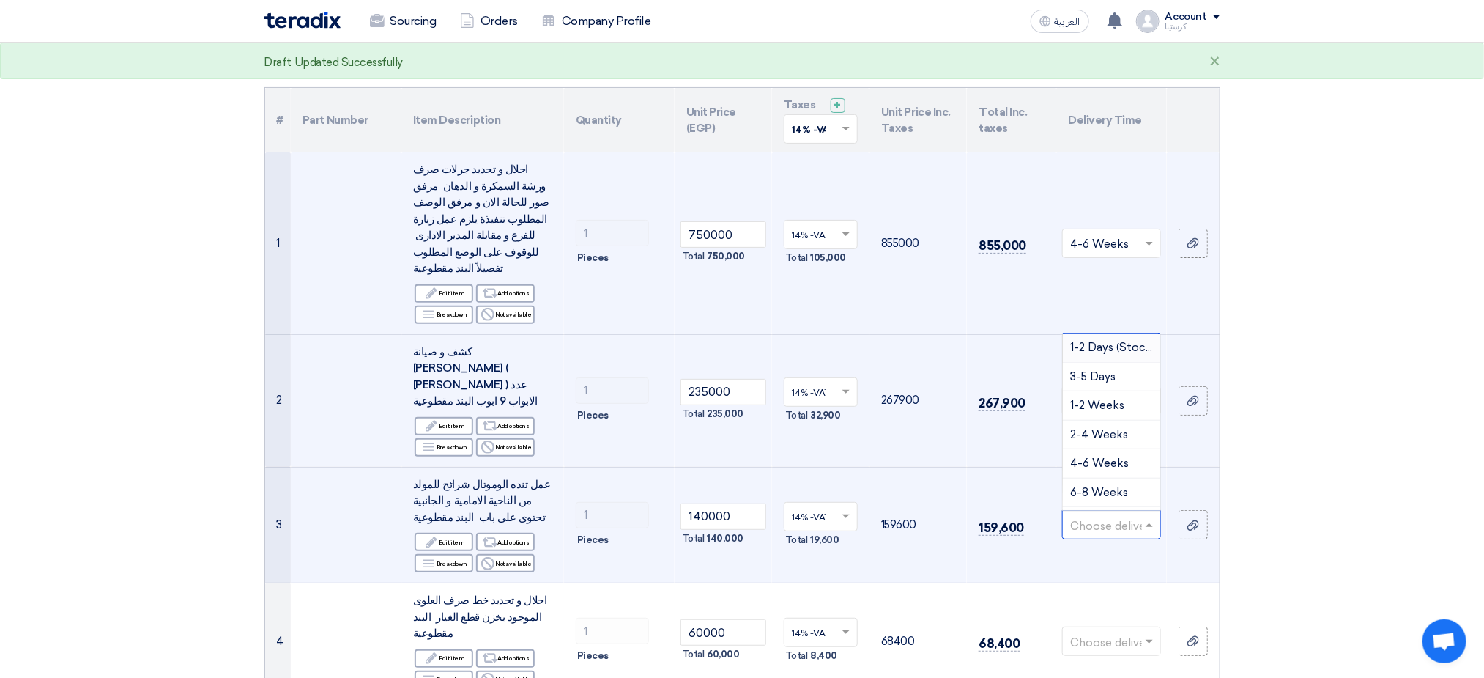
click at [1112, 514] on input "text" at bounding box center [1104, 526] width 68 height 24
click at [1114, 428] on span "2-4 Weeks" at bounding box center [1099, 434] width 58 height 13
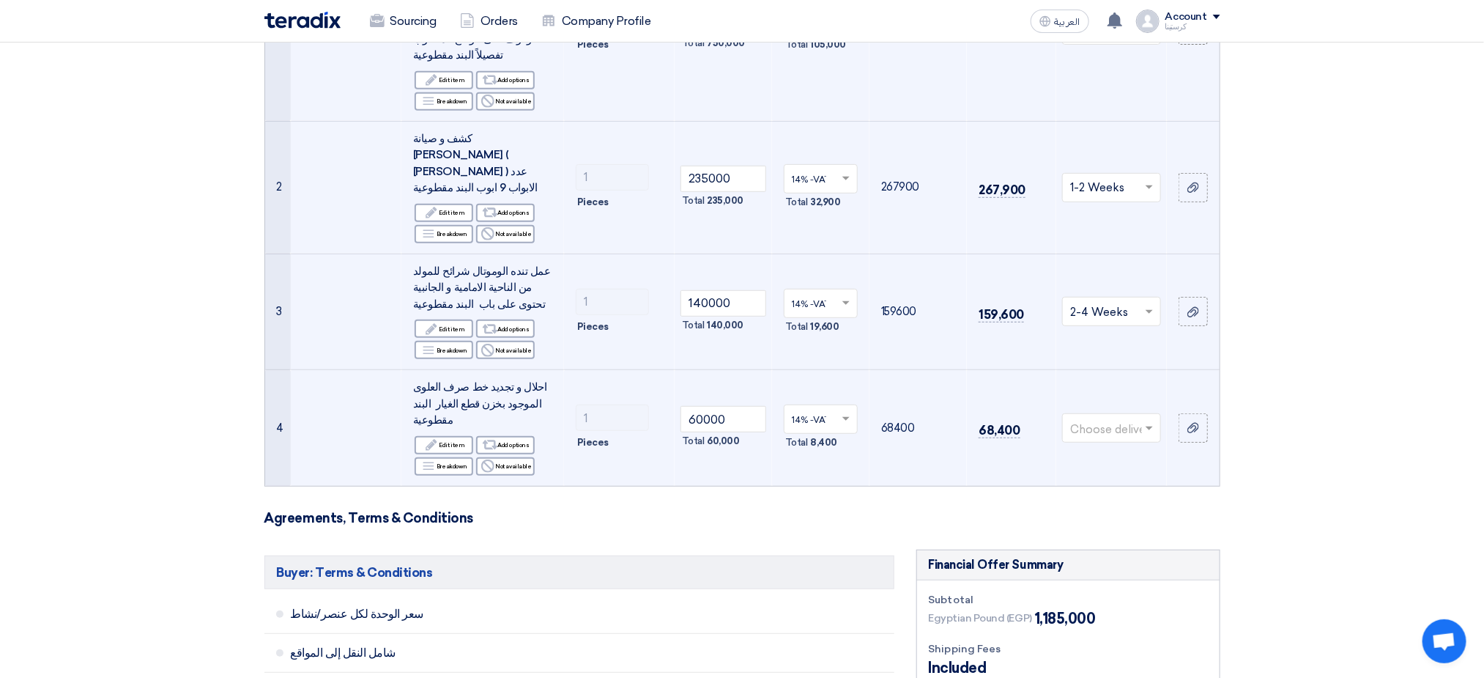
scroll to position [330, 0]
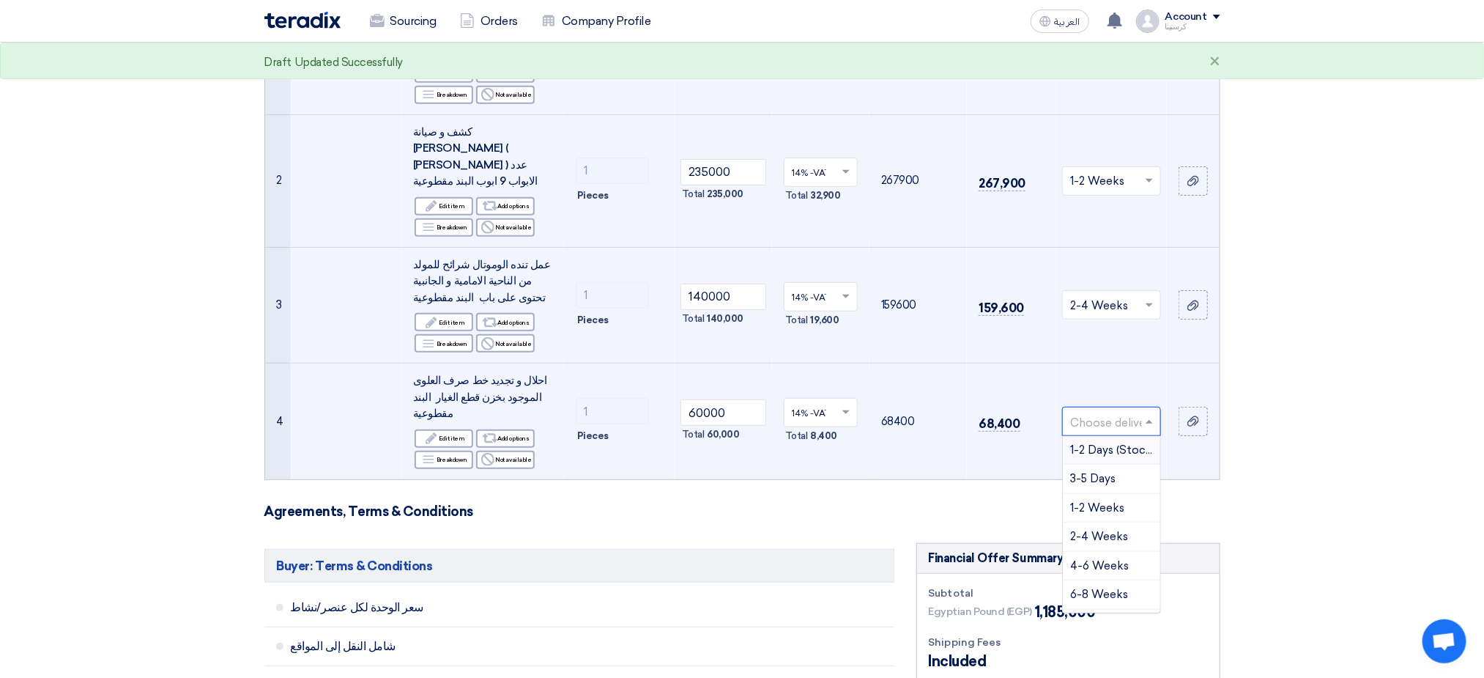
click at [1136, 410] on input "text" at bounding box center [1104, 422] width 68 height 24
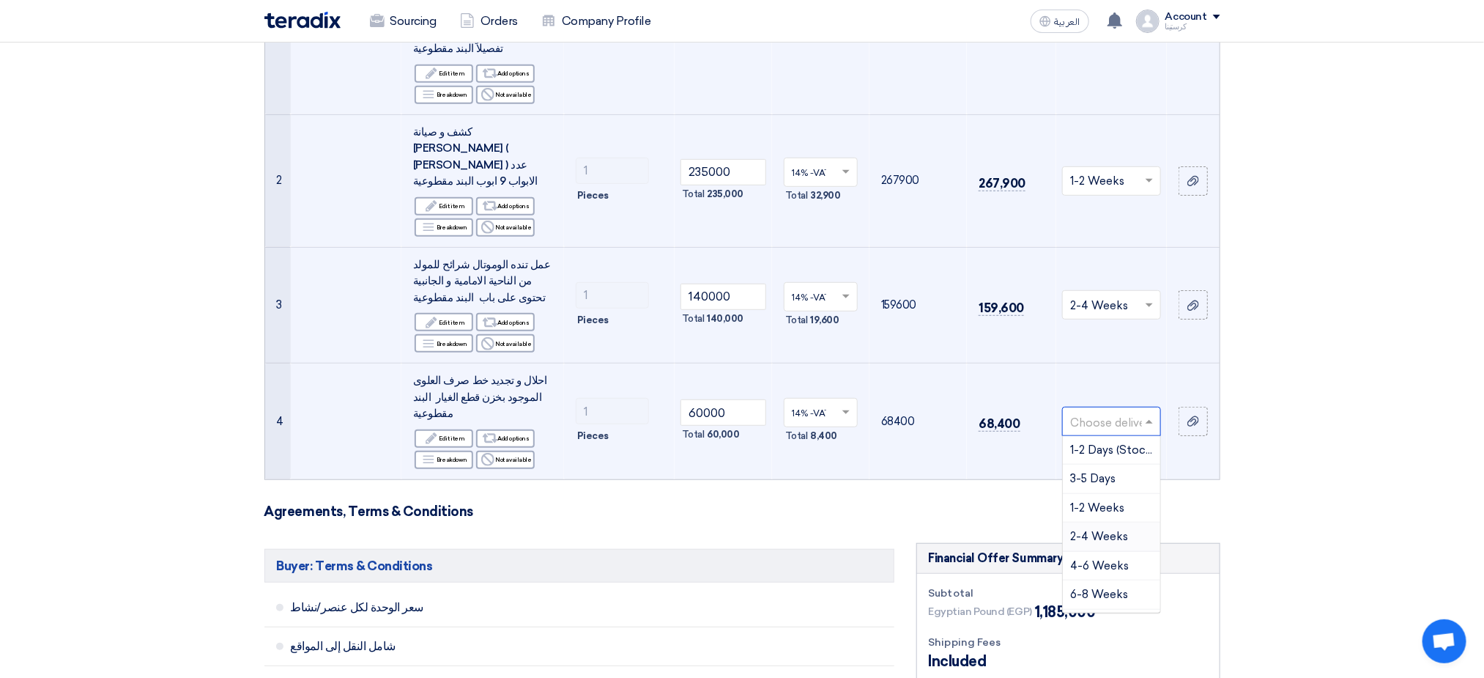
click at [1114, 530] on span "2-4 Weeks" at bounding box center [1099, 536] width 58 height 13
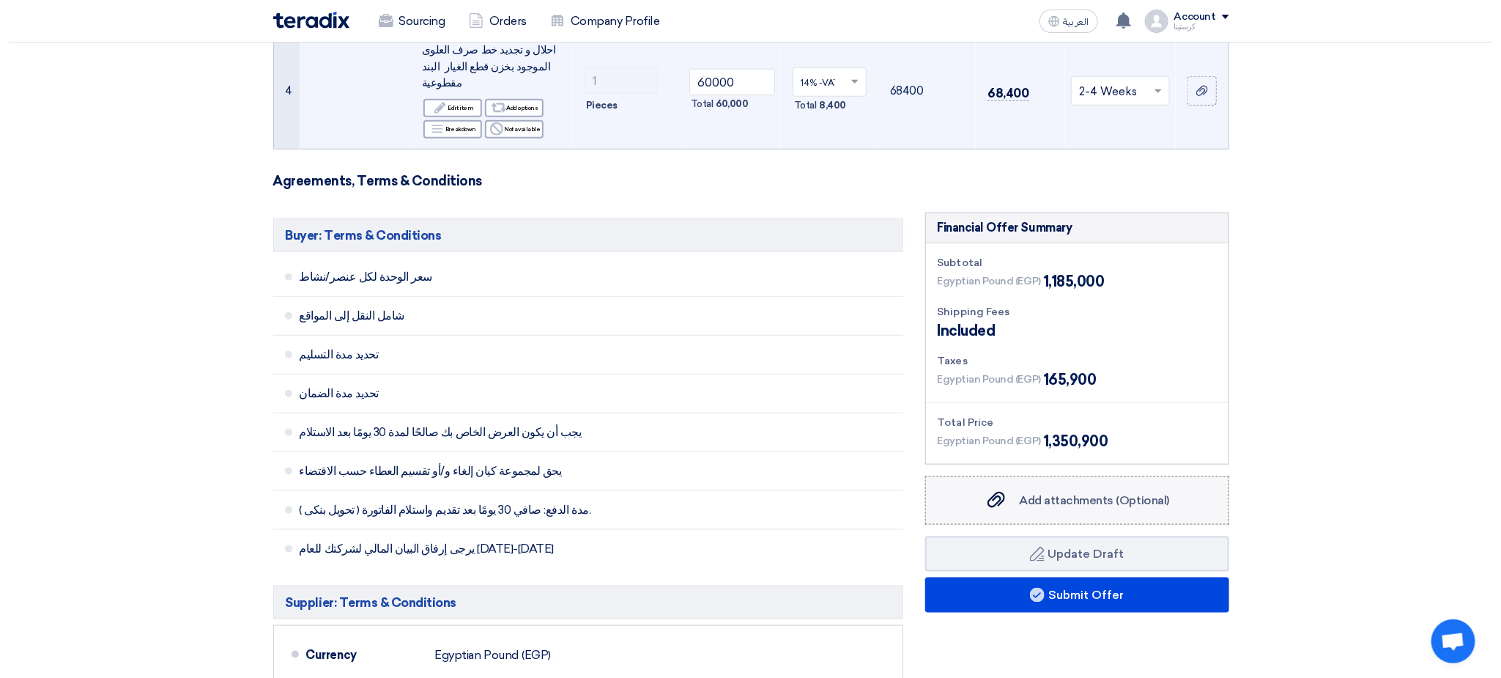
scroll to position [659, 0]
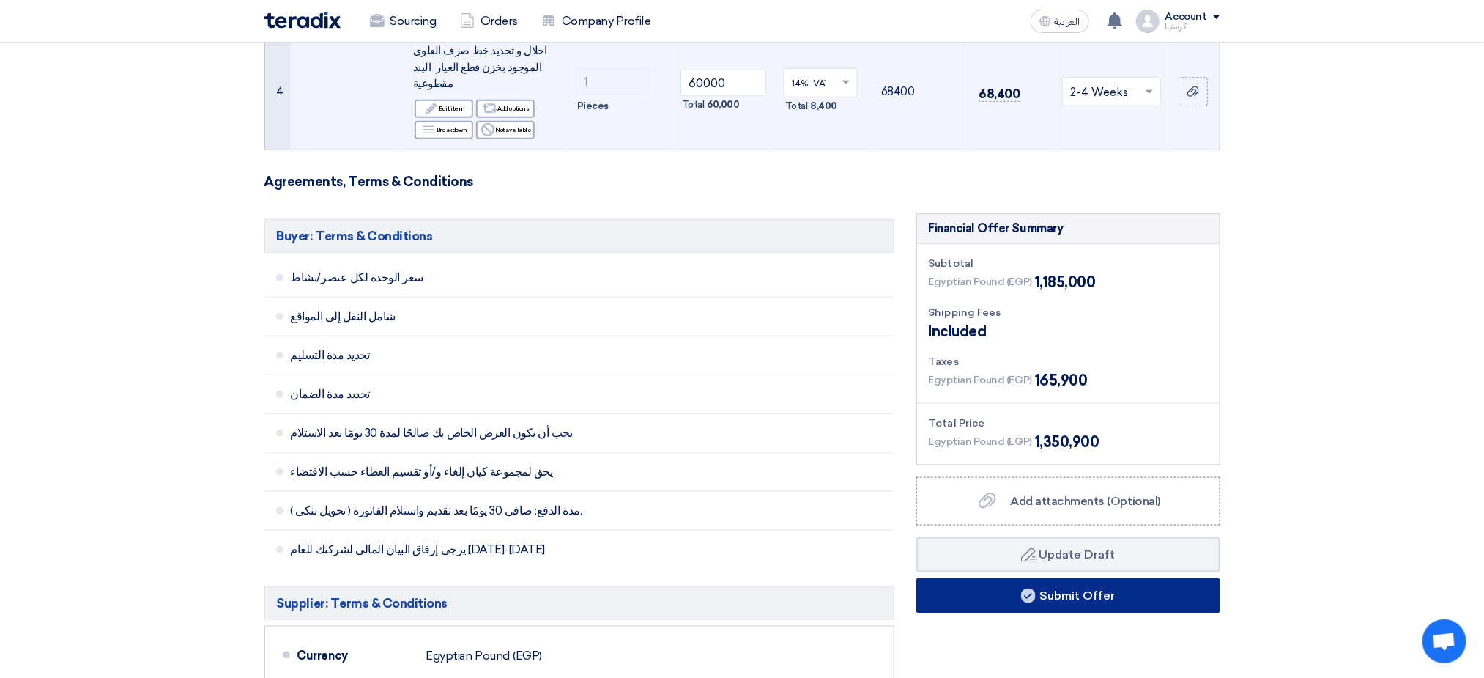
click at [1084, 578] on button "Submit Offer" at bounding box center [1069, 595] width 304 height 35
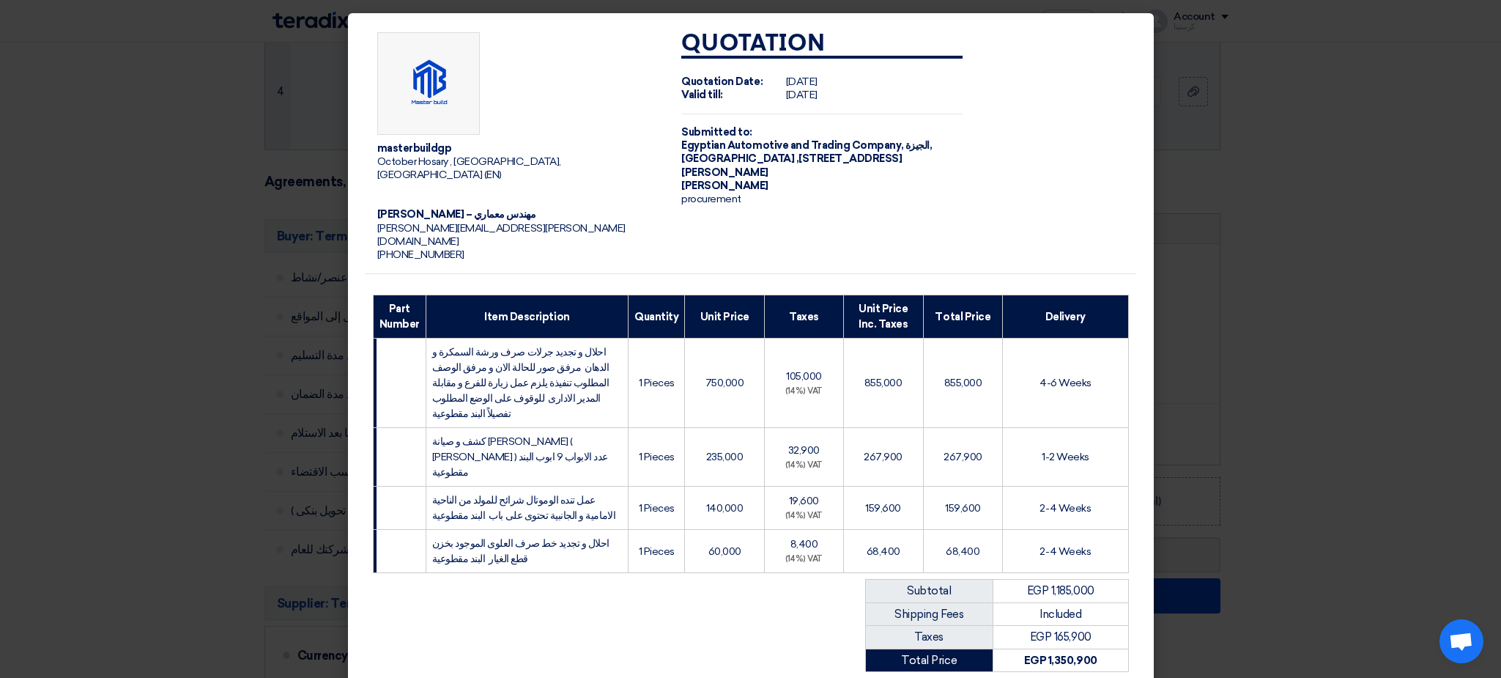
scroll to position [183, 0]
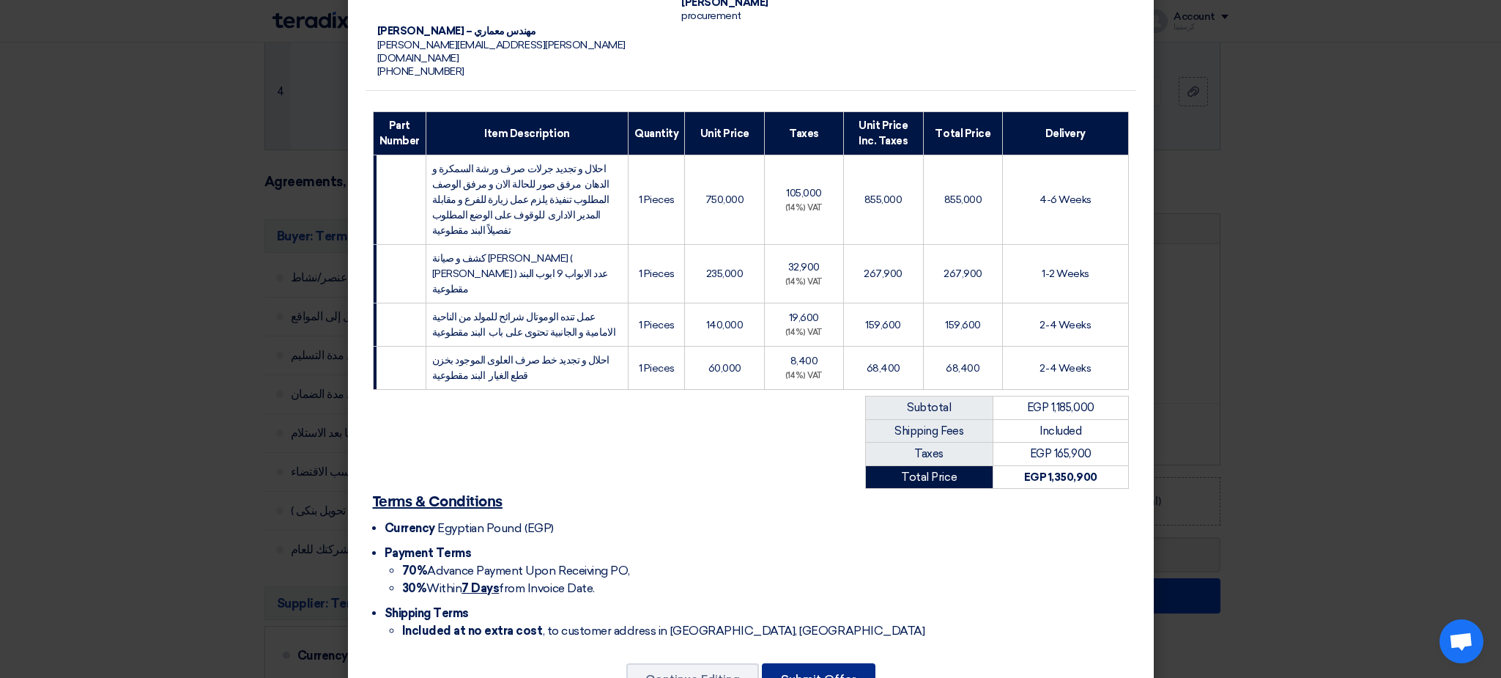
click at [812, 663] on button "Submit Offer" at bounding box center [819, 679] width 114 height 32
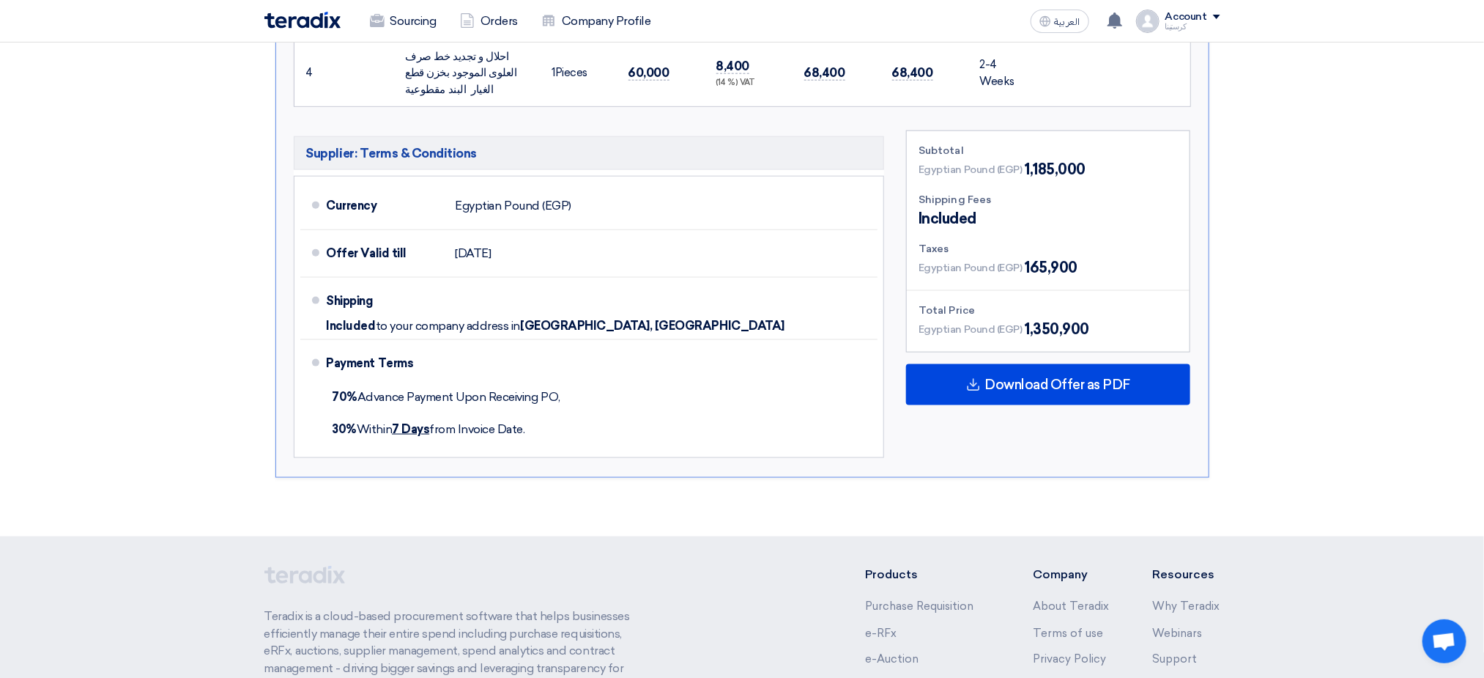
scroll to position [508, 0]
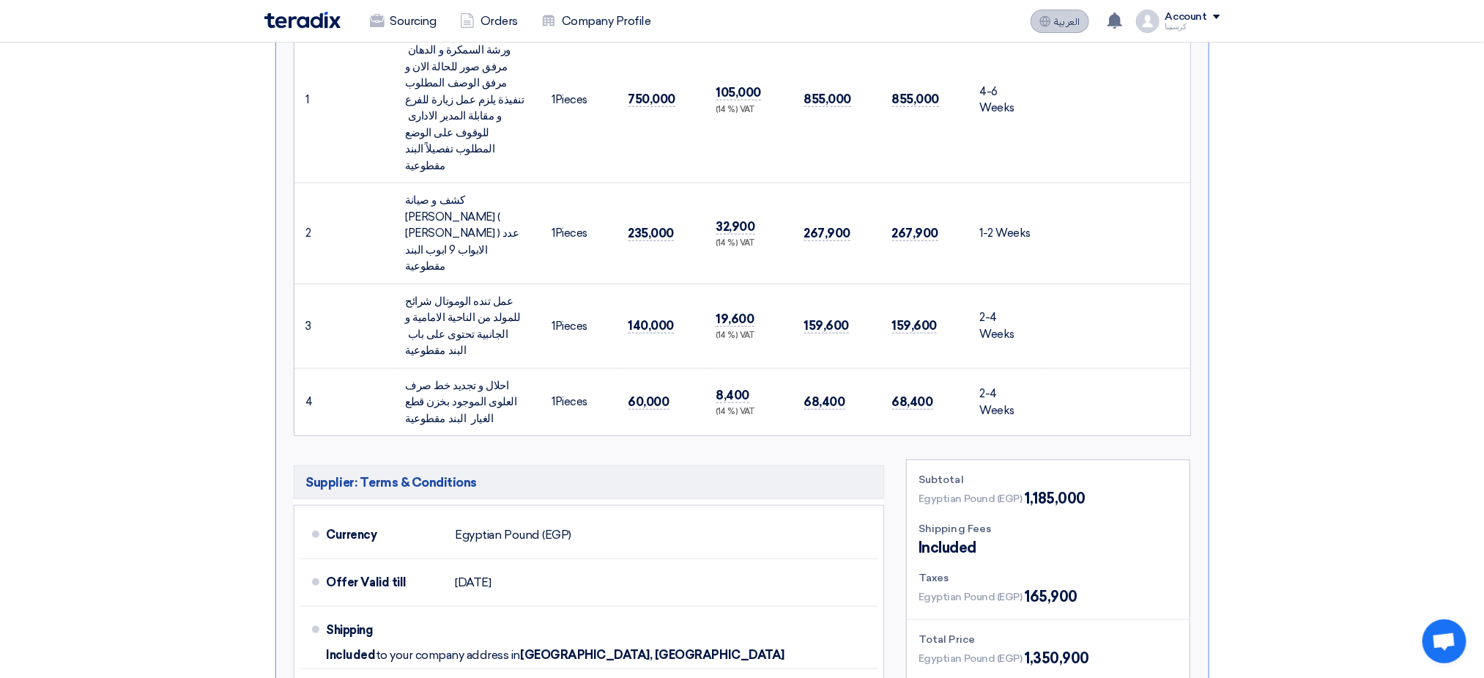
click at [1066, 29] on button "العربية ع" at bounding box center [1060, 21] width 59 height 23
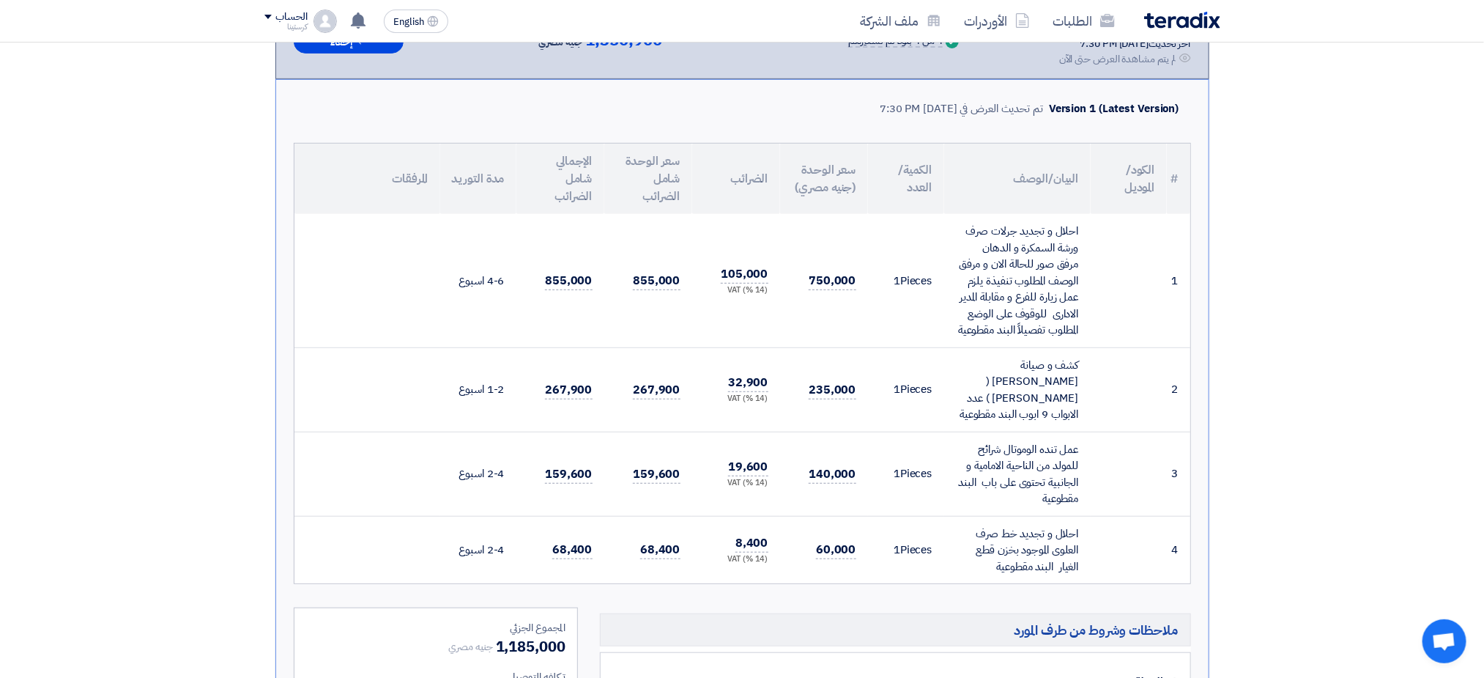
scroll to position [0, 0]
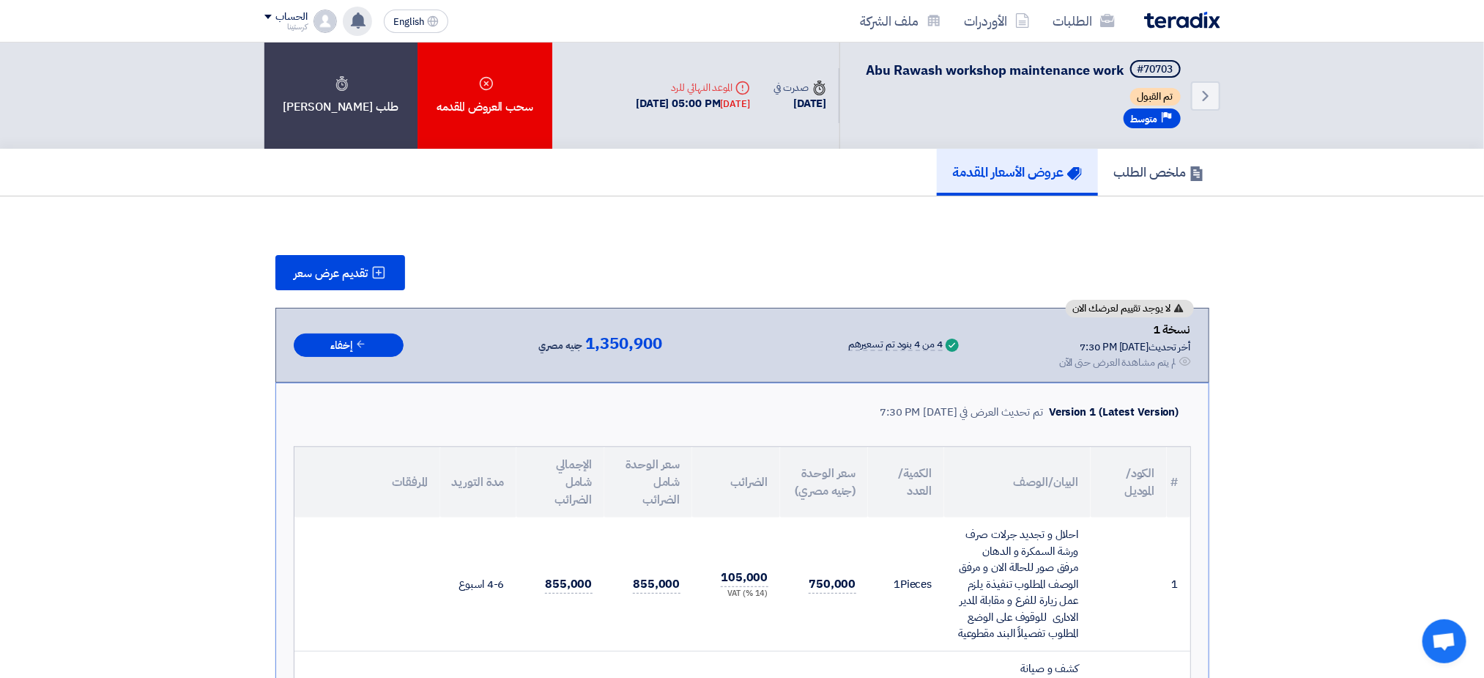
click at [367, 27] on div "تعديل جديد خاص بطلب شراء "Abu Rawash workshop maintenance work". 3 hours ago تم…" at bounding box center [357, 21] width 29 height 29
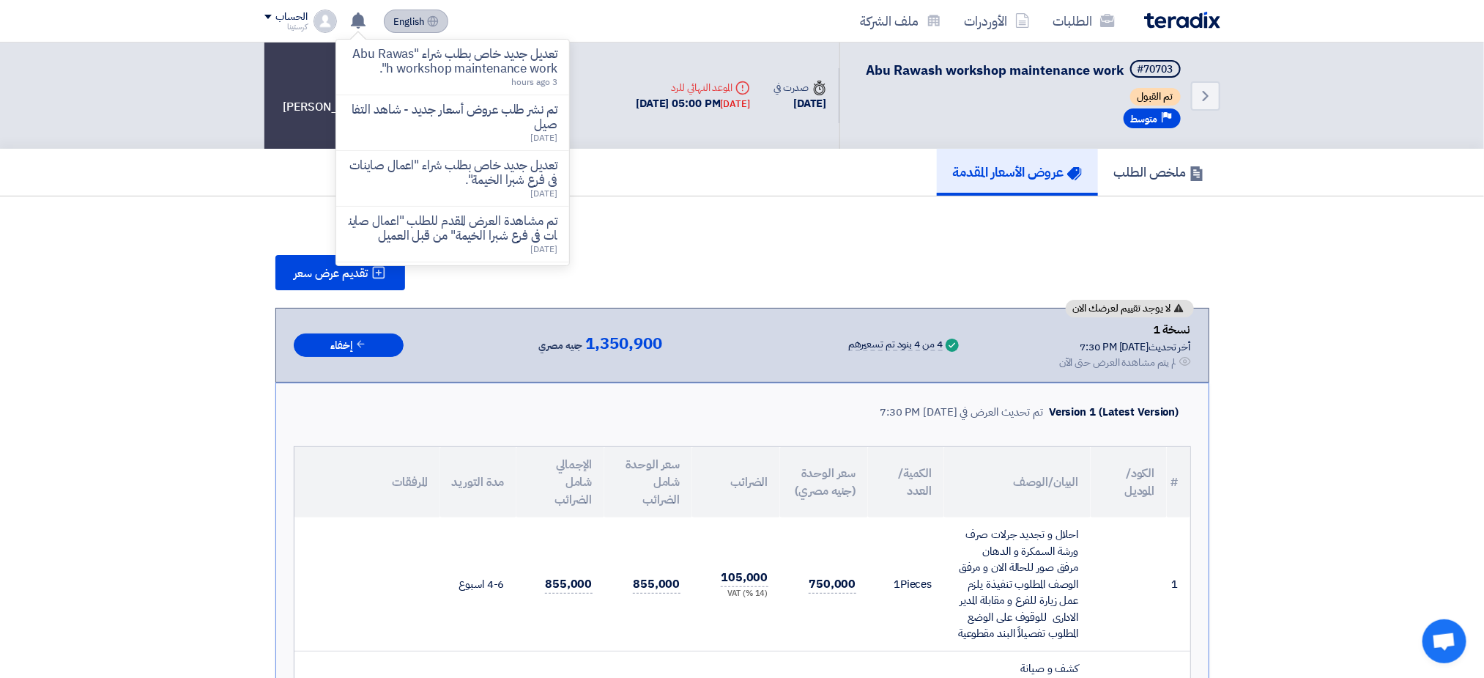
click at [434, 25] on use at bounding box center [433, 20] width 11 height 11
